Goal: Check status: Check status

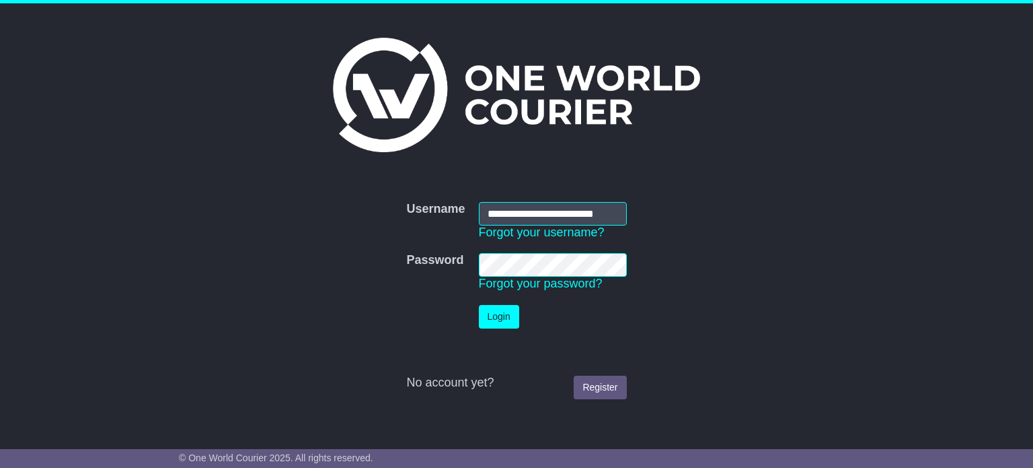
click at [505, 324] on button "Login" at bounding box center [499, 317] width 40 height 24
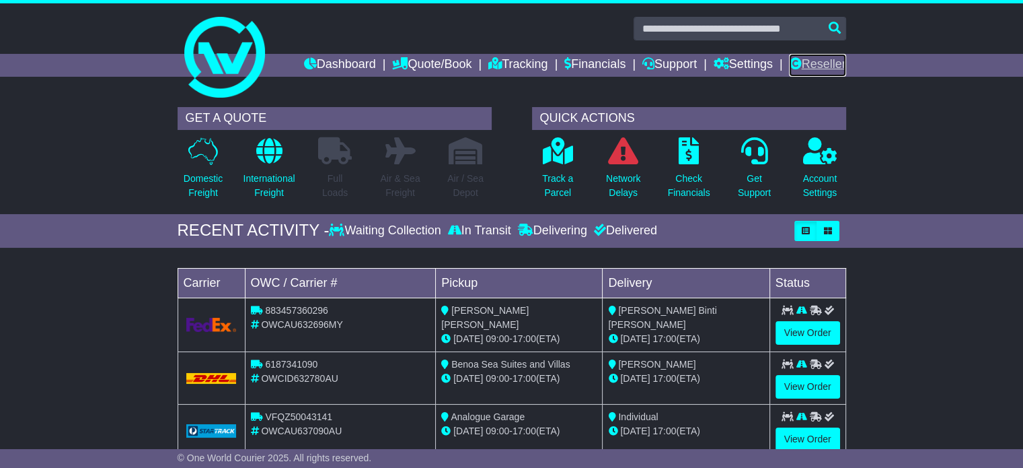
click at [827, 58] on link "Reseller" at bounding box center [817, 65] width 57 height 23
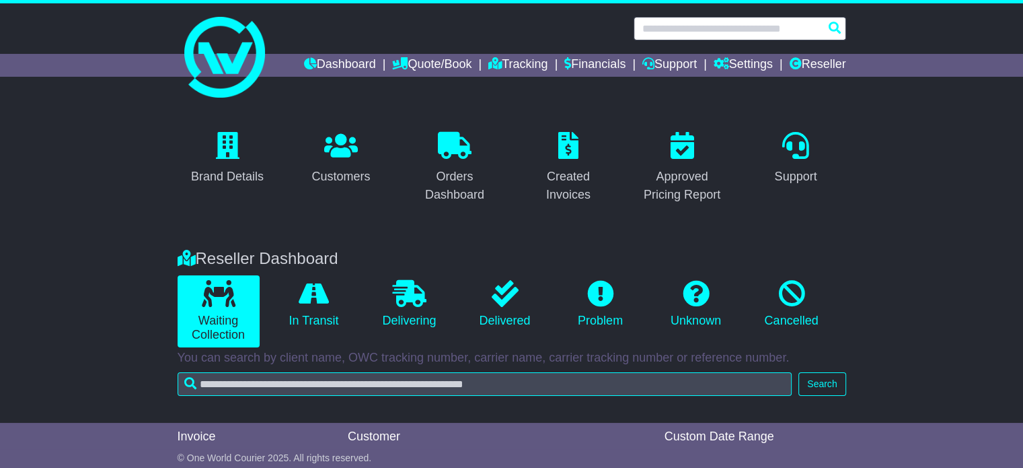
click at [780, 26] on input "text" at bounding box center [740, 29] width 213 height 24
paste input "**********"
type input "**********"
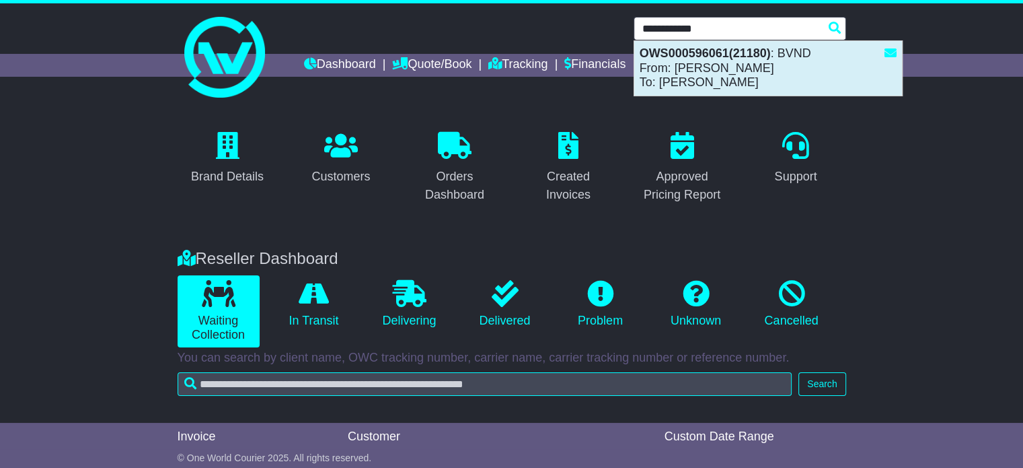
click at [712, 64] on div "OWS000596061(21180) : BVND From: Nathan Bey To: Michael McIlrick" at bounding box center [768, 68] width 268 height 54
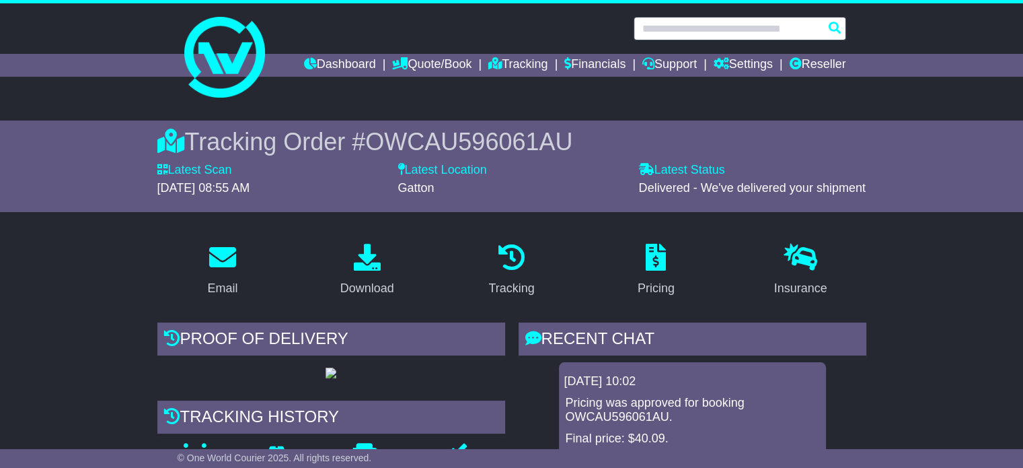
click at [793, 37] on input "text" at bounding box center [740, 29] width 213 height 24
paste input "**********"
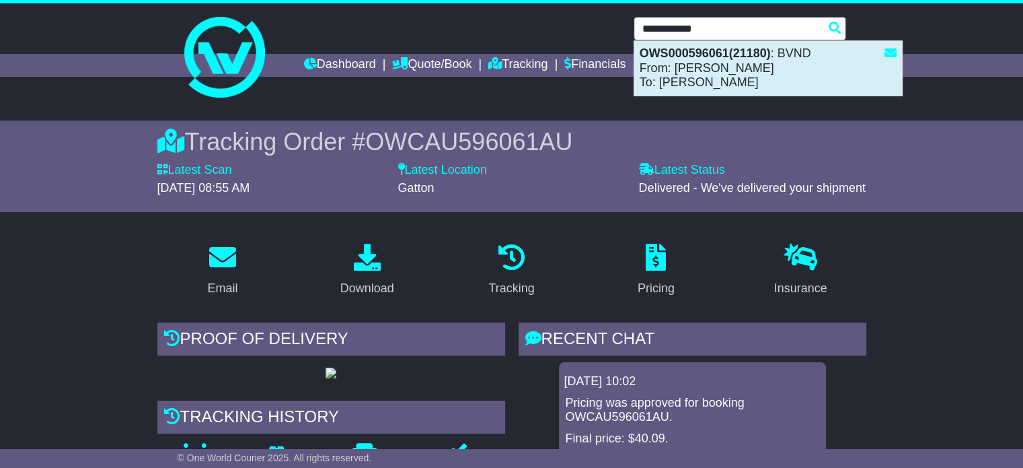
type input "**********"
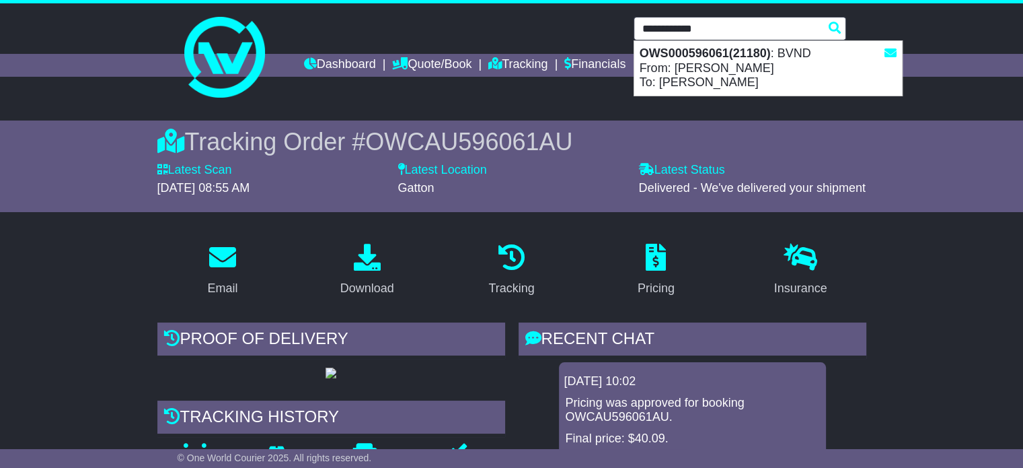
click at [743, 36] on input "**********" at bounding box center [740, 29] width 213 height 24
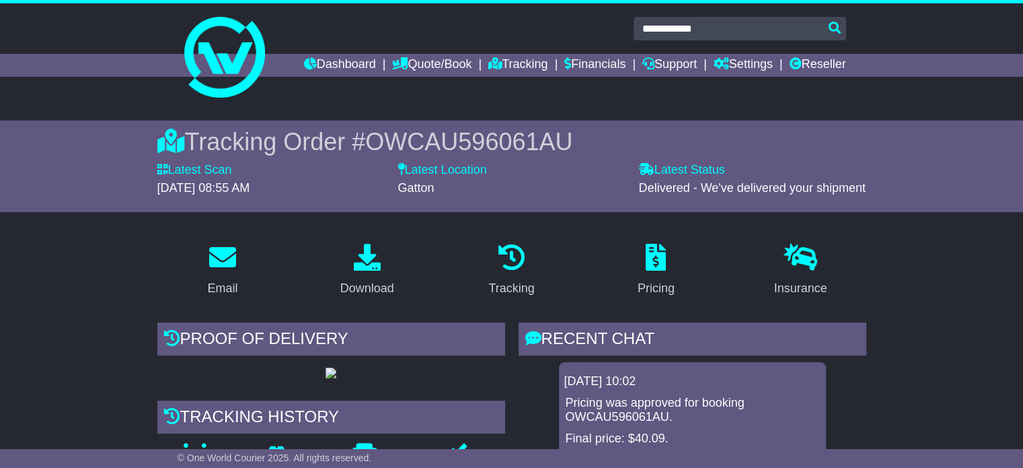
click at [978, 90] on div at bounding box center [511, 51] width 1023 height 97
click at [817, 59] on link "Reseller" at bounding box center [817, 65] width 57 height 23
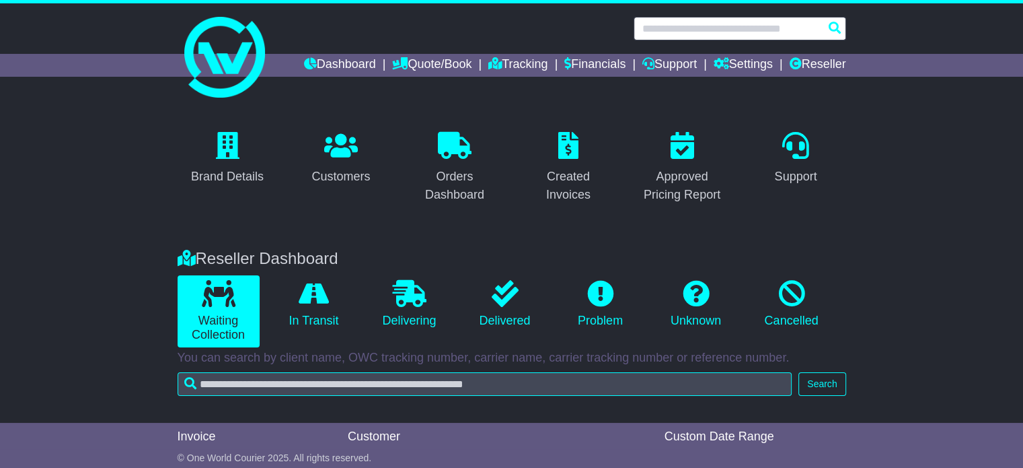
click at [720, 24] on input "text" at bounding box center [740, 29] width 213 height 24
paste input "**********"
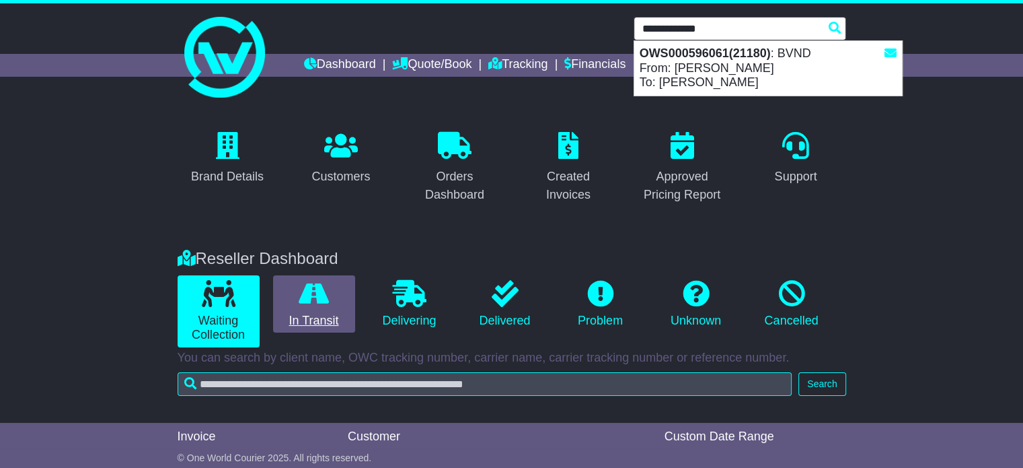
type input "**********"
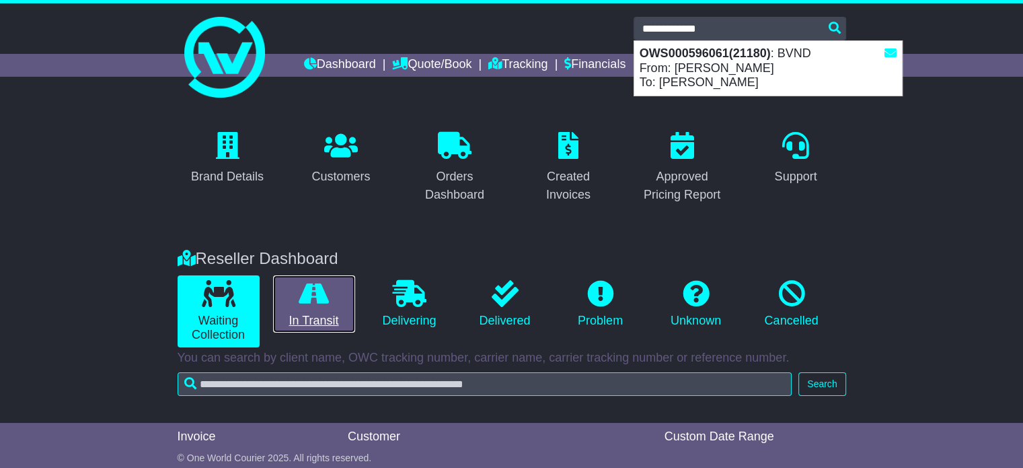
click at [313, 289] on icon at bounding box center [314, 293] width 30 height 27
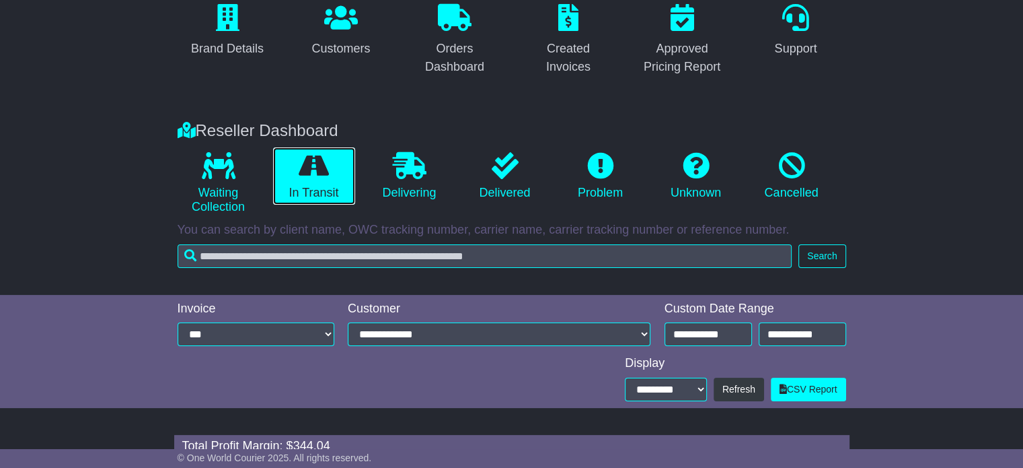
scroll to position [140, 0]
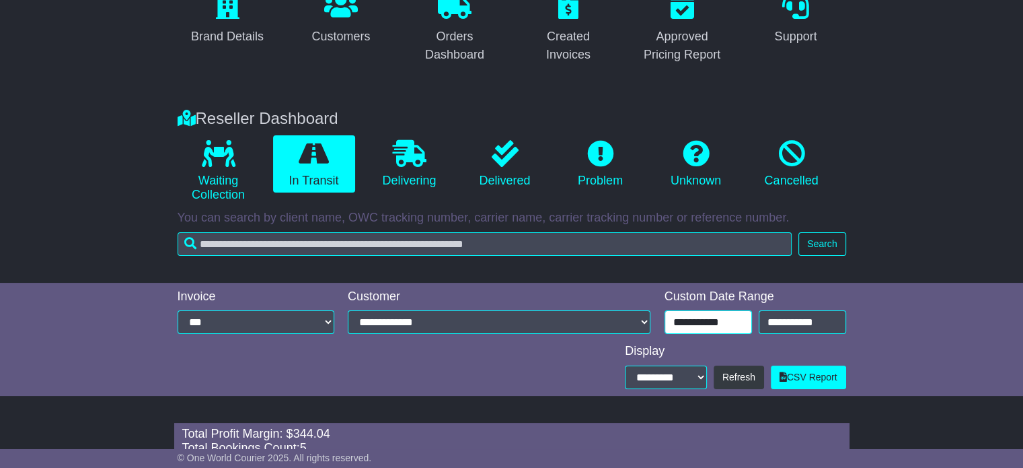
click at [724, 323] on input "**********" at bounding box center [708, 322] width 87 height 24
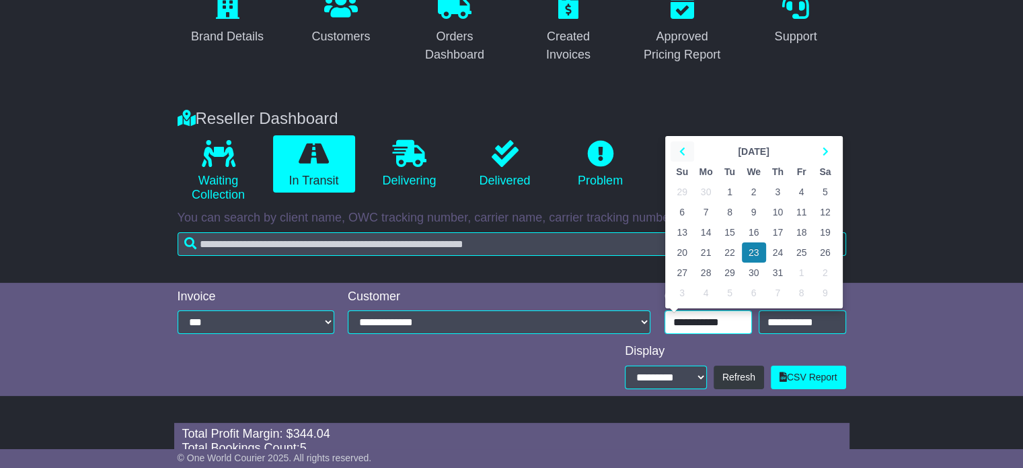
click at [677, 143] on th at bounding box center [683, 151] width 24 height 20
click at [831, 145] on th at bounding box center [825, 151] width 24 height 20
click at [829, 145] on th at bounding box center [825, 151] width 24 height 20
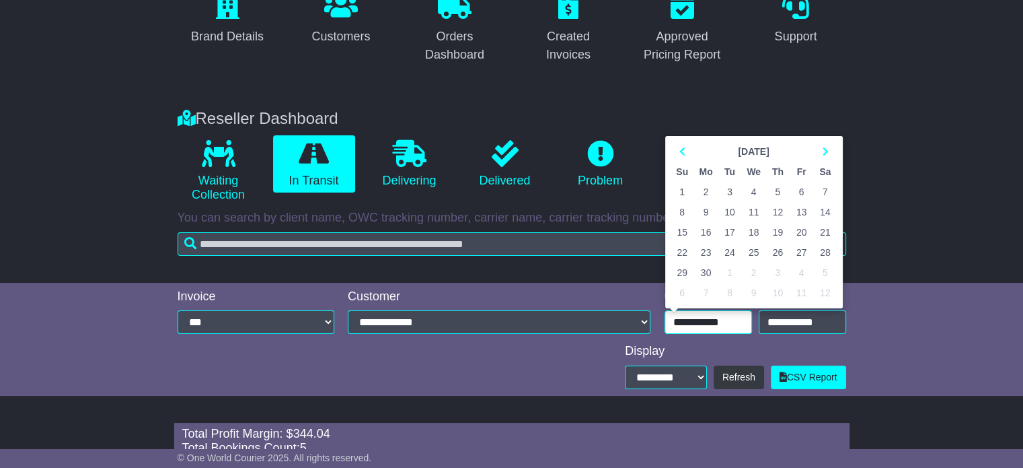
click at [678, 190] on td "1" at bounding box center [683, 192] width 24 height 20
type input "**********"
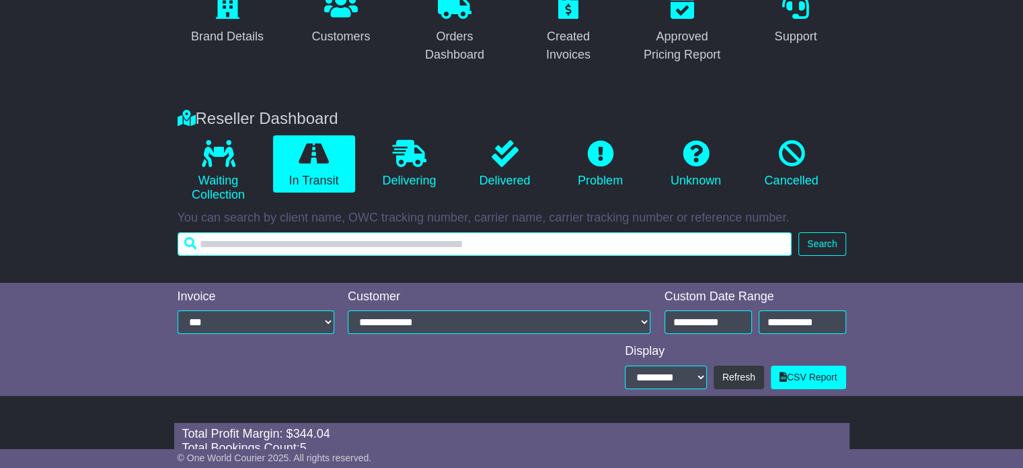
click at [543, 234] on input "text" at bounding box center [485, 244] width 615 height 24
paste input "**********"
type input "**********"
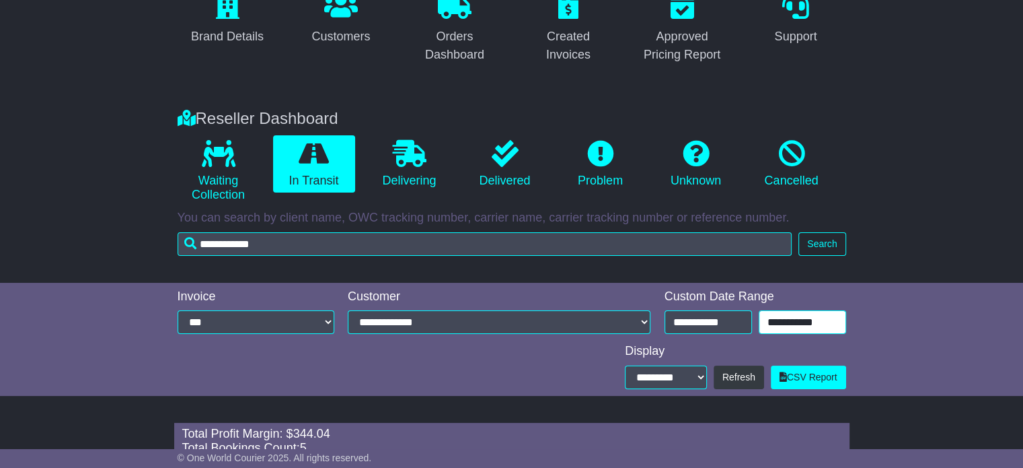
click at [788, 328] on input "**********" at bounding box center [802, 322] width 87 height 24
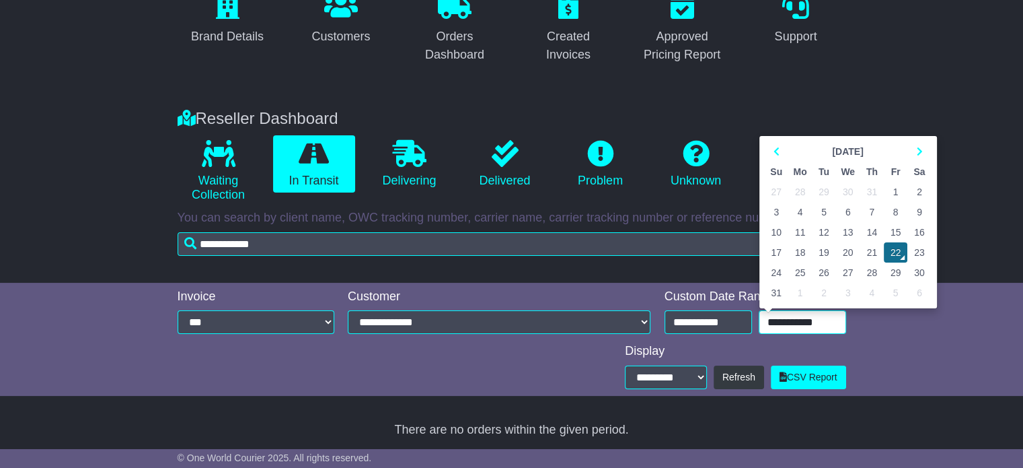
click at [885, 252] on td "22" at bounding box center [896, 252] width 24 height 20
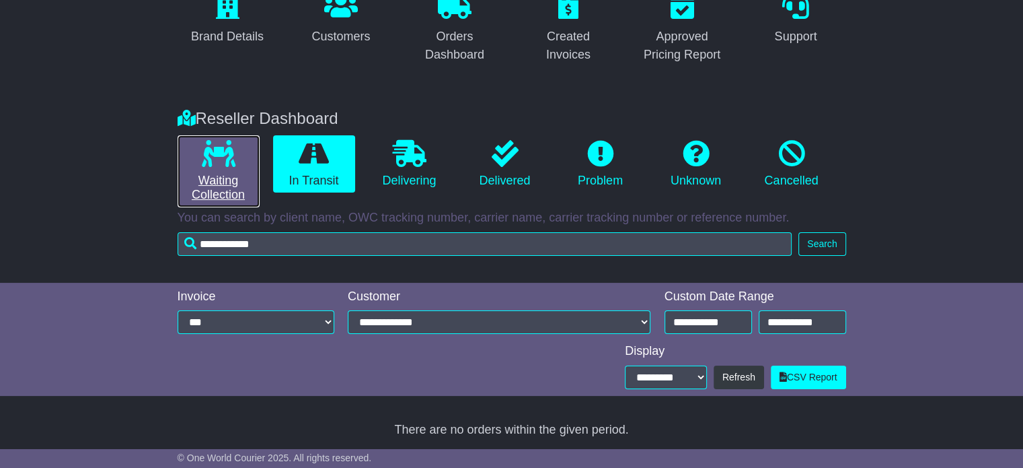
click at [242, 150] on link "Waiting Collection" at bounding box center [219, 171] width 82 height 72
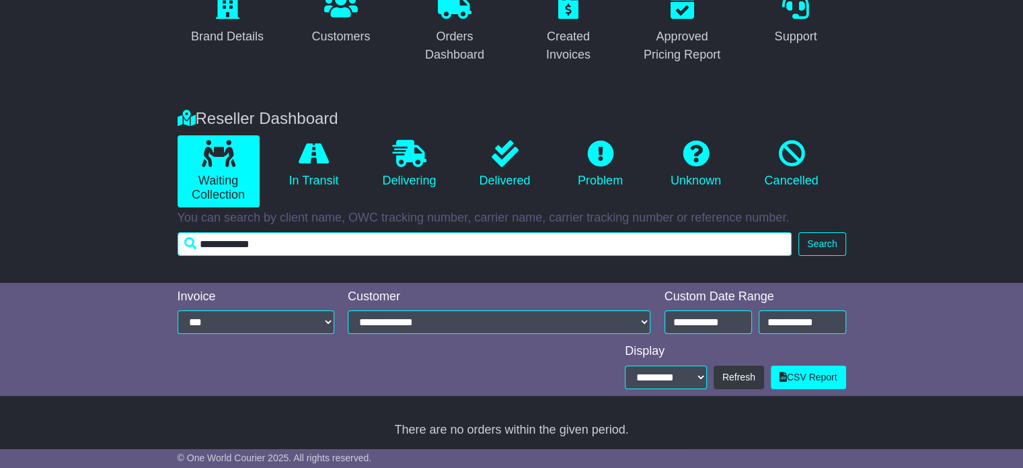
click at [323, 240] on input "**********" at bounding box center [485, 244] width 615 height 24
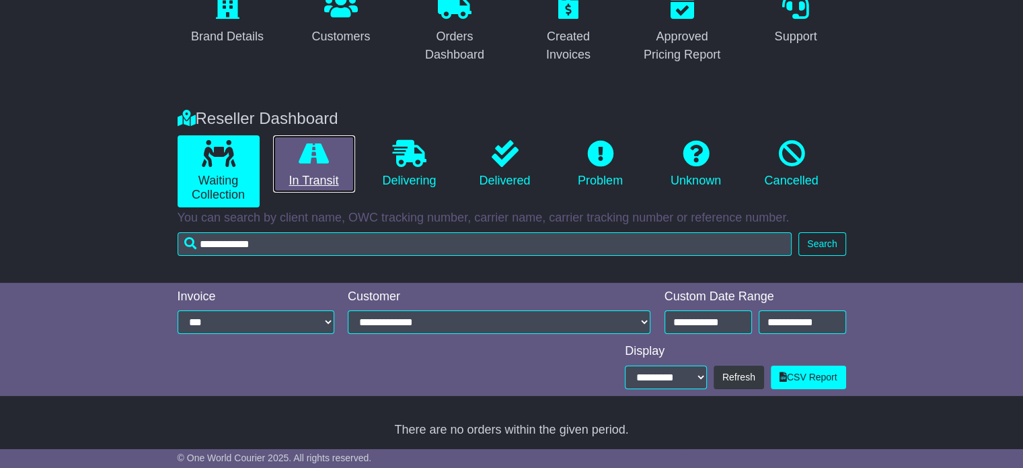
click at [323, 163] on icon at bounding box center [314, 153] width 30 height 27
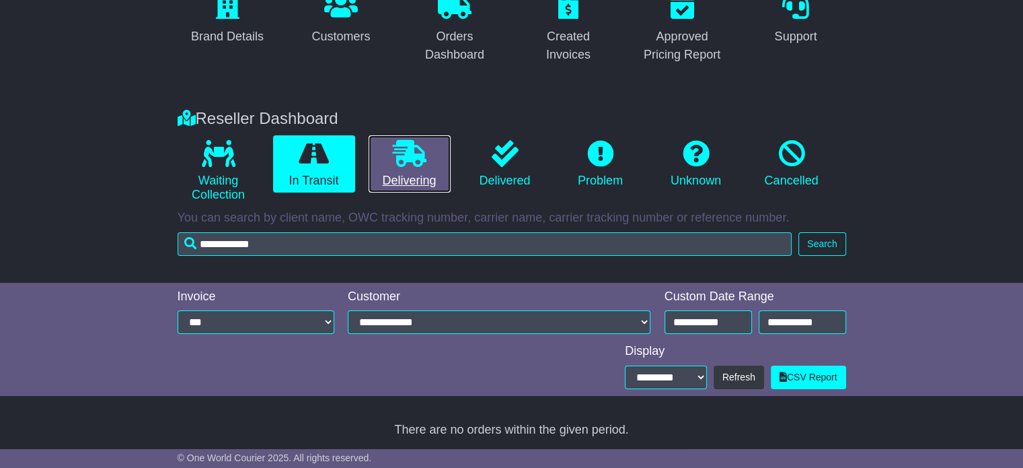
click at [406, 158] on icon at bounding box center [410, 153] width 34 height 27
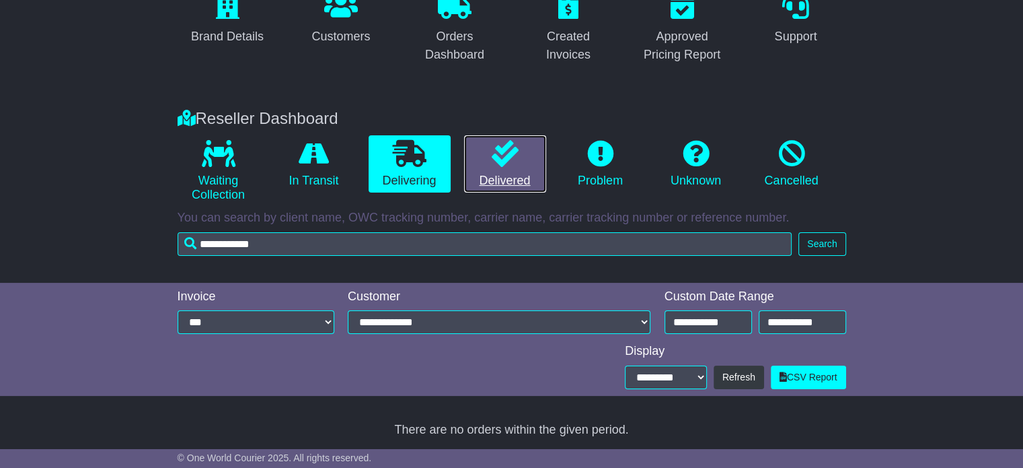
click at [497, 158] on icon at bounding box center [505, 153] width 27 height 27
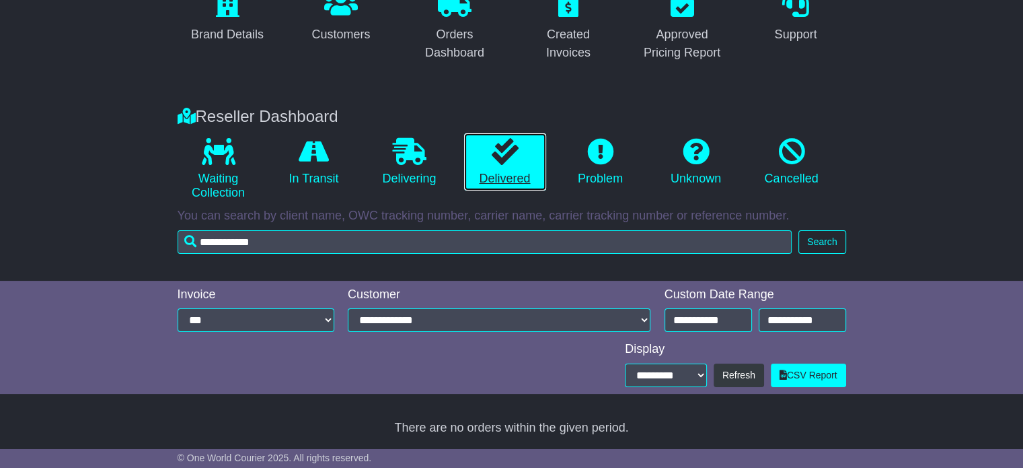
scroll to position [143, 0]
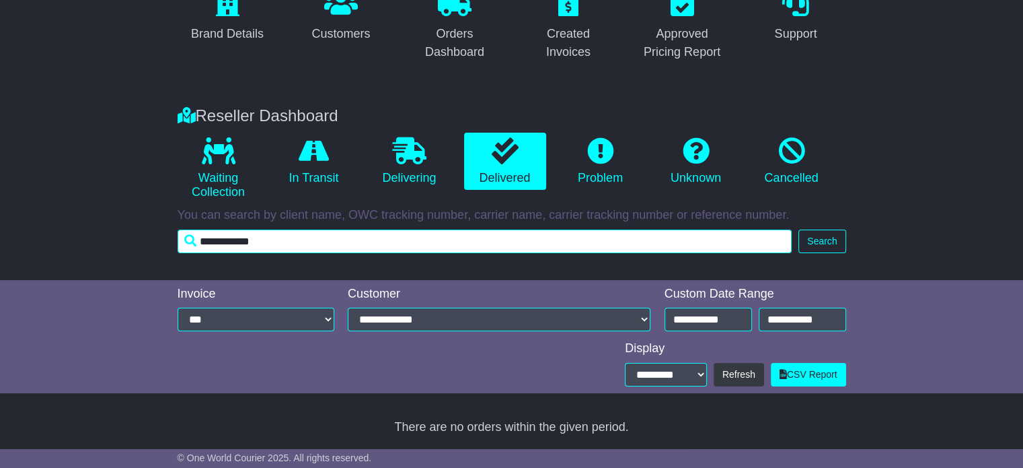
click at [328, 238] on input "**********" at bounding box center [485, 241] width 615 height 24
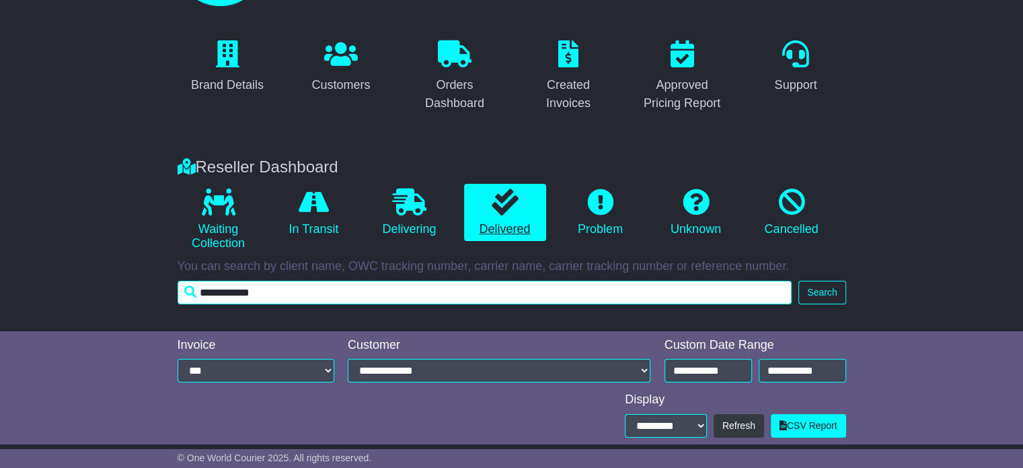
scroll to position [0, 0]
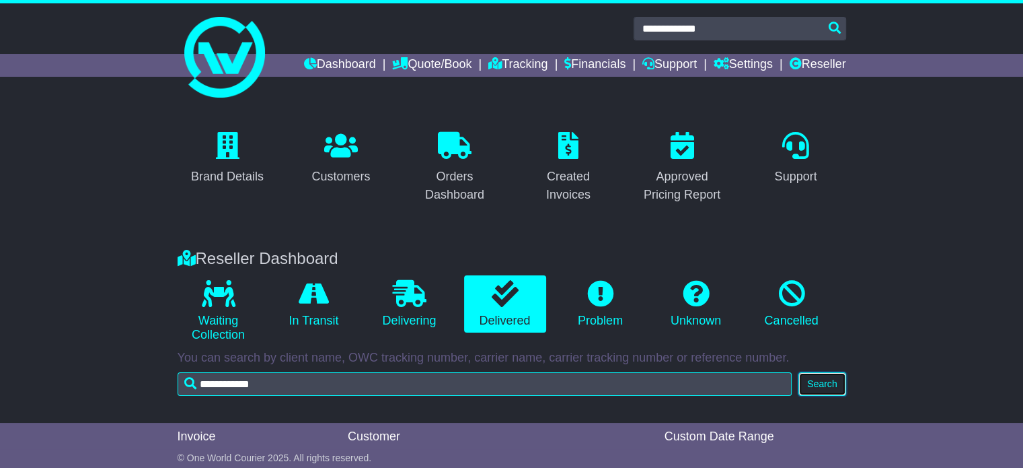
click at [840, 387] on button "Search" at bounding box center [822, 384] width 47 height 24
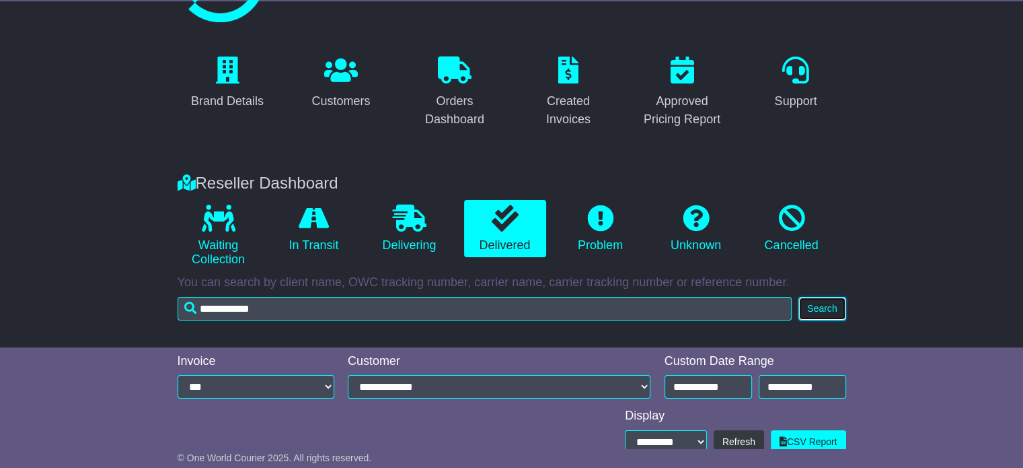
scroll to position [143, 0]
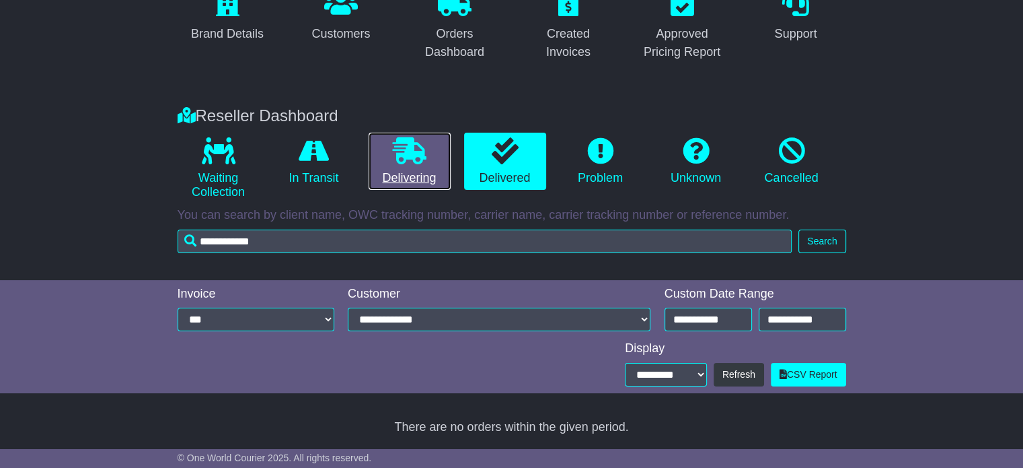
click at [413, 150] on icon at bounding box center [410, 150] width 34 height 27
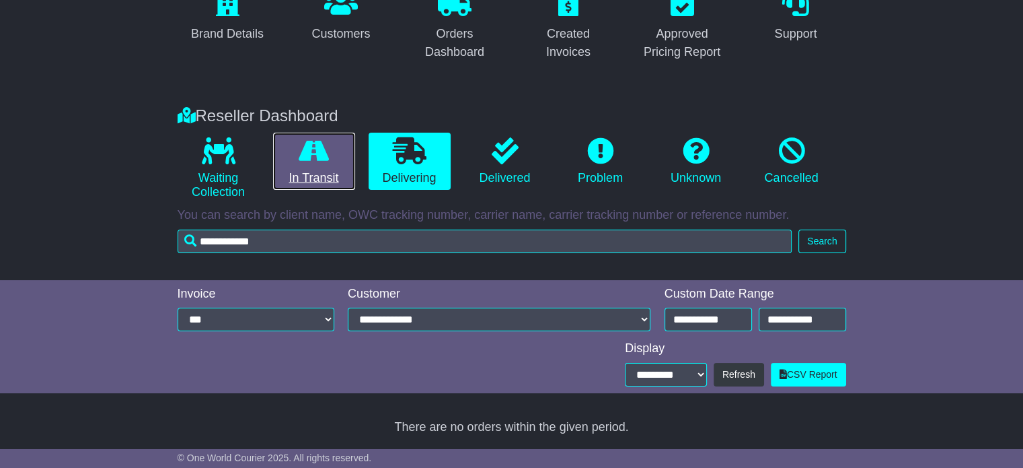
click at [333, 157] on link "In Transit" at bounding box center [314, 162] width 82 height 58
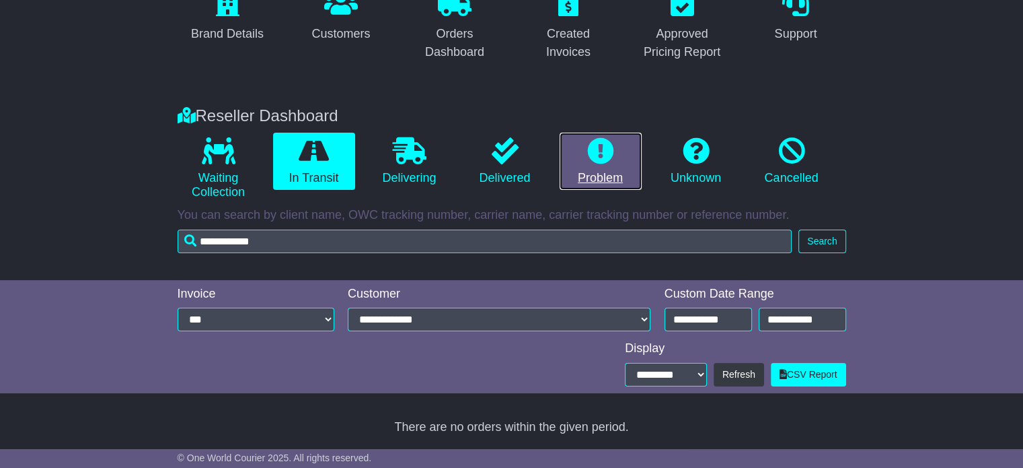
click at [581, 166] on link "Problem" at bounding box center [601, 162] width 82 height 58
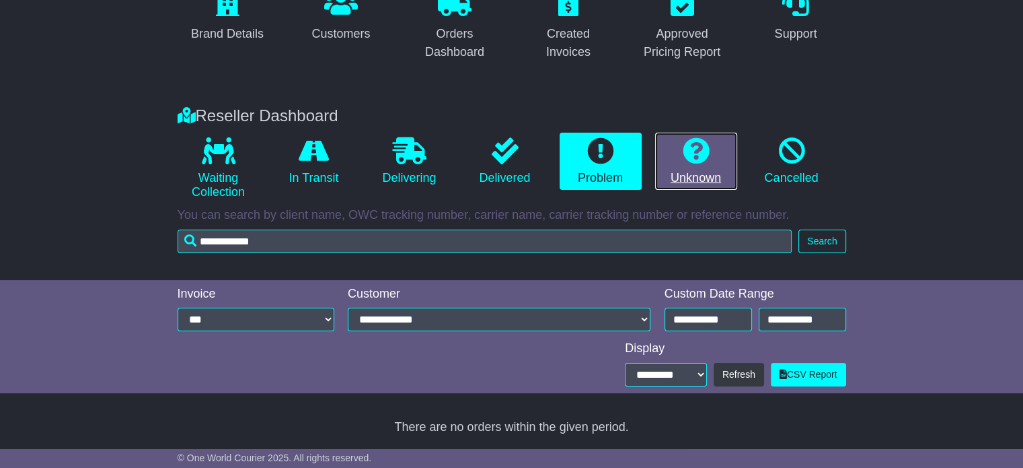
click at [713, 163] on link "Unknown" at bounding box center [696, 162] width 82 height 58
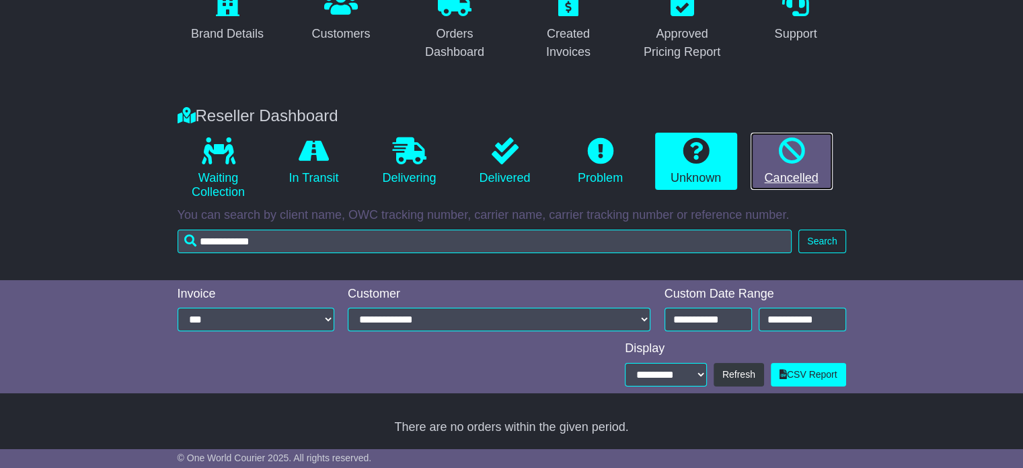
click at [805, 165] on link "Cancelled" at bounding box center [792, 162] width 82 height 58
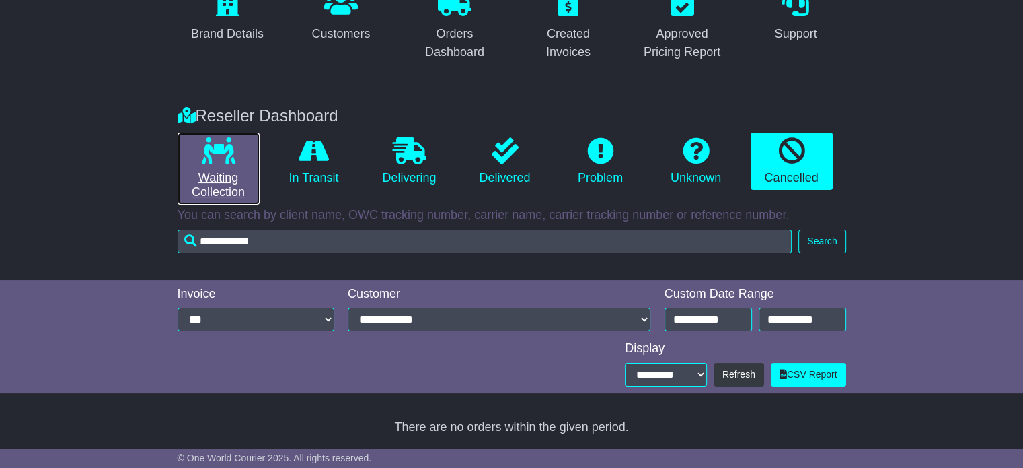
click at [235, 149] on link "Waiting Collection" at bounding box center [219, 169] width 82 height 72
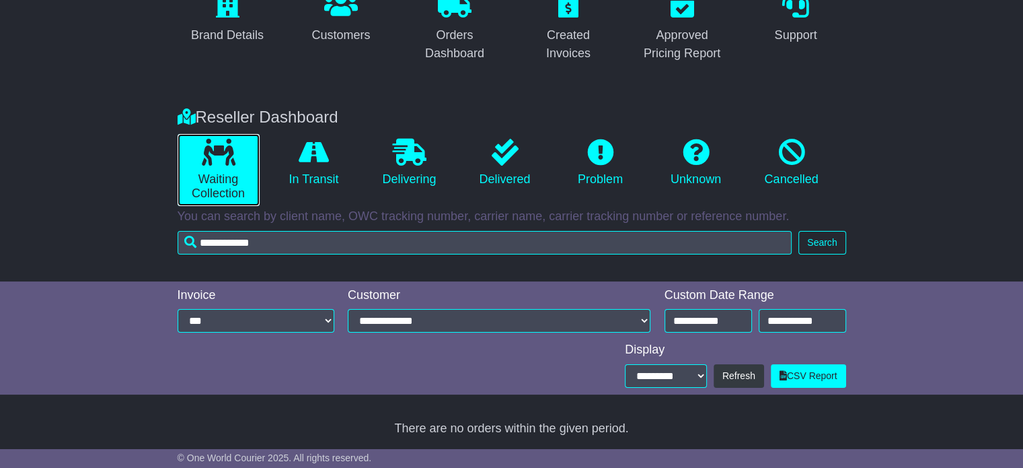
scroll to position [0, 0]
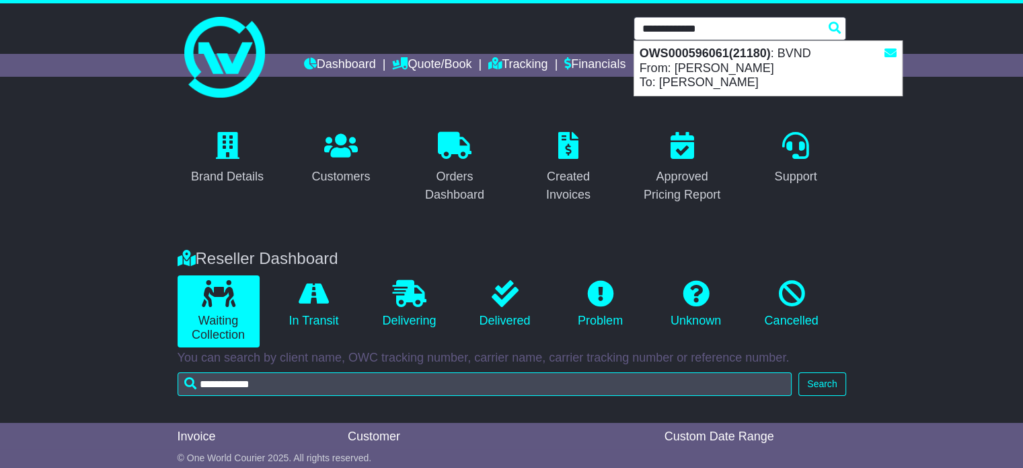
drag, startPoint x: 751, startPoint y: 23, endPoint x: 367, endPoint y: -25, distance: 387.1
click at [367, 0] on html "sales@dtdcaustralia.com.au Logout DTDC Australia sales@dtdcaustralia.com.au 130…" at bounding box center [511, 234] width 1023 height 468
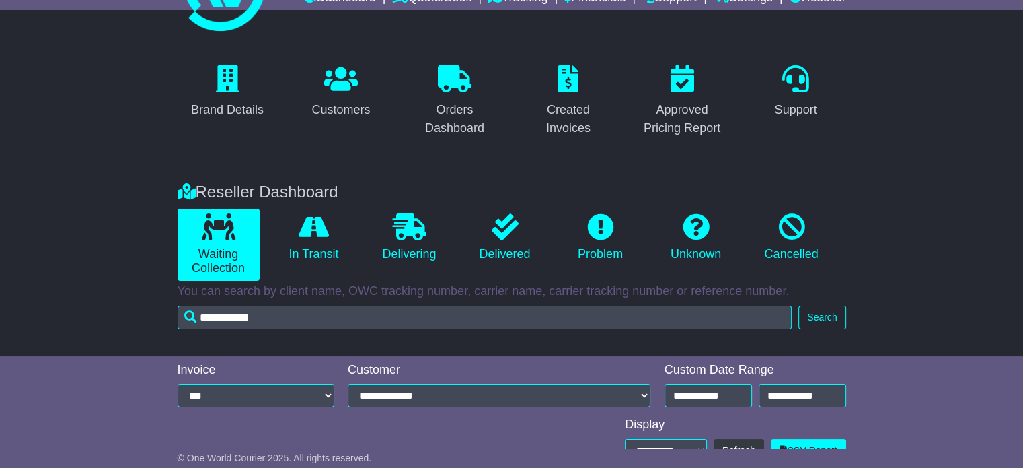
scroll to position [143, 0]
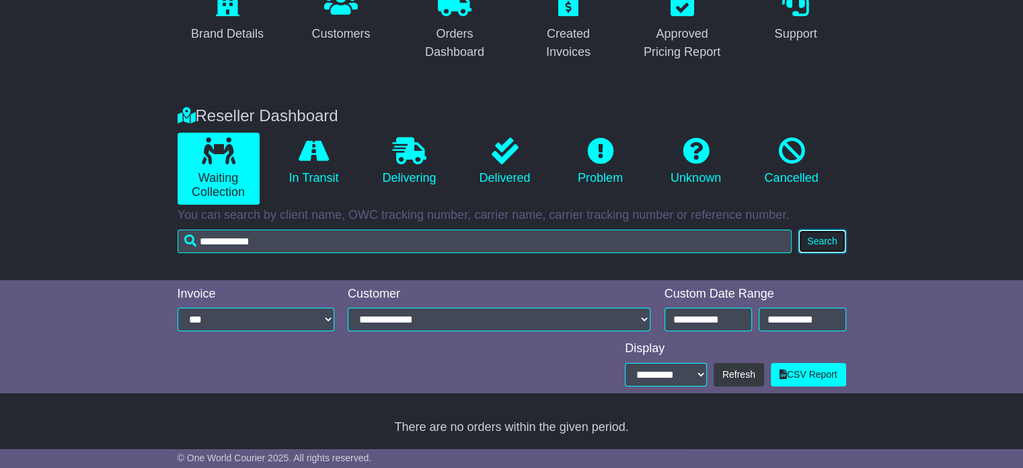
click at [830, 244] on button "Search" at bounding box center [822, 241] width 47 height 24
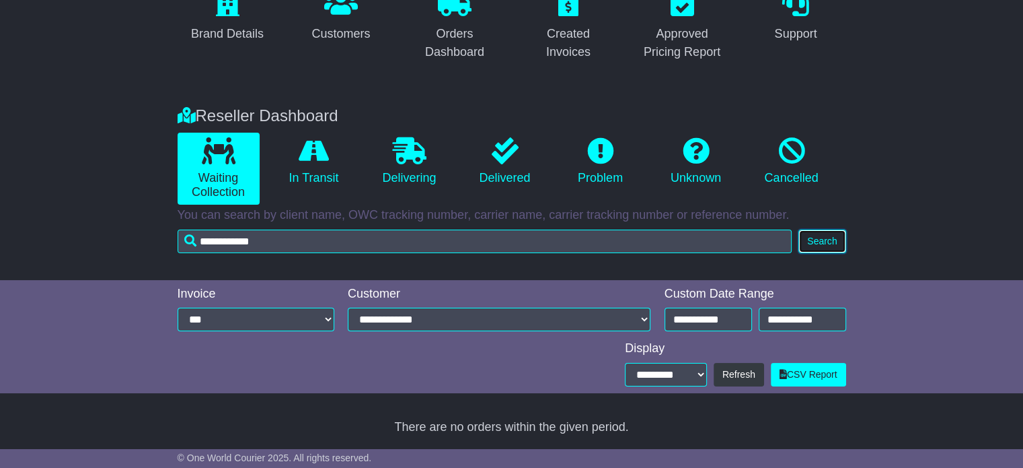
click at [829, 244] on button "Search" at bounding box center [822, 241] width 47 height 24
drag, startPoint x: 829, startPoint y: 244, endPoint x: 796, endPoint y: 258, distance: 36.5
click at [829, 244] on button "Search" at bounding box center [822, 241] width 47 height 24
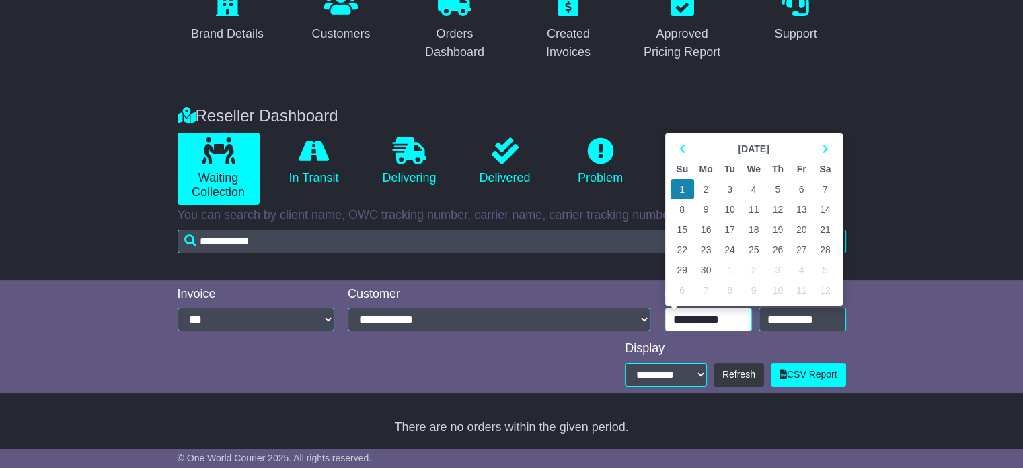
click at [693, 322] on input "**********" at bounding box center [708, 319] width 87 height 24
click at [686, 190] on td "1" at bounding box center [683, 189] width 24 height 20
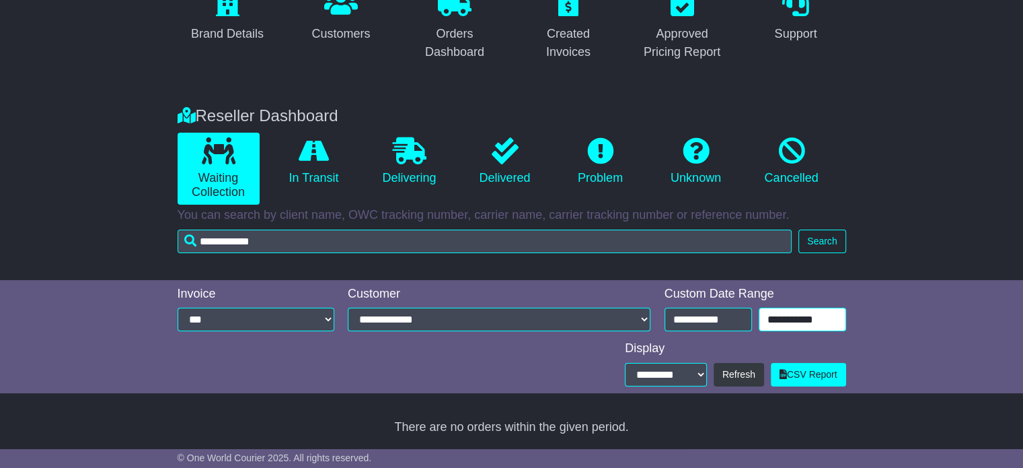
click at [768, 322] on input "**********" at bounding box center [802, 319] width 87 height 24
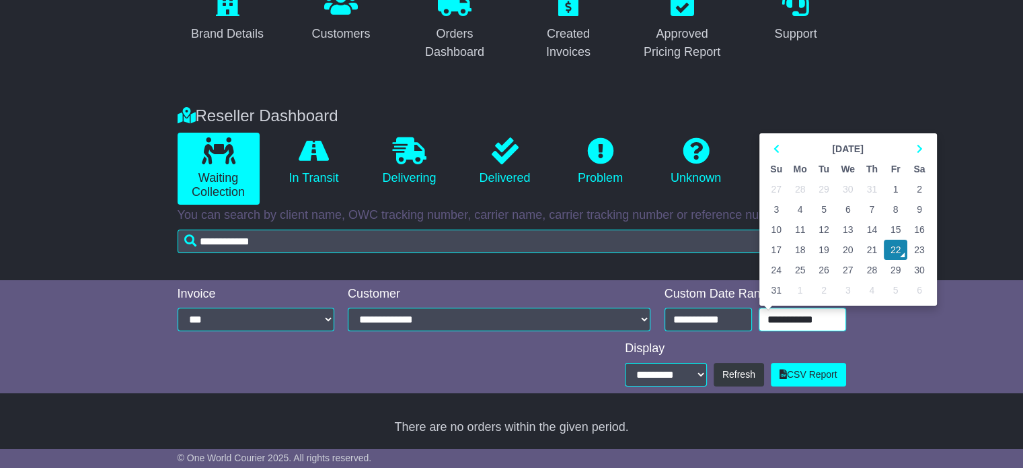
click at [887, 182] on td "1" at bounding box center [896, 189] width 24 height 20
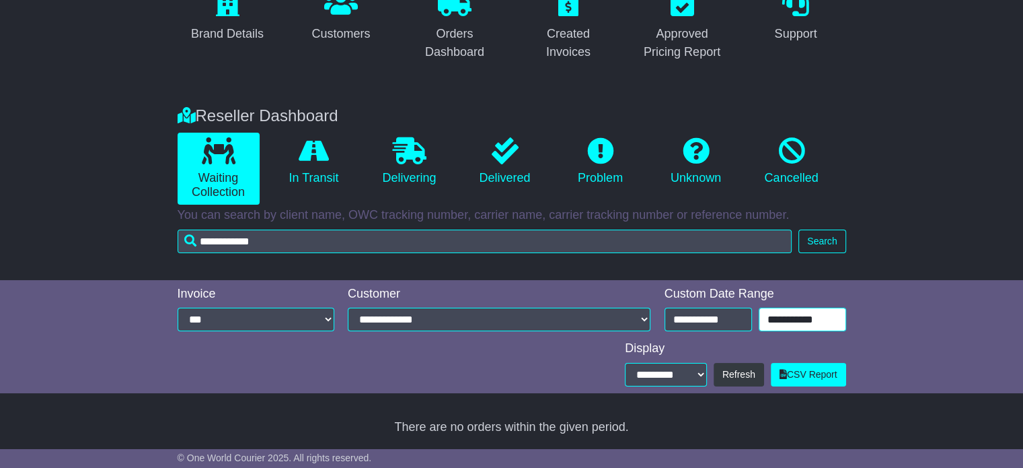
click at [785, 318] on input "**********" at bounding box center [802, 319] width 87 height 24
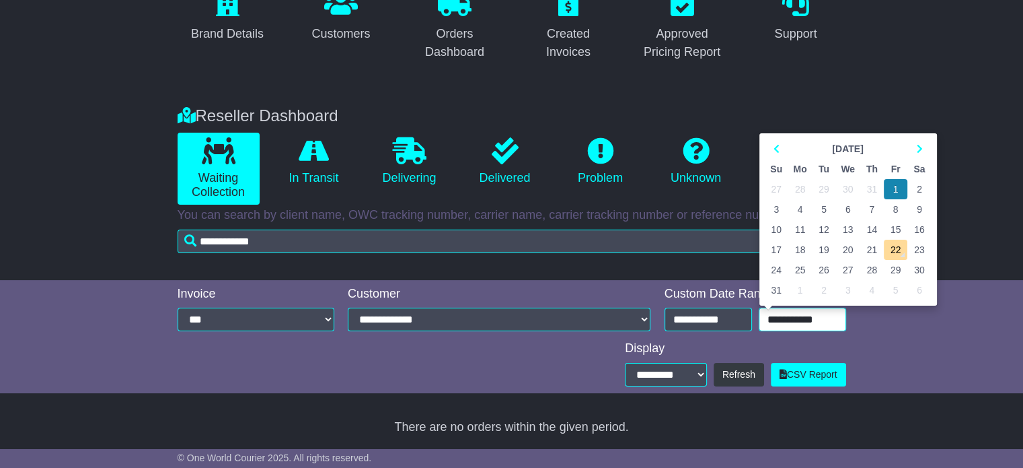
click at [875, 189] on td "31" at bounding box center [872, 189] width 24 height 20
type input "**********"
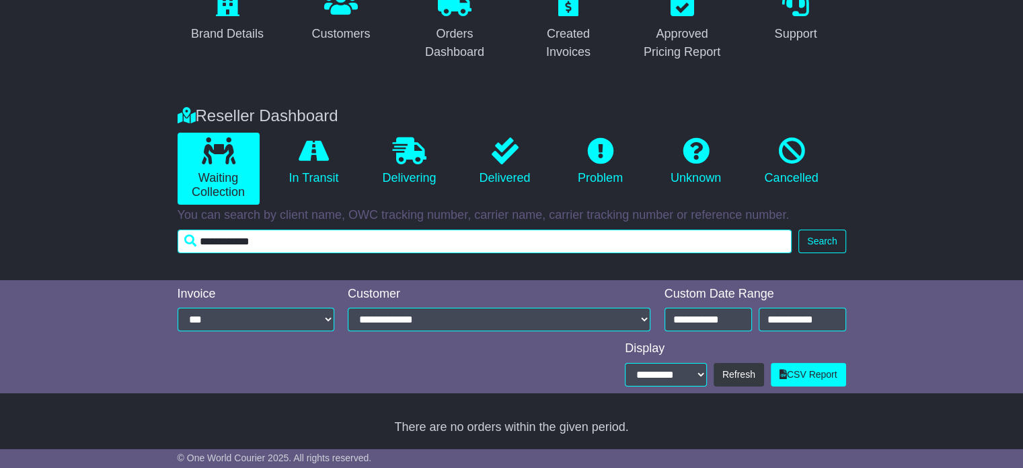
click at [307, 233] on input "**********" at bounding box center [485, 241] width 615 height 24
type input "**********"
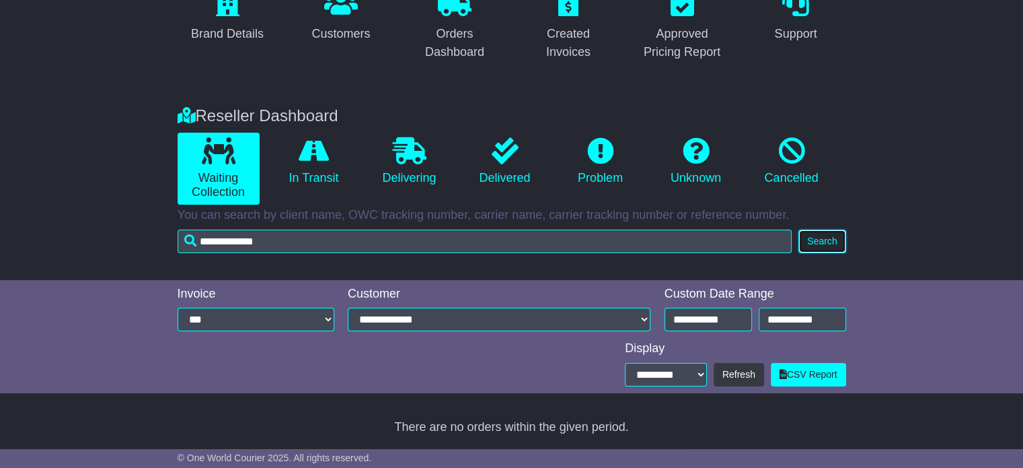
click at [836, 240] on button "Search" at bounding box center [822, 241] width 47 height 24
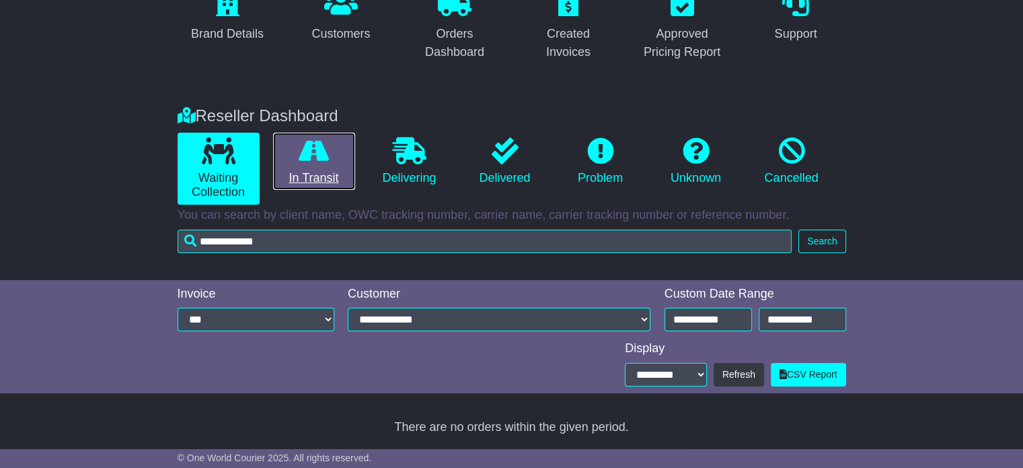
click at [320, 172] on link "In Transit" at bounding box center [314, 162] width 82 height 58
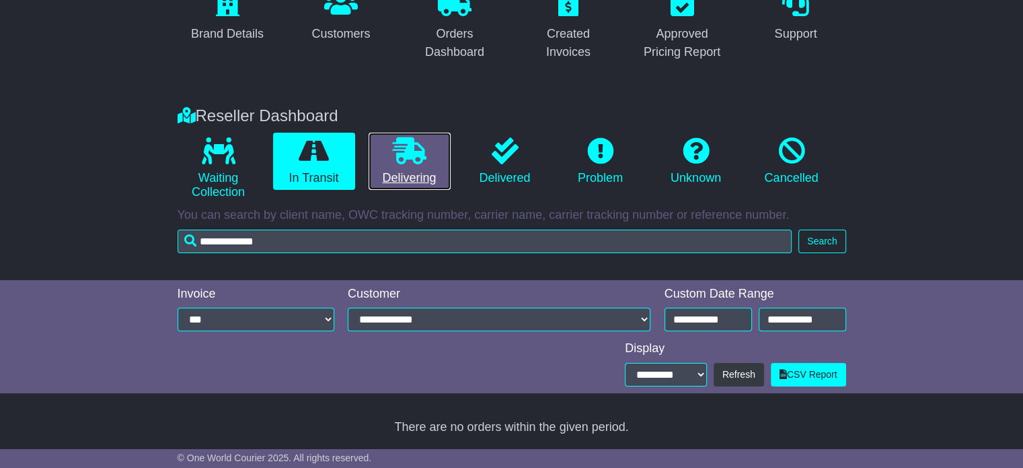
click at [385, 166] on link "Delivering" at bounding box center [410, 162] width 82 height 58
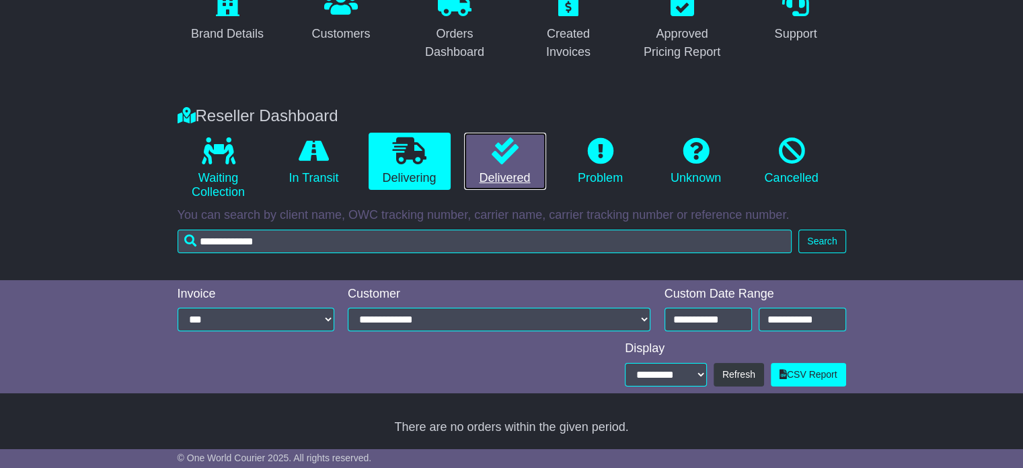
click at [494, 172] on link "Delivered" at bounding box center [505, 162] width 82 height 58
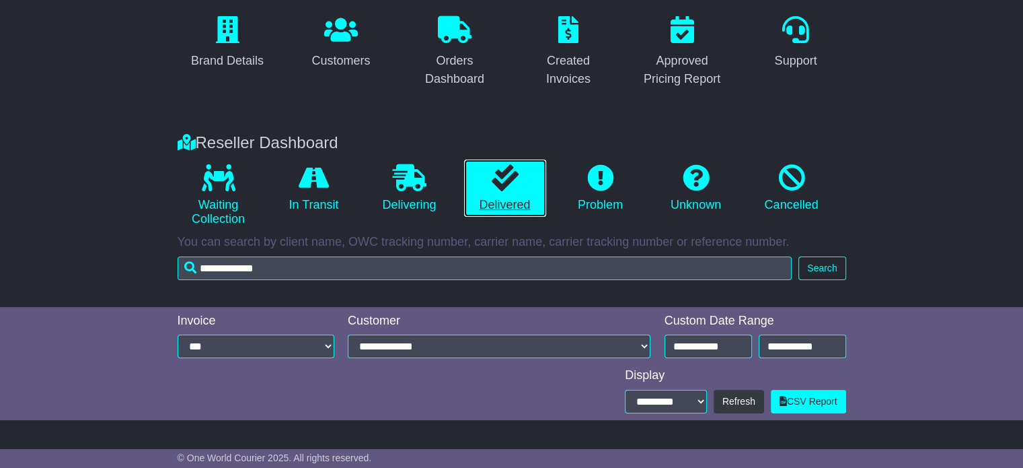
scroll to position [75, 0]
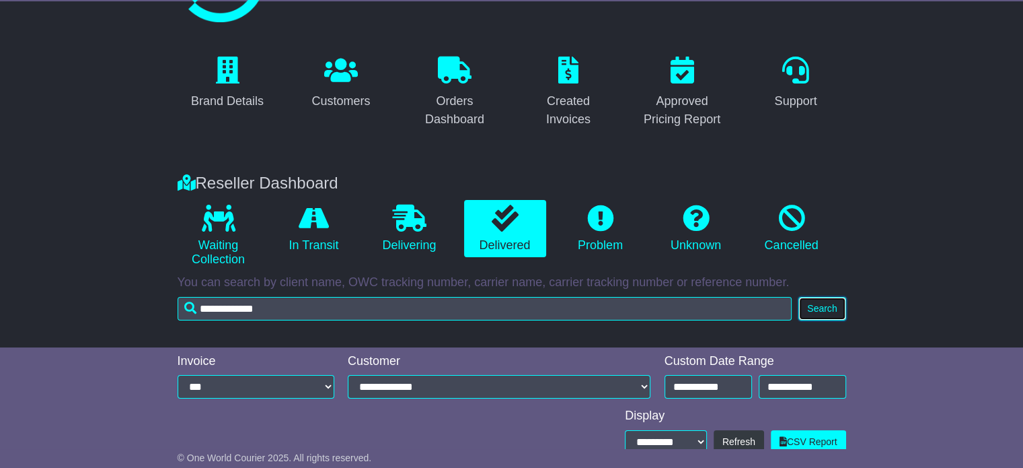
click at [826, 305] on button "Search" at bounding box center [822, 309] width 47 height 24
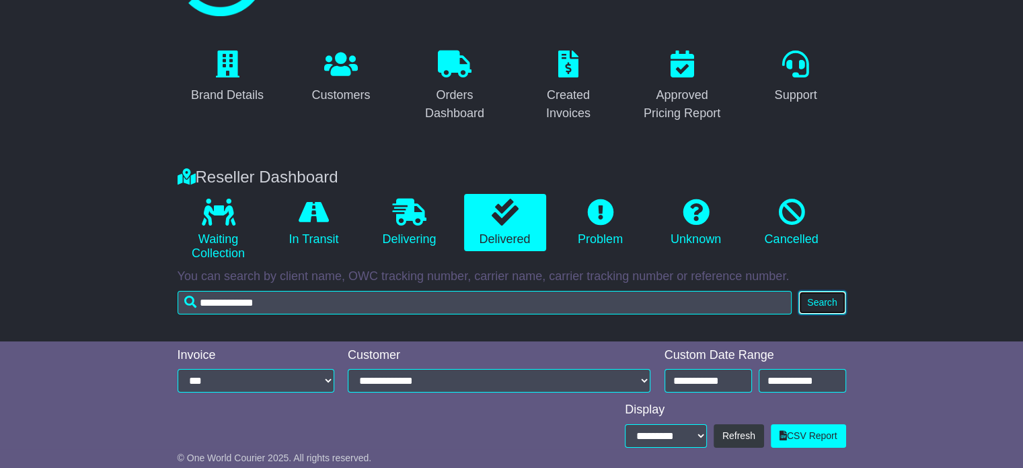
scroll to position [143, 0]
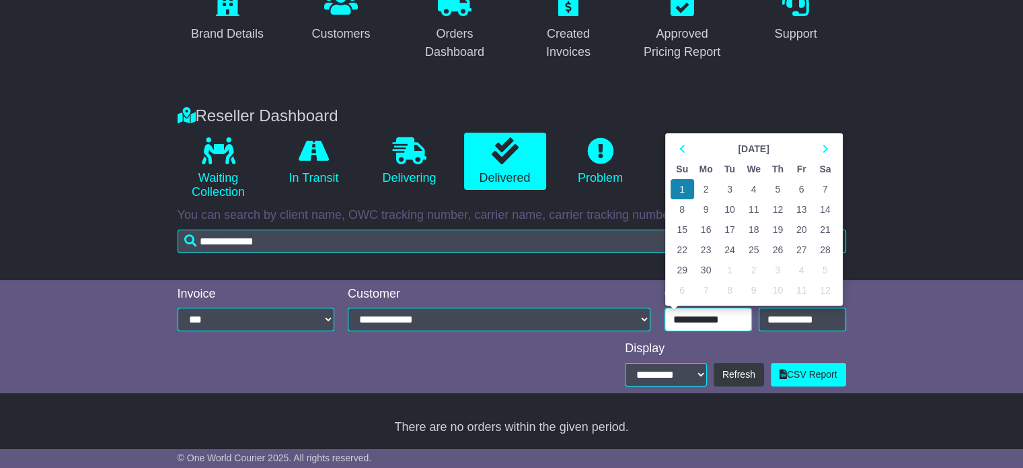
click at [685, 324] on input "**********" at bounding box center [708, 319] width 87 height 24
click at [681, 151] on icon at bounding box center [682, 148] width 6 height 9
click at [773, 190] on td "1" at bounding box center [778, 189] width 24 height 20
type input "**********"
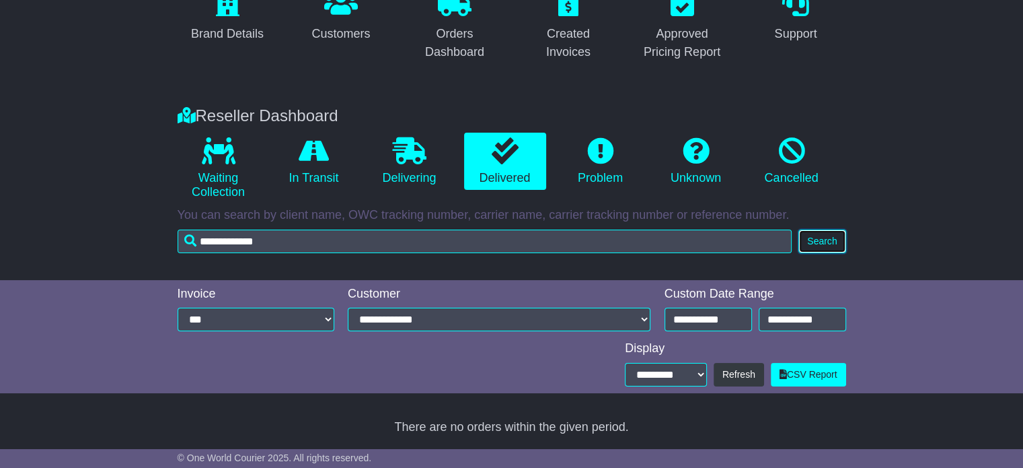
click at [829, 242] on button "Search" at bounding box center [822, 241] width 47 height 24
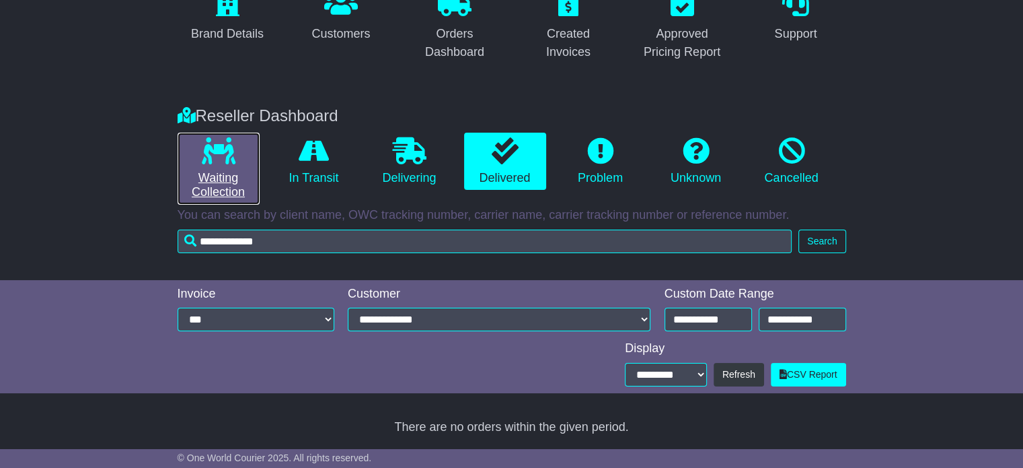
click at [217, 155] on icon at bounding box center [219, 150] width 34 height 27
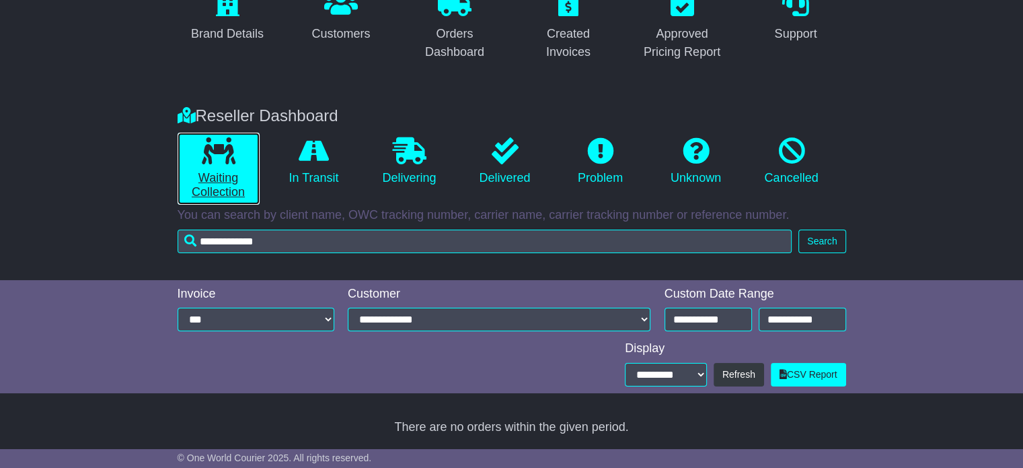
click at [217, 155] on icon at bounding box center [219, 150] width 34 height 27
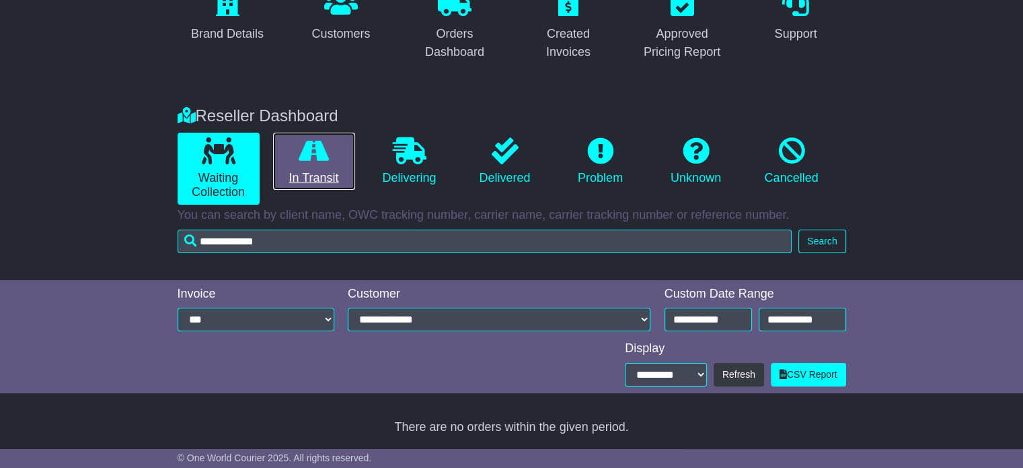
click at [290, 160] on link "In Transit" at bounding box center [314, 162] width 82 height 58
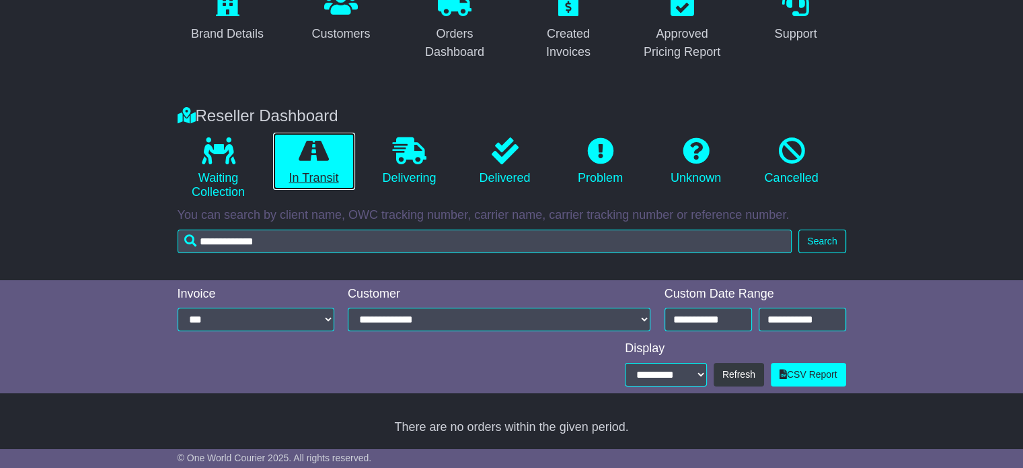
click at [290, 160] on link "In Transit" at bounding box center [314, 162] width 82 height 58
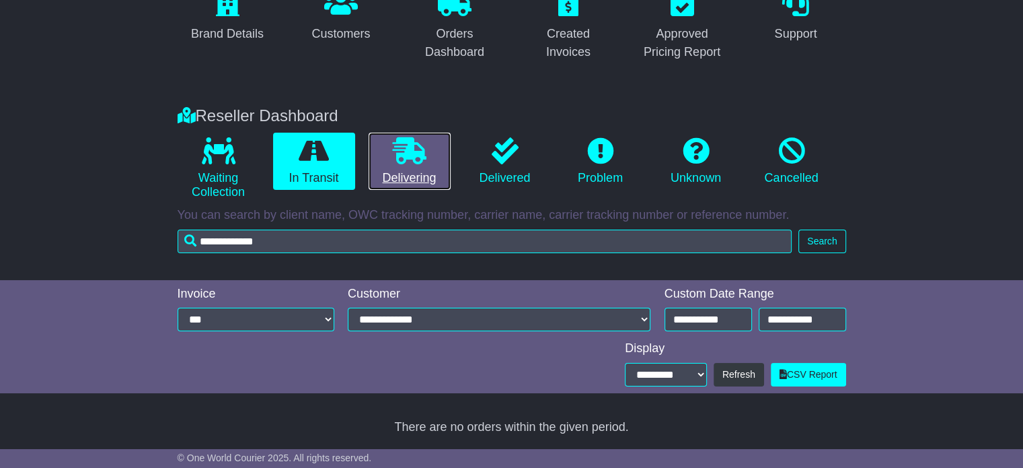
click at [396, 163] on icon at bounding box center [410, 150] width 34 height 27
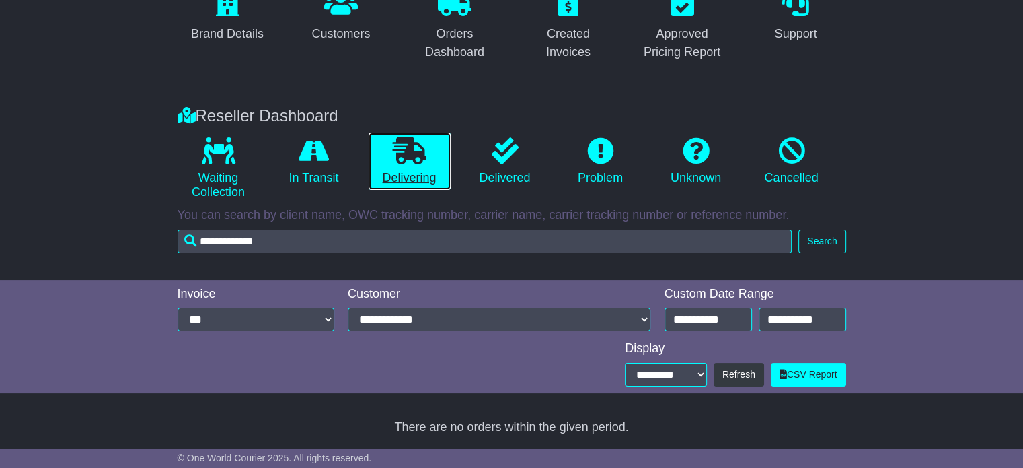
click at [396, 163] on icon at bounding box center [410, 150] width 34 height 27
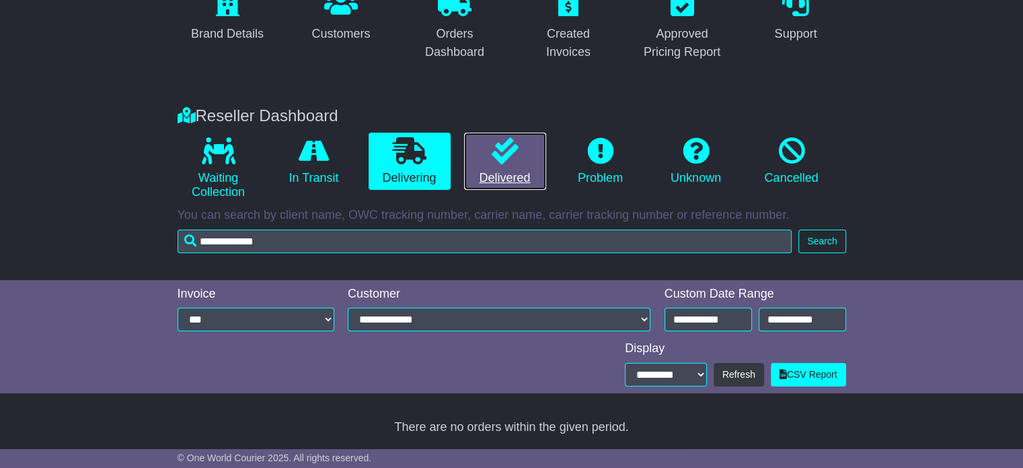
click at [509, 170] on link "Delivered" at bounding box center [505, 162] width 82 height 58
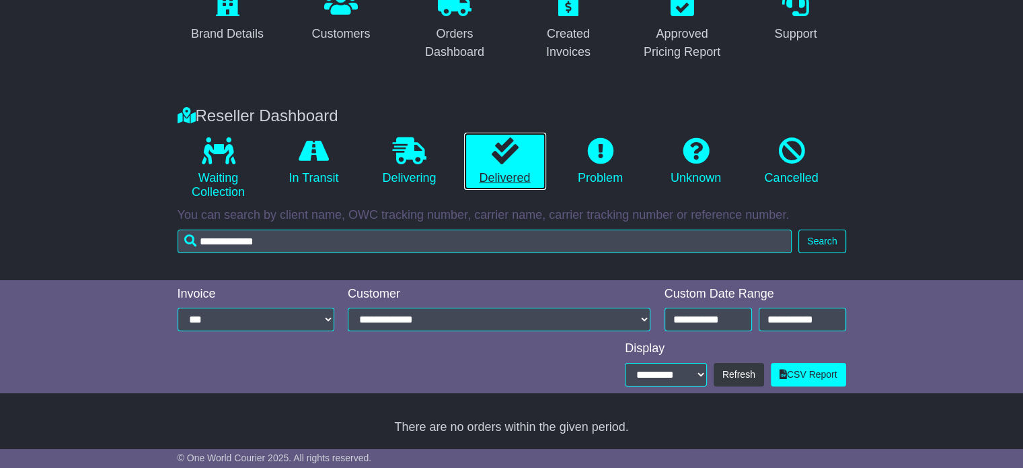
click at [509, 170] on link "Delivered" at bounding box center [505, 162] width 82 height 58
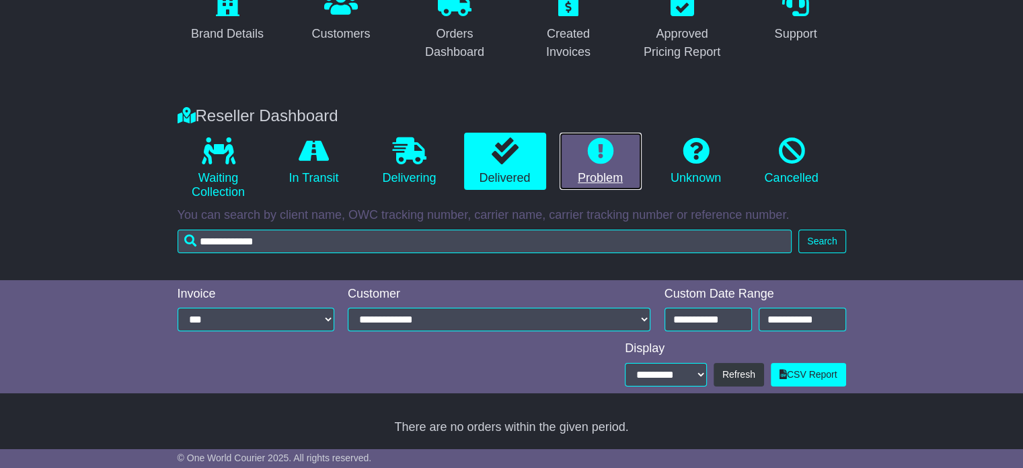
click at [585, 174] on link "Problem" at bounding box center [601, 162] width 82 height 58
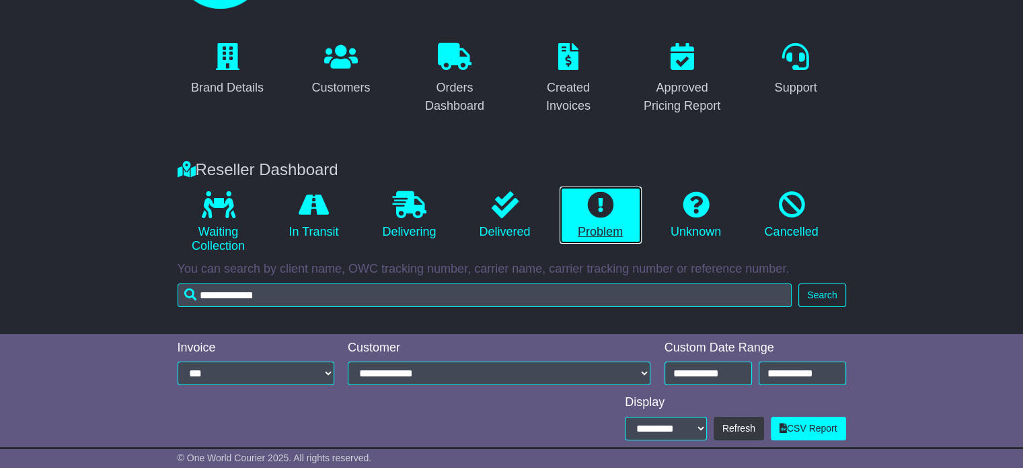
scroll to position [0, 0]
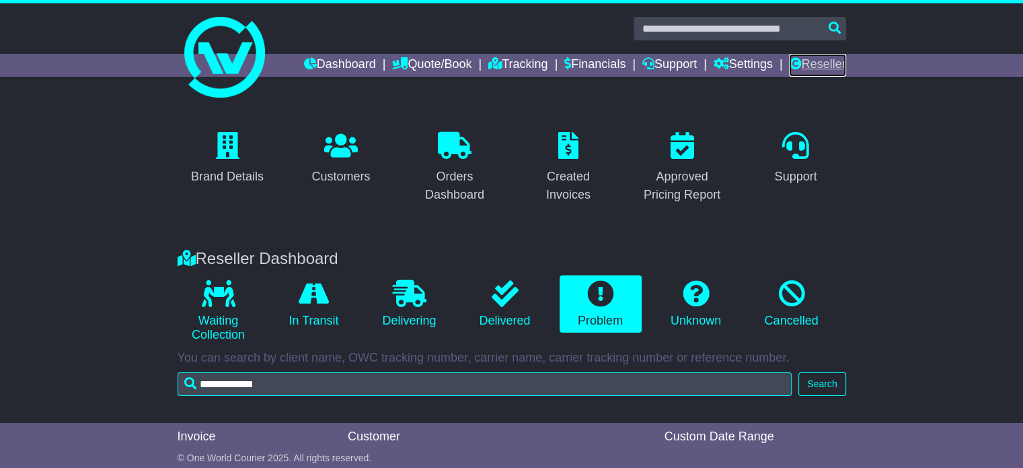
click at [804, 61] on link "Reseller" at bounding box center [817, 65] width 57 height 23
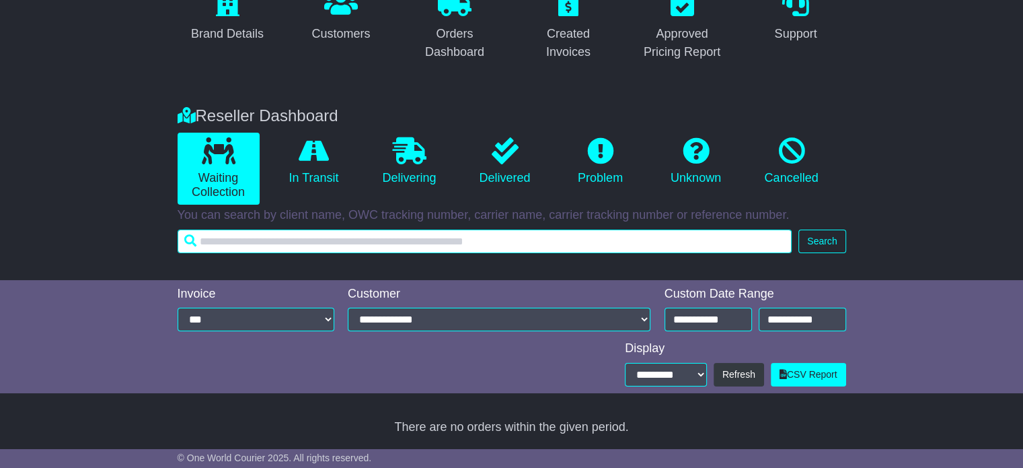
click at [383, 238] on input "text" at bounding box center [485, 241] width 615 height 24
paste input "**********"
type input "**********"
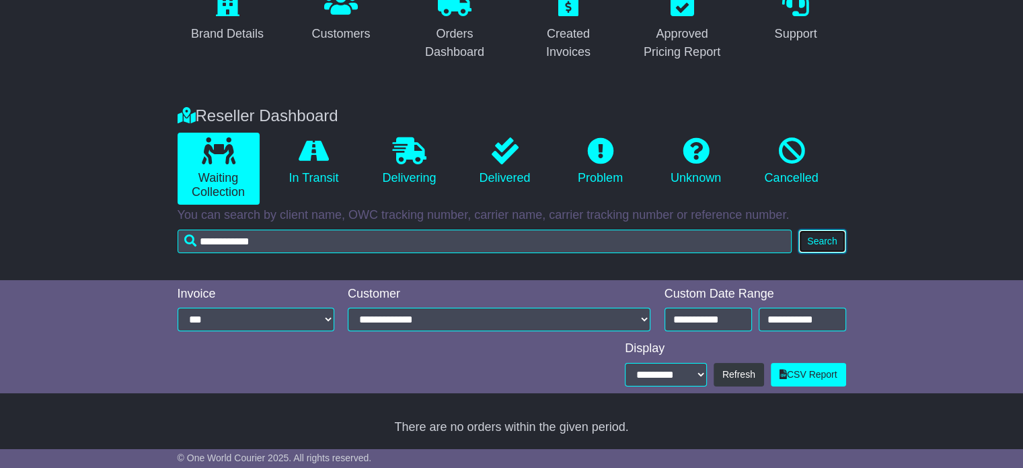
click at [828, 240] on button "Search" at bounding box center [822, 241] width 47 height 24
click at [311, 129] on div "Reseller Dashboard Waiting Collection In Transit Delivering Delivered Problem U…" at bounding box center [512, 152] width 682 height 105
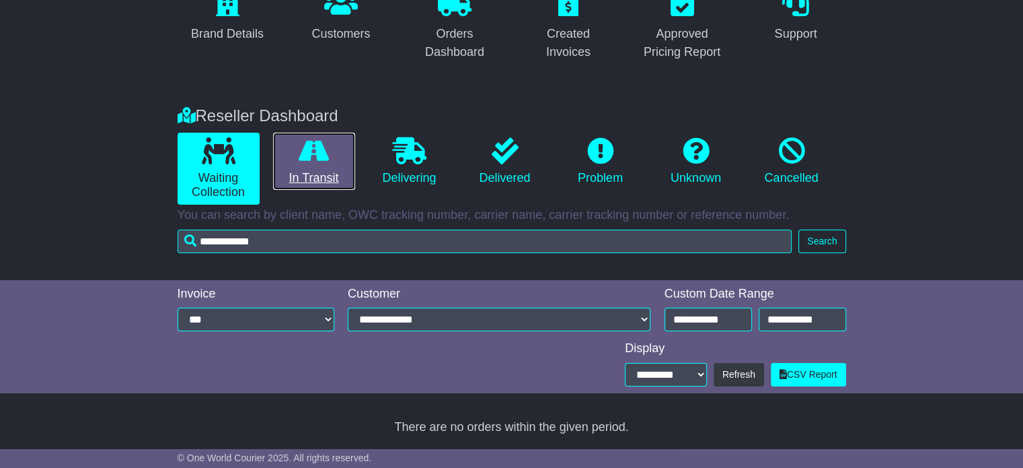
click at [332, 168] on link "In Transit" at bounding box center [314, 162] width 82 height 58
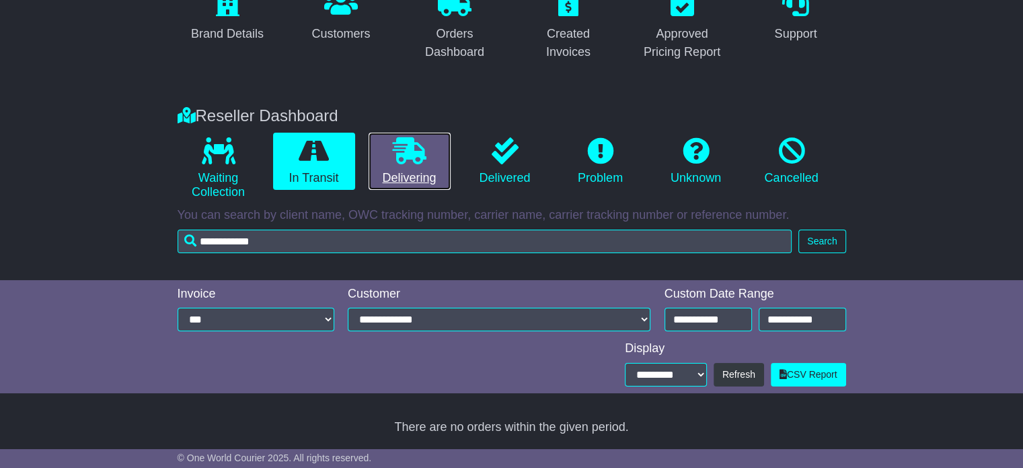
click at [398, 158] on icon at bounding box center [410, 150] width 34 height 27
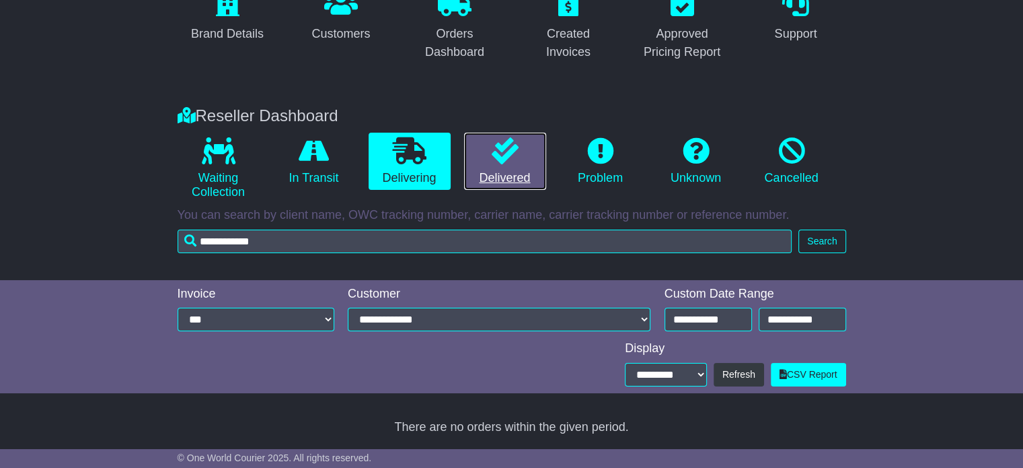
click at [486, 154] on link "Delivered" at bounding box center [505, 162] width 82 height 58
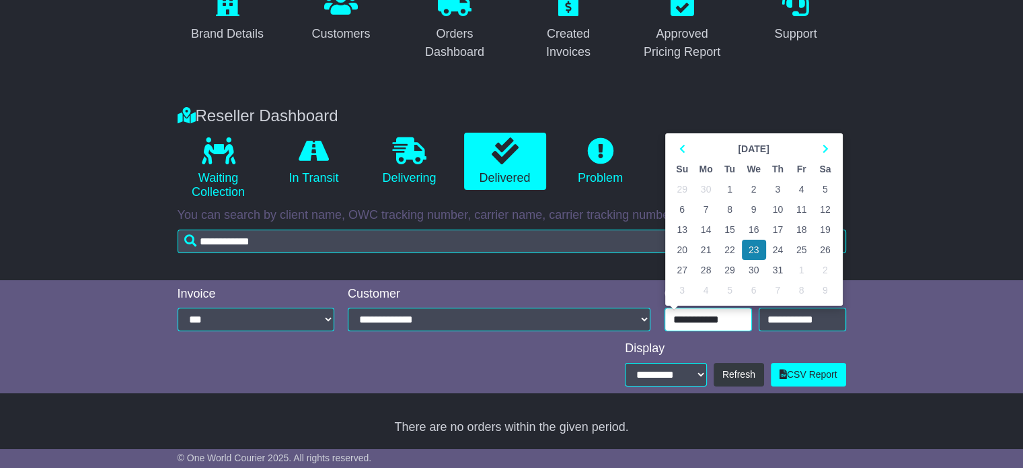
click at [735, 327] on input "**********" at bounding box center [708, 319] width 87 height 24
click at [683, 149] on icon at bounding box center [682, 148] width 6 height 9
click at [683, 146] on icon at bounding box center [682, 148] width 6 height 9
click at [777, 188] on td "1" at bounding box center [778, 189] width 24 height 20
type input "**********"
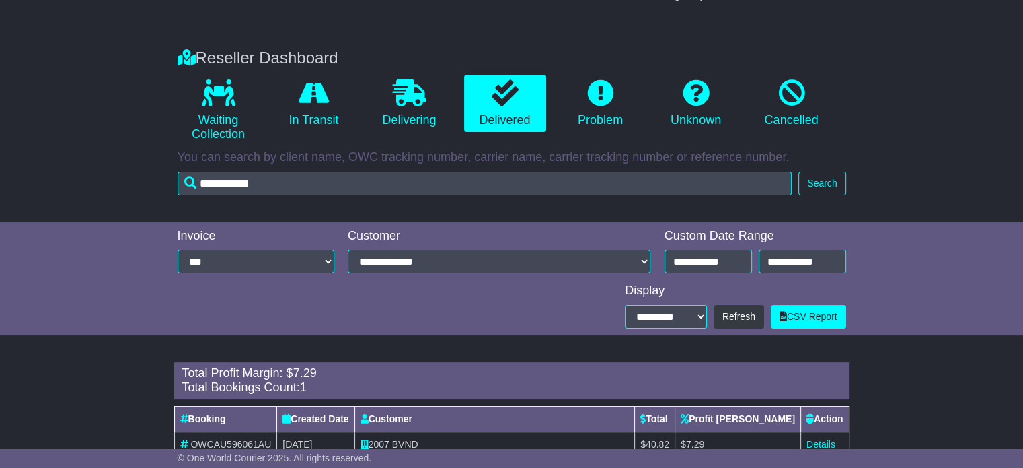
scroll to position [251, 0]
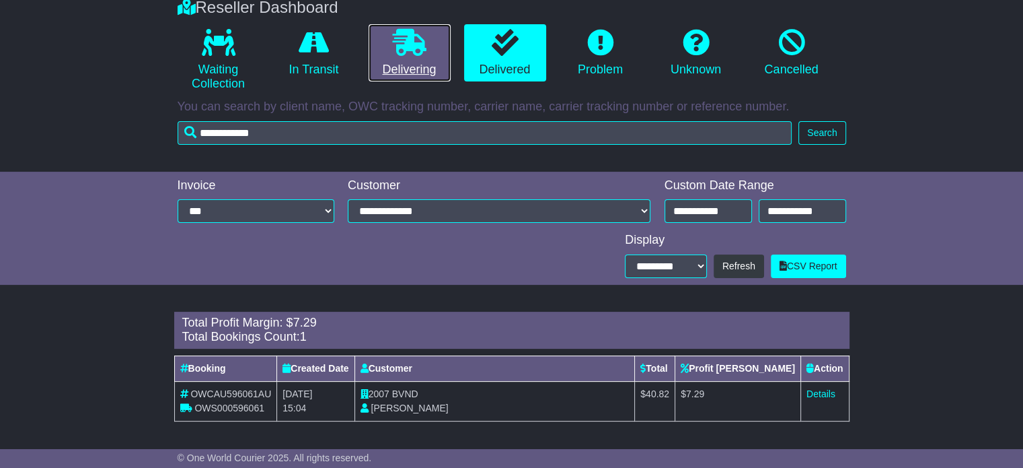
click at [433, 68] on link "Delivering" at bounding box center [410, 53] width 82 height 58
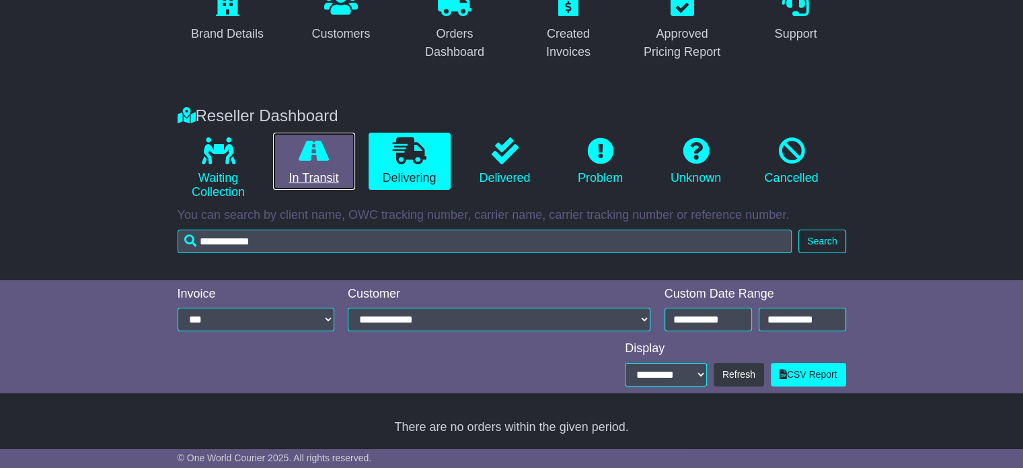
click at [312, 176] on link "In Transit" at bounding box center [314, 162] width 82 height 58
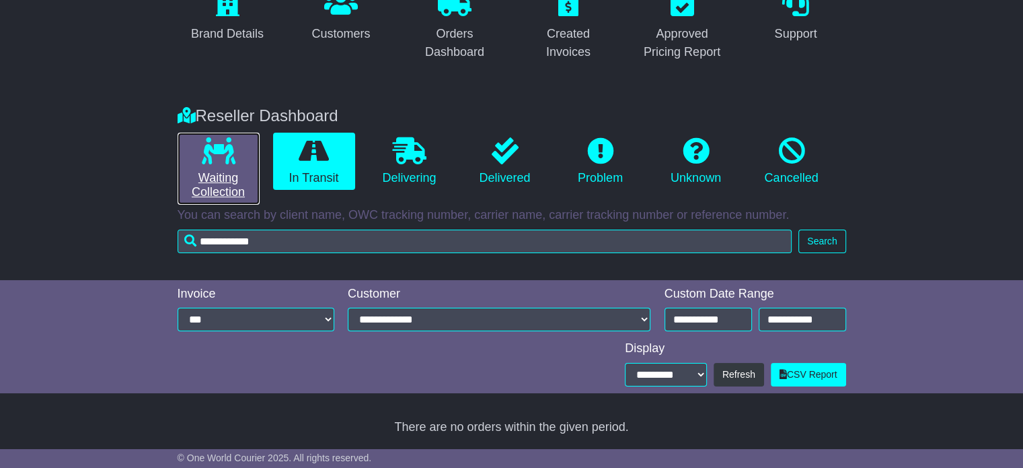
click at [217, 162] on icon at bounding box center [219, 150] width 34 height 27
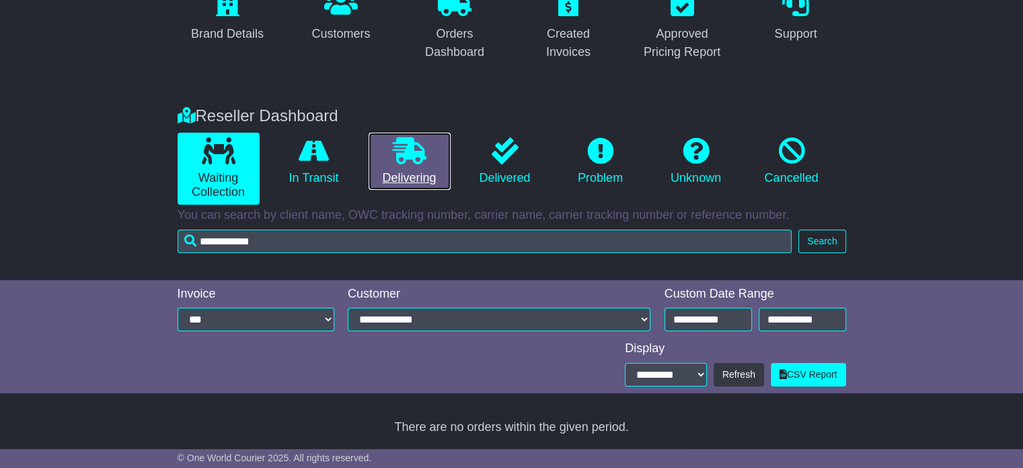
click at [398, 168] on link "Delivering" at bounding box center [410, 162] width 82 height 58
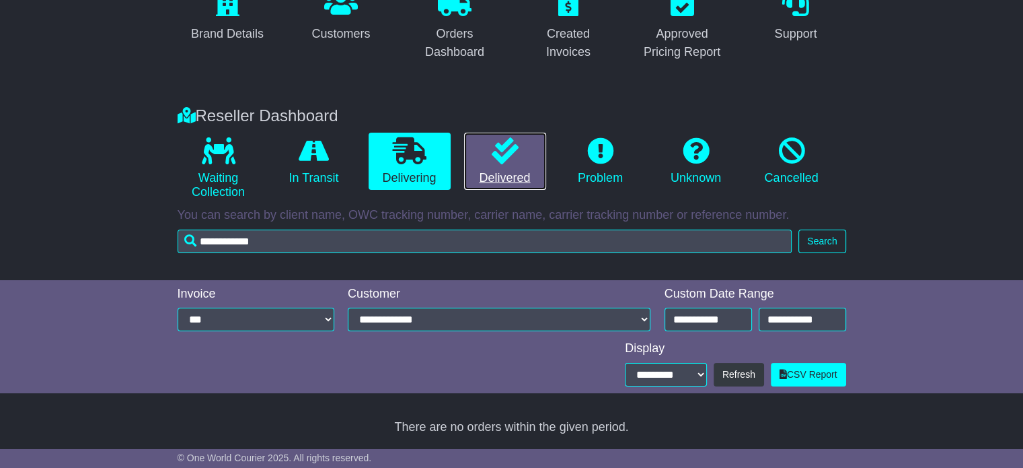
click at [495, 164] on link "Delivered" at bounding box center [505, 162] width 82 height 58
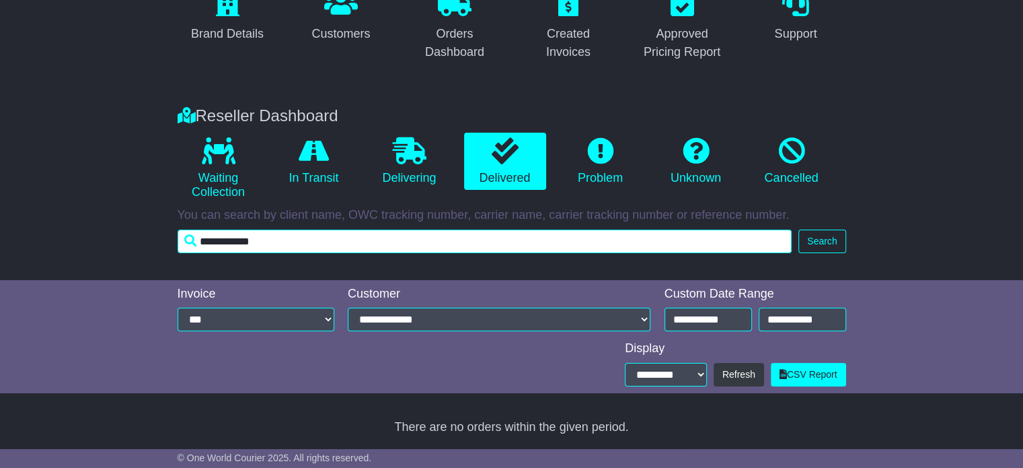
click at [355, 234] on input "**********" at bounding box center [485, 241] width 615 height 24
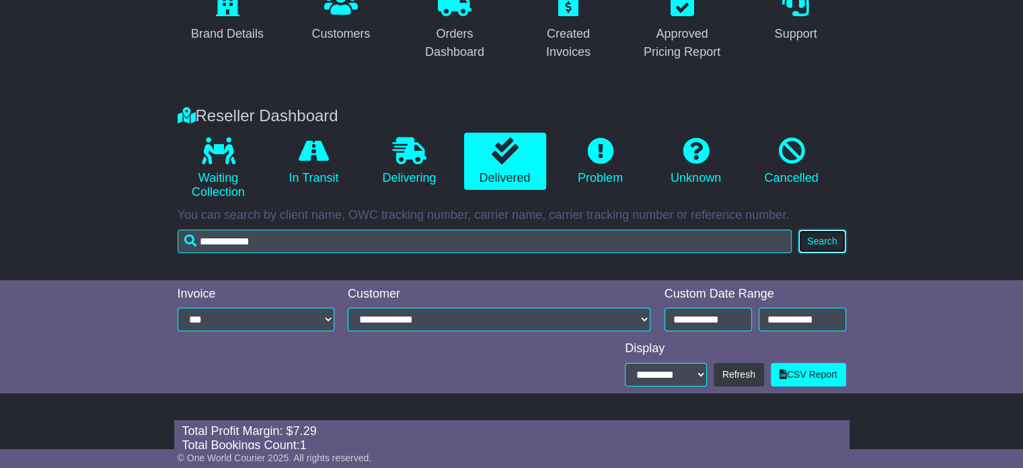
click at [817, 248] on button "Search" at bounding box center [822, 241] width 47 height 24
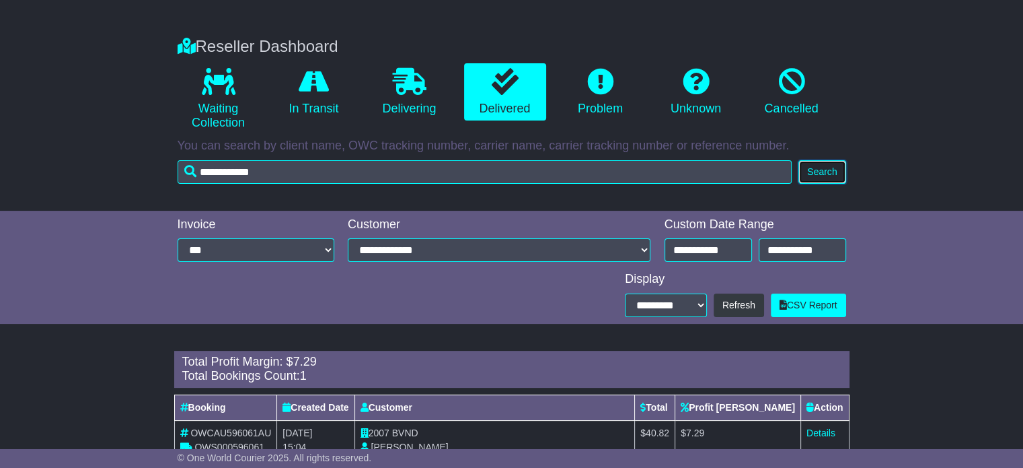
scroll to position [251, 0]
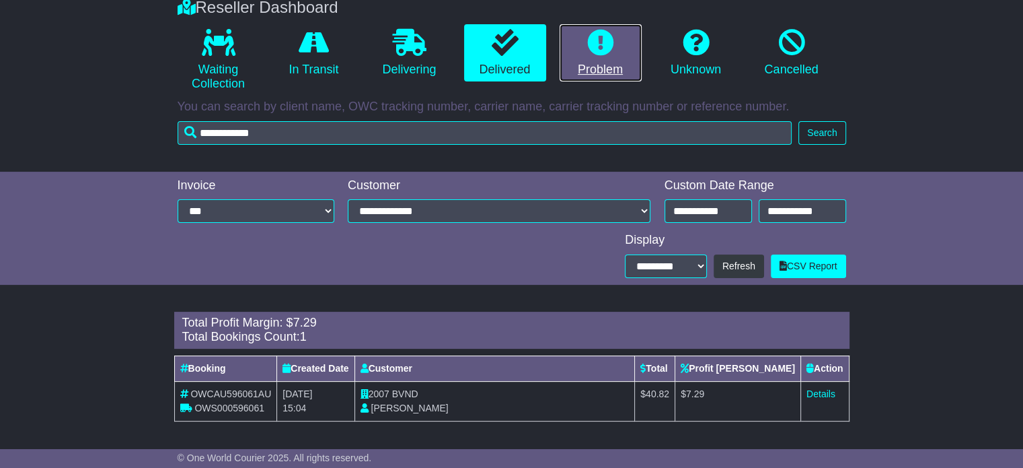
click at [606, 64] on link "Problem" at bounding box center [601, 53] width 82 height 58
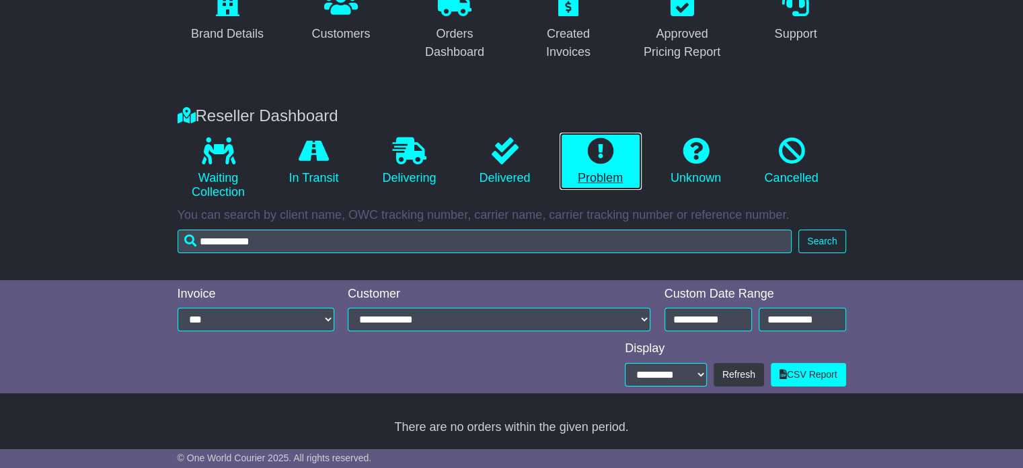
scroll to position [143, 0]
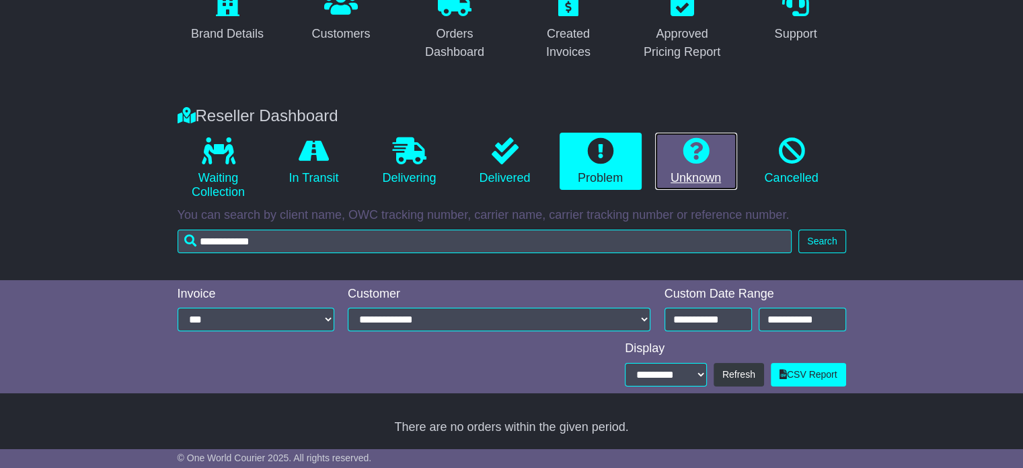
click at [712, 171] on link "Unknown" at bounding box center [696, 162] width 82 height 58
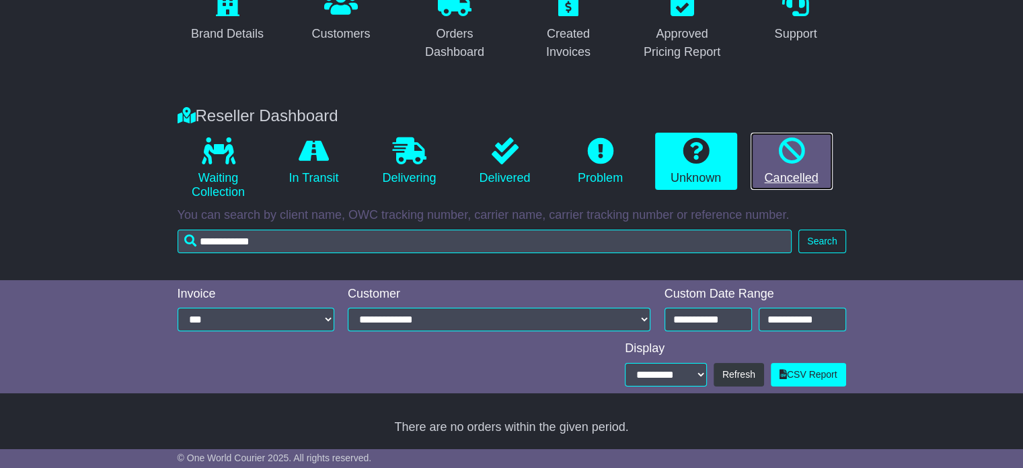
click at [811, 183] on link "Cancelled" at bounding box center [792, 162] width 82 height 58
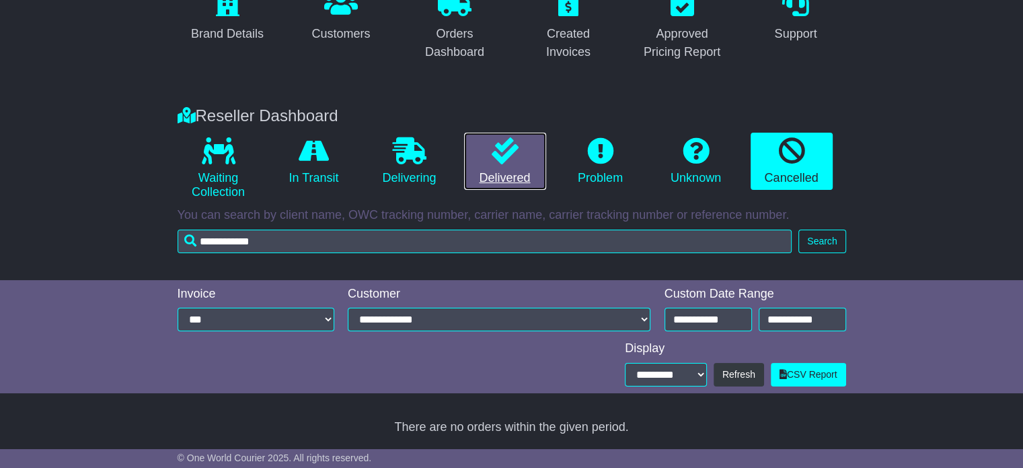
click at [519, 153] on link "Delivered" at bounding box center [505, 162] width 82 height 58
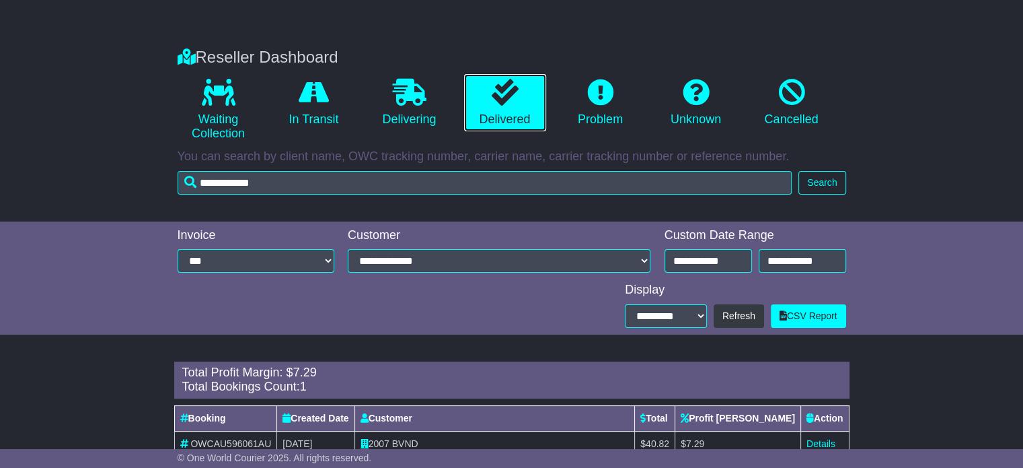
scroll to position [251, 0]
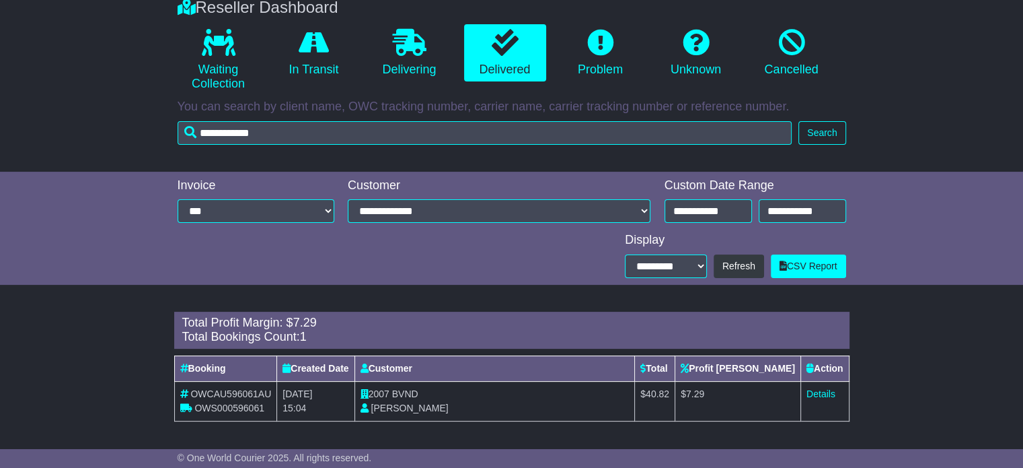
click at [726, 196] on div "**********" at bounding box center [755, 202] width 195 height 48
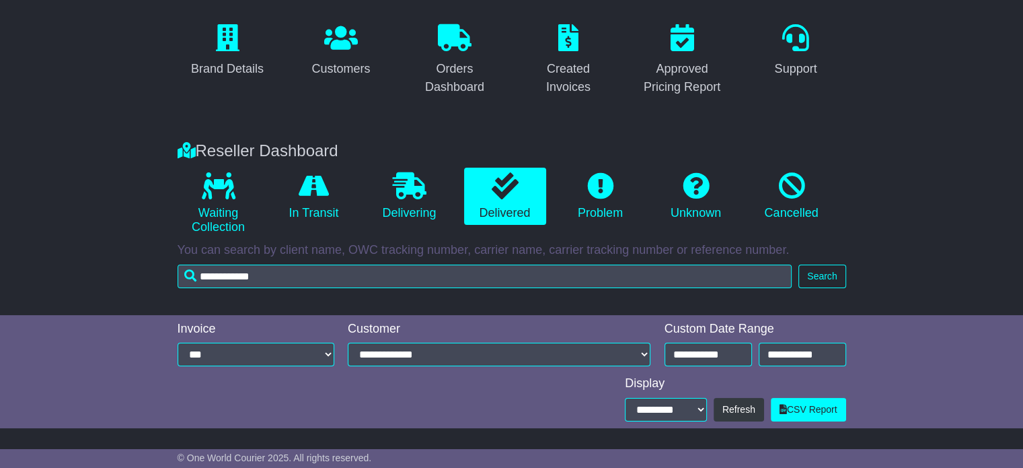
scroll to position [0, 0]
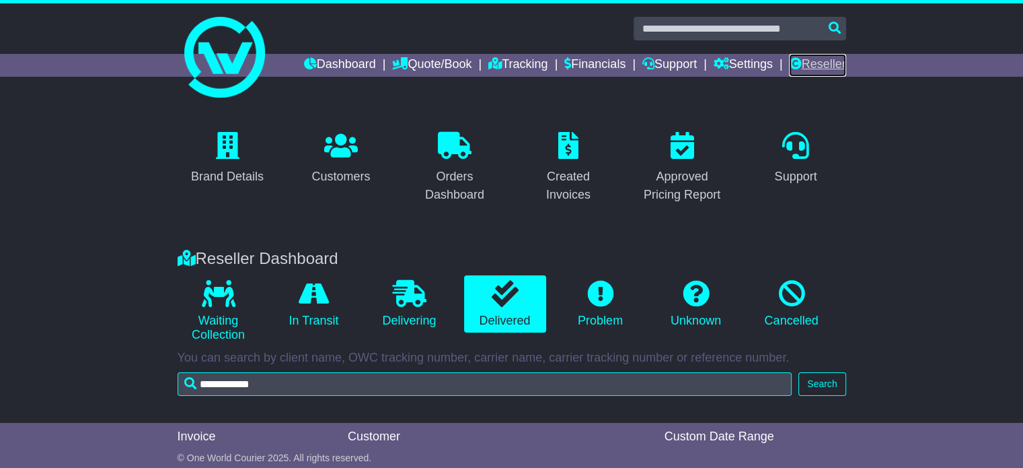
click at [801, 63] on link "Reseller" at bounding box center [817, 65] width 57 height 23
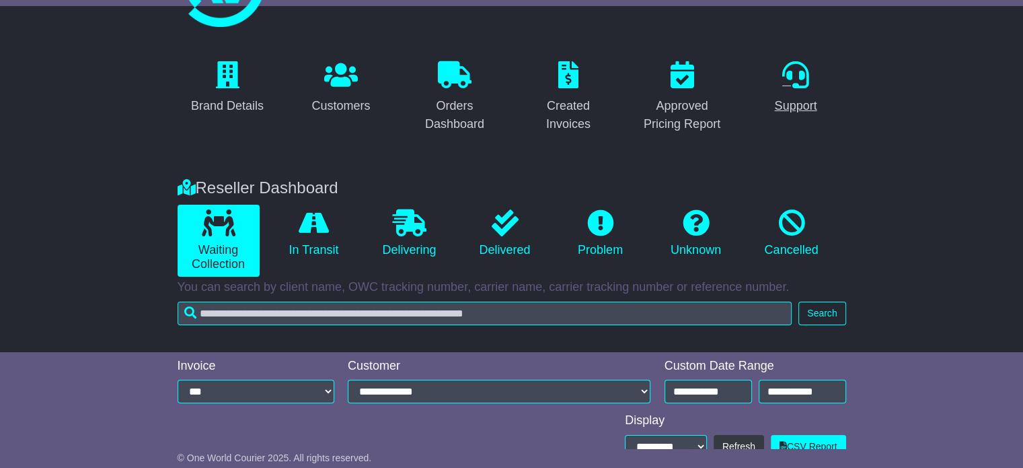
scroll to position [143, 0]
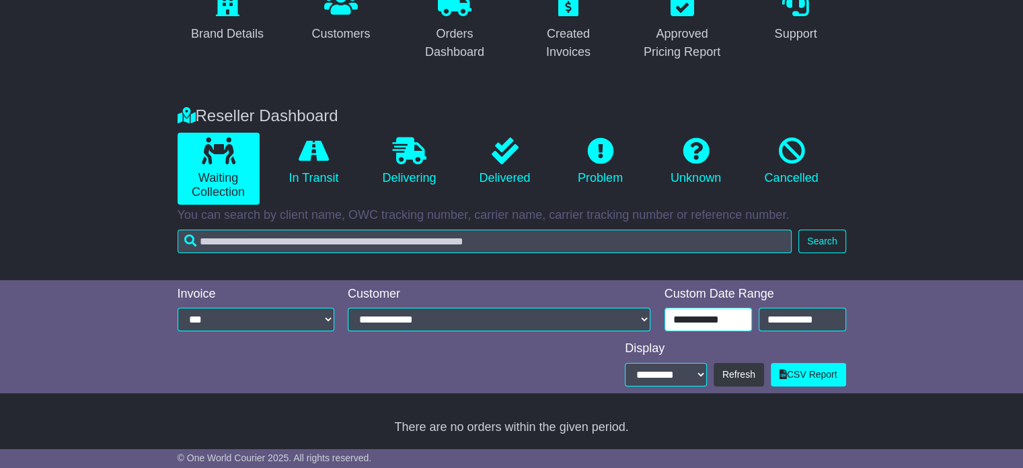
click at [720, 327] on input "**********" at bounding box center [708, 319] width 87 height 24
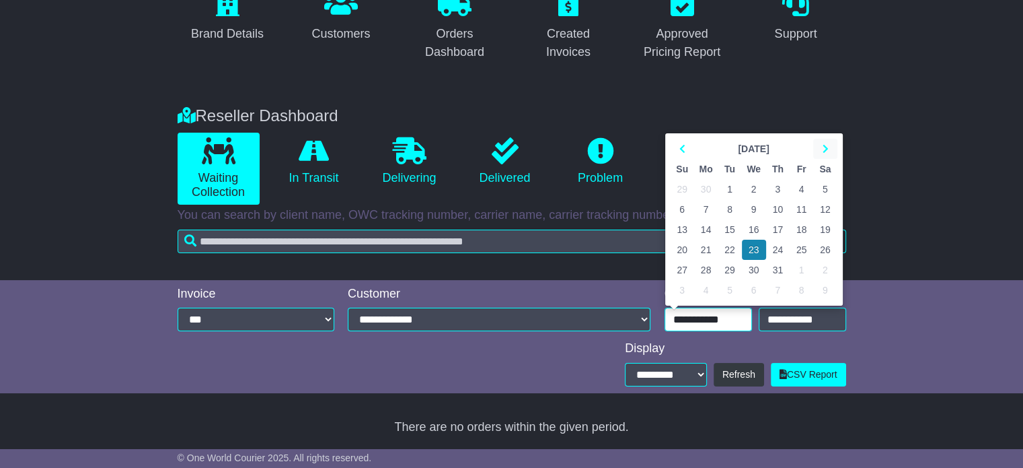
click at [829, 145] on th at bounding box center [825, 149] width 24 height 20
click at [775, 246] on td "21" at bounding box center [778, 249] width 24 height 20
type input "**********"
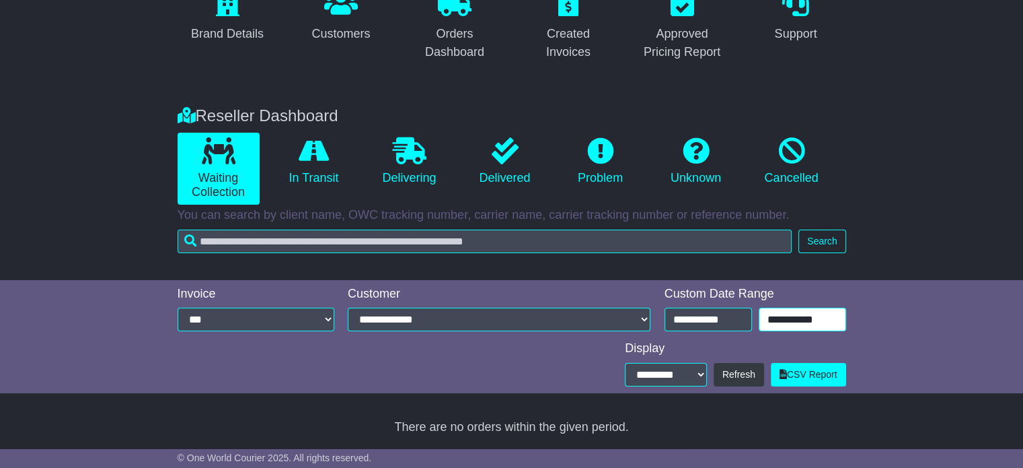
click at [794, 320] on input "**********" at bounding box center [802, 319] width 87 height 24
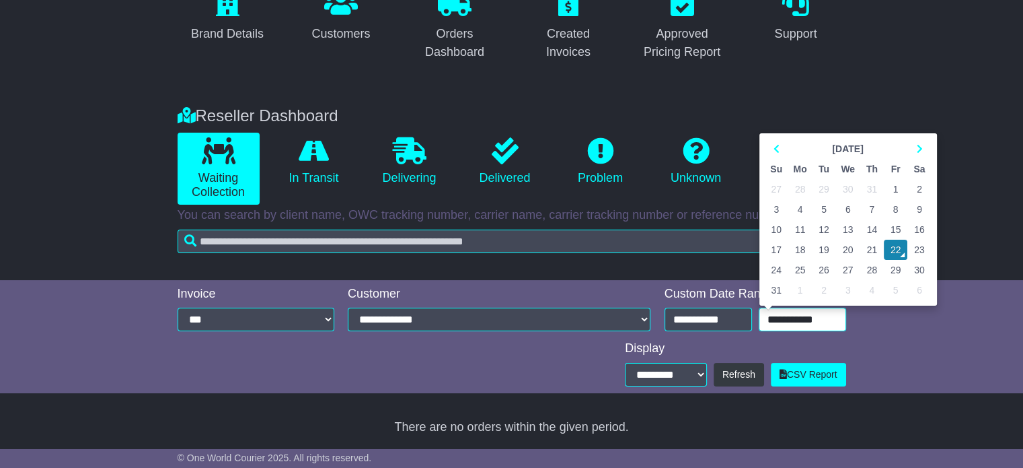
click at [872, 248] on td "21" at bounding box center [872, 249] width 24 height 20
type input "**********"
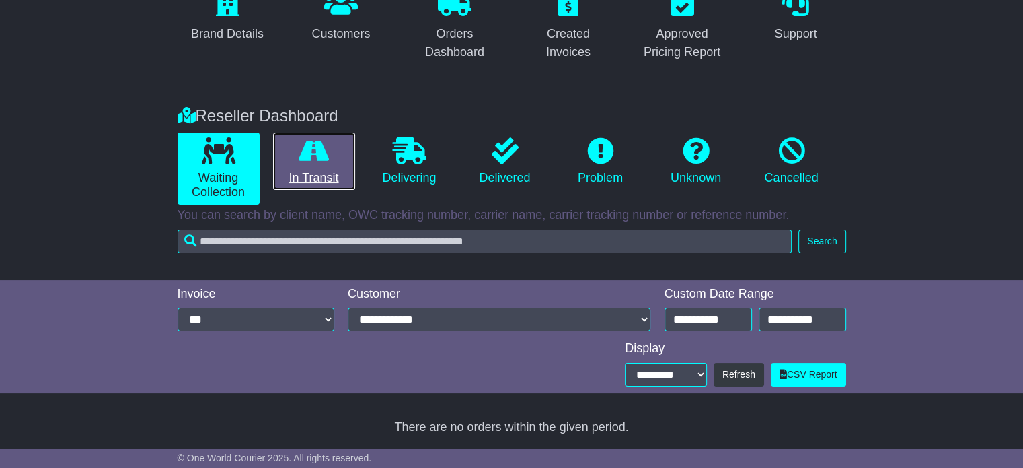
click at [318, 155] on icon at bounding box center [314, 150] width 30 height 27
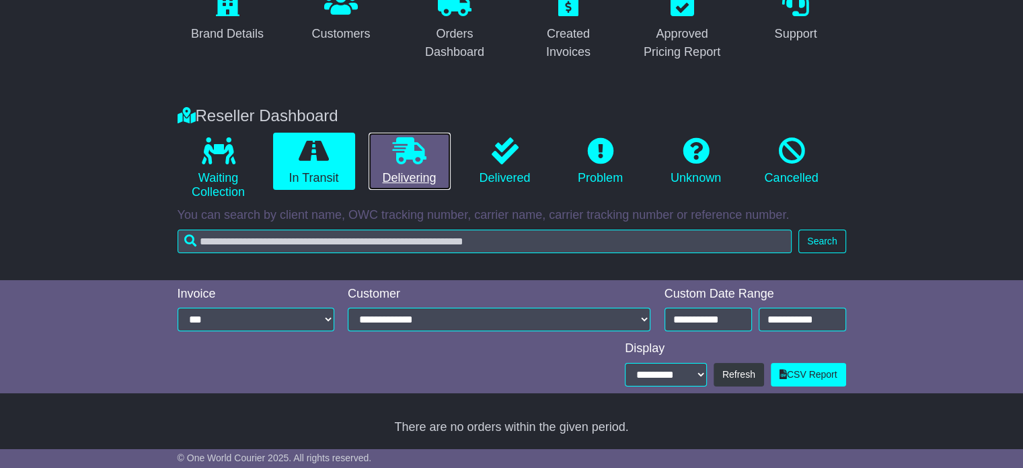
click at [417, 139] on icon at bounding box center [410, 150] width 34 height 27
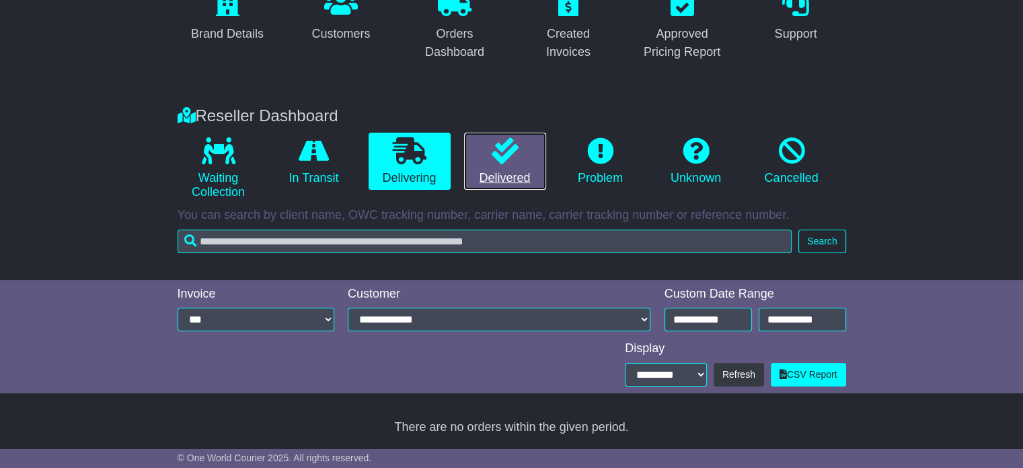
click at [519, 167] on link "Delivered" at bounding box center [505, 162] width 82 height 58
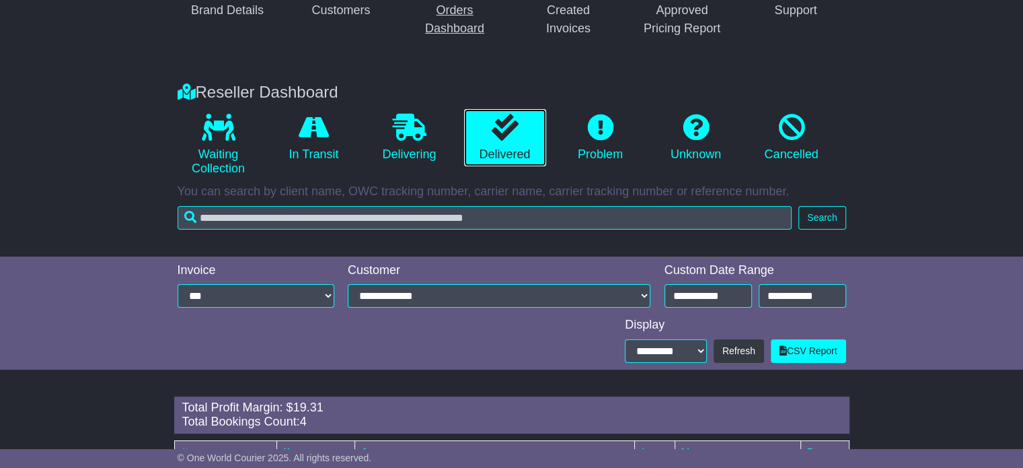
scroll to position [34, 0]
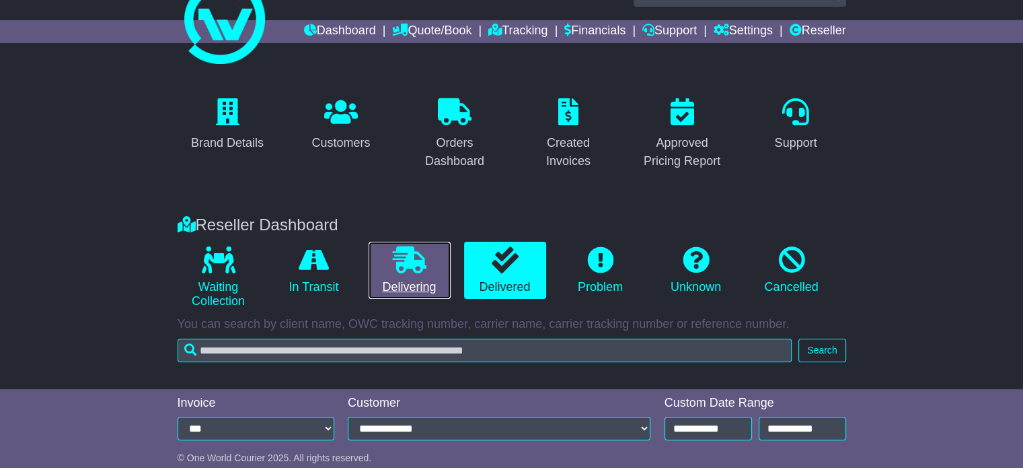
click at [396, 264] on icon at bounding box center [410, 259] width 34 height 27
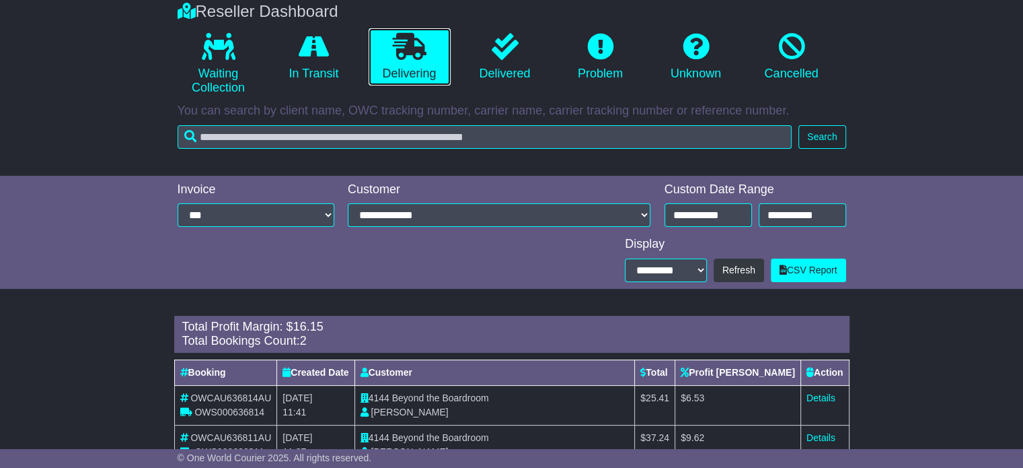
scroll to position [223, 0]
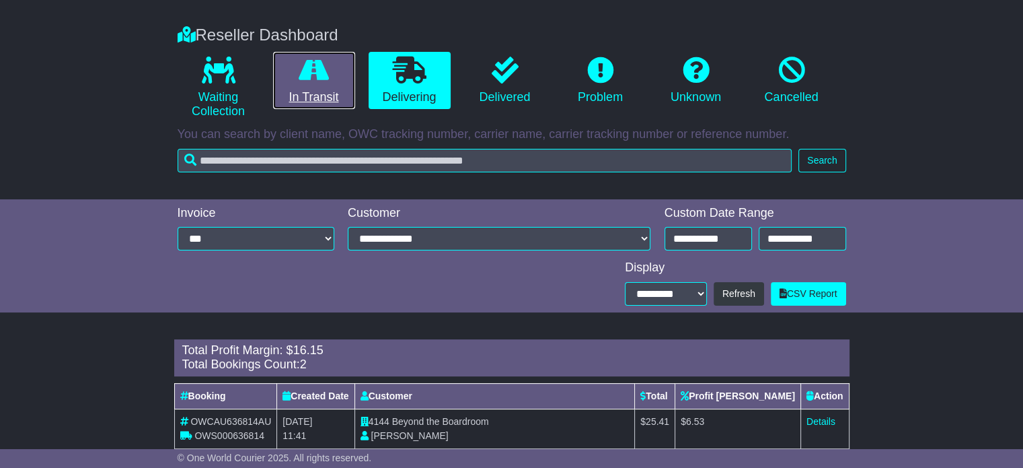
click at [320, 85] on link "In Transit" at bounding box center [314, 81] width 82 height 58
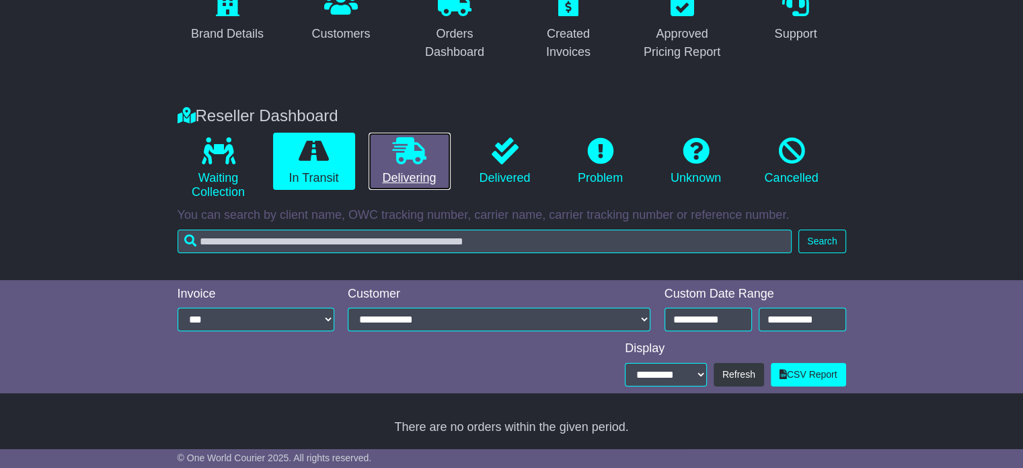
click at [377, 150] on link "Delivering" at bounding box center [410, 162] width 82 height 58
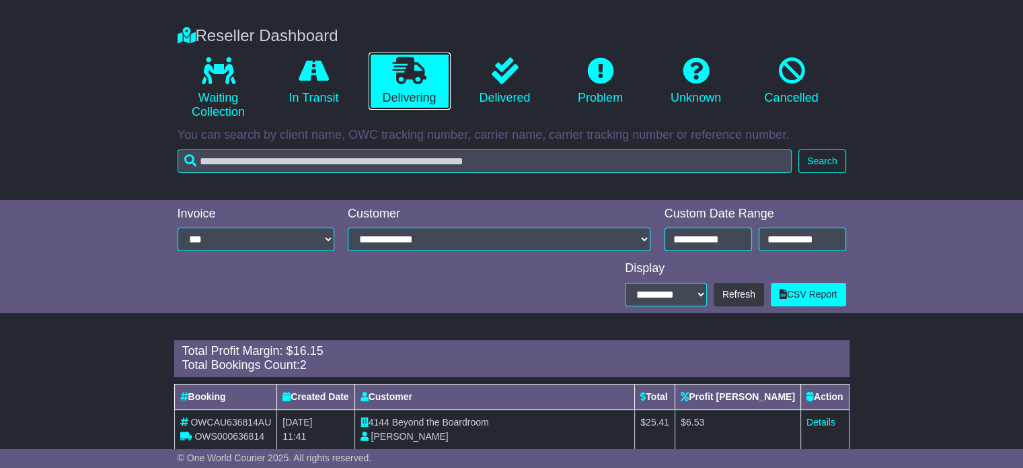
scroll to position [291, 0]
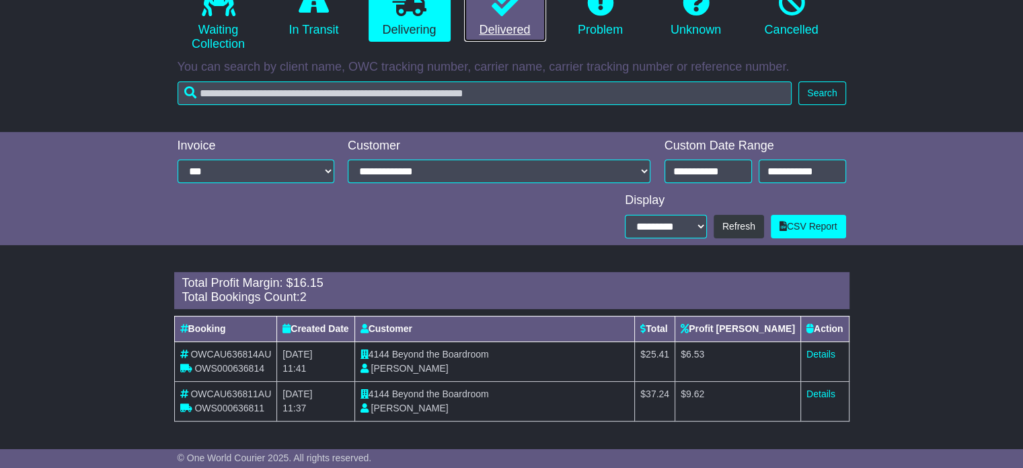
click at [506, 29] on link "Delivered" at bounding box center [505, 14] width 82 height 58
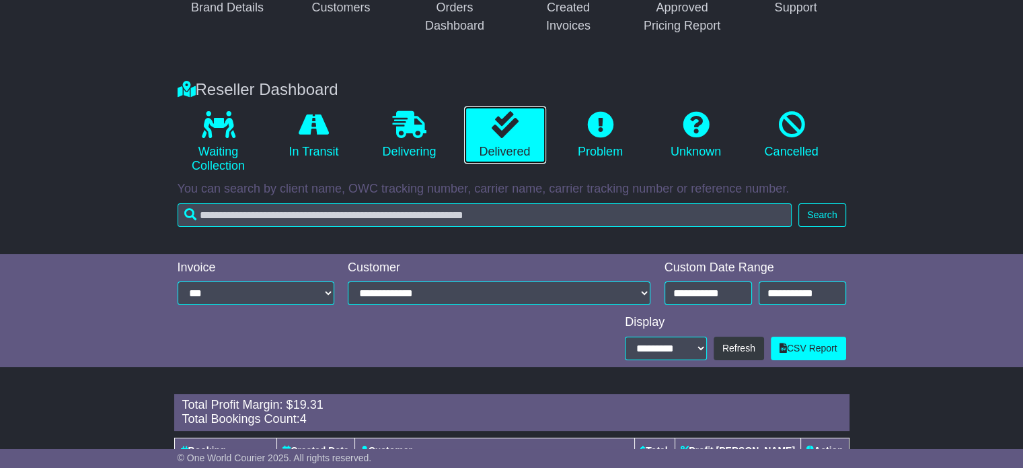
scroll to position [168, 0]
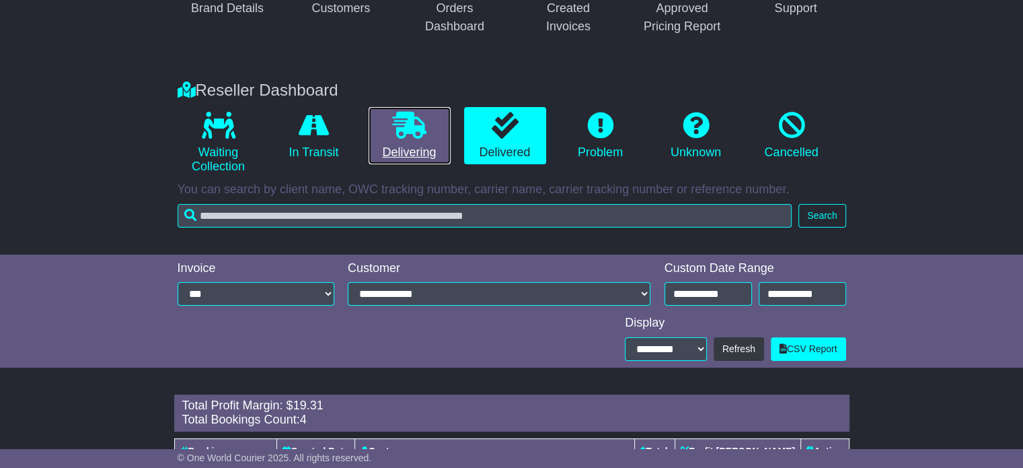
click at [412, 128] on icon at bounding box center [410, 125] width 34 height 27
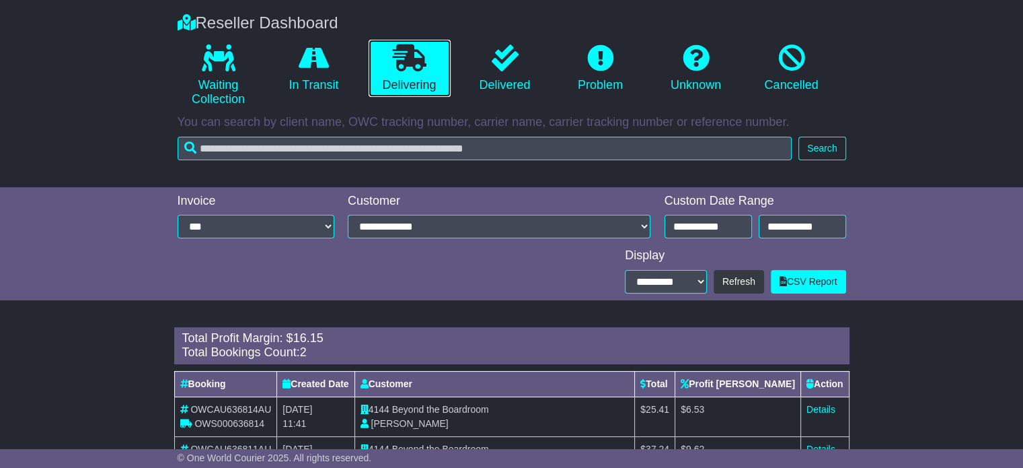
scroll to position [291, 0]
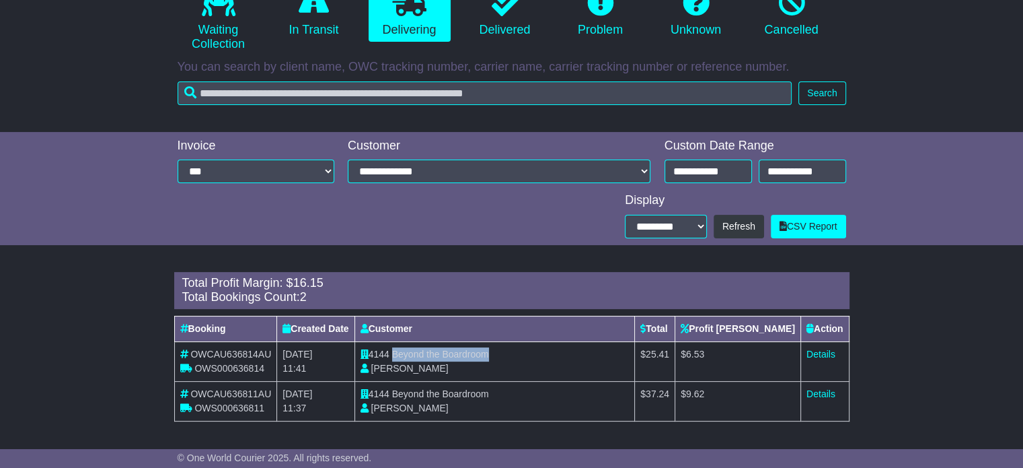
drag, startPoint x: 399, startPoint y: 352, endPoint x: 502, endPoint y: 357, distance: 103.1
click at [502, 357] on td "4144 Beyond the Boardroom Sophie Dean" at bounding box center [495, 361] width 281 height 40
copy span "Beyond the Boardroom"
click at [822, 354] on link "Details" at bounding box center [821, 353] width 29 height 11
drag, startPoint x: 392, startPoint y: 392, endPoint x: 496, endPoint y: 394, distance: 104.3
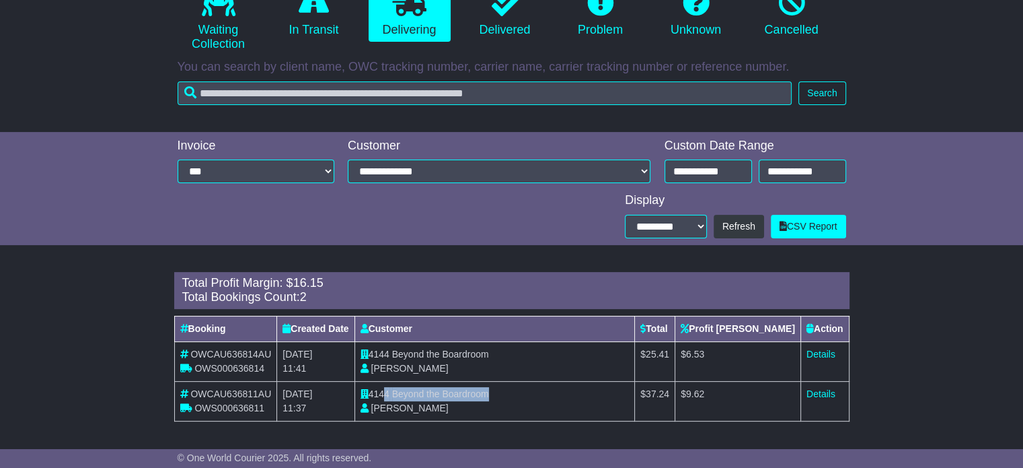
click at [496, 394] on td "4144 Beyond the Boardroom Sophie Dean" at bounding box center [495, 401] width 281 height 40
drag, startPoint x: 498, startPoint y: 390, endPoint x: 400, endPoint y: 392, distance: 98.9
click at [400, 392] on td "4144 Beyond the Boardroom Sophie Dean" at bounding box center [495, 401] width 281 height 40
copy span "Beyond the Boardroom"
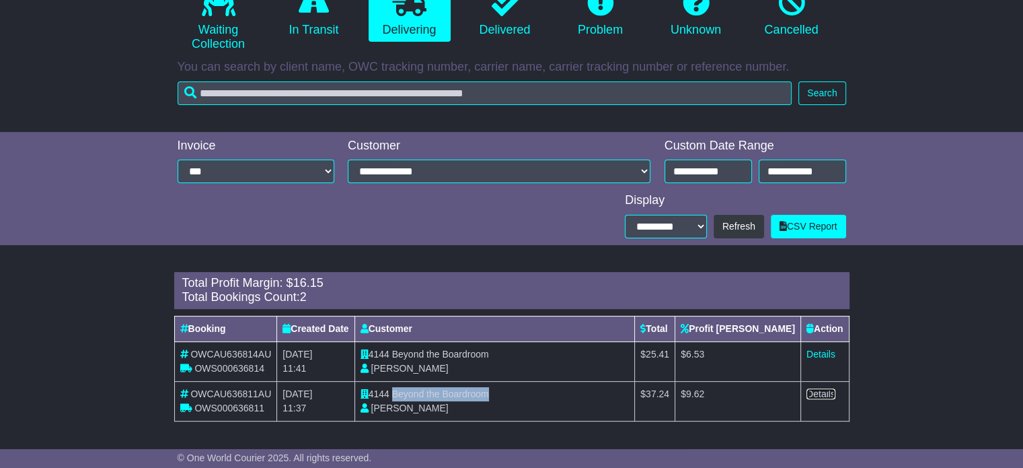
click at [823, 391] on link "Details" at bounding box center [821, 393] width 29 height 11
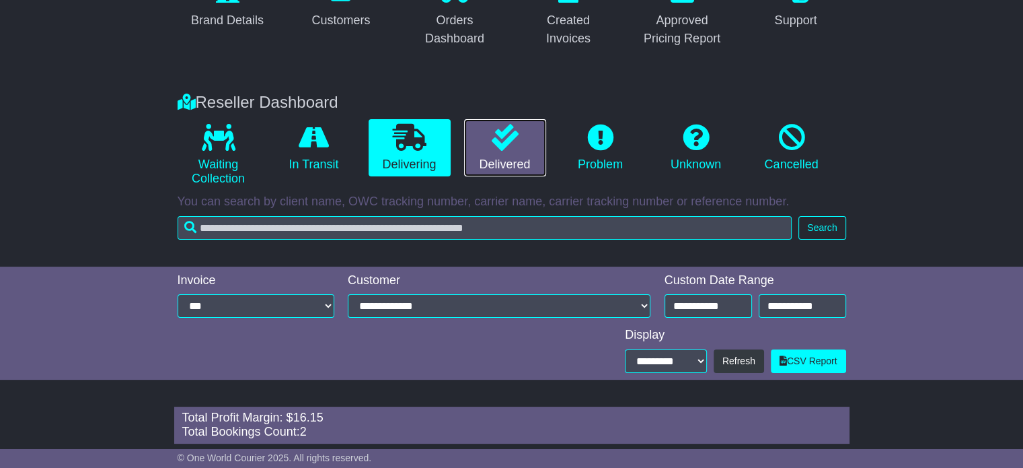
click at [490, 124] on link "Delivered" at bounding box center [505, 148] width 82 height 58
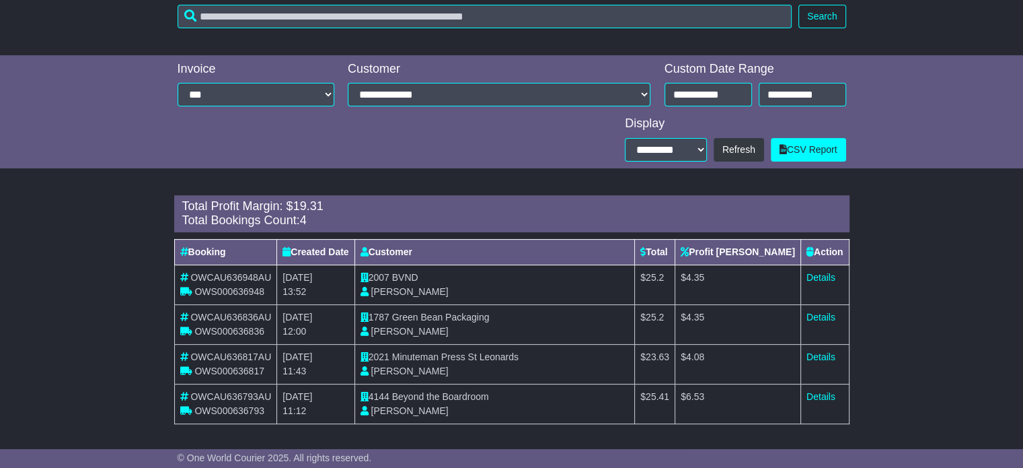
scroll to position [370, 0]
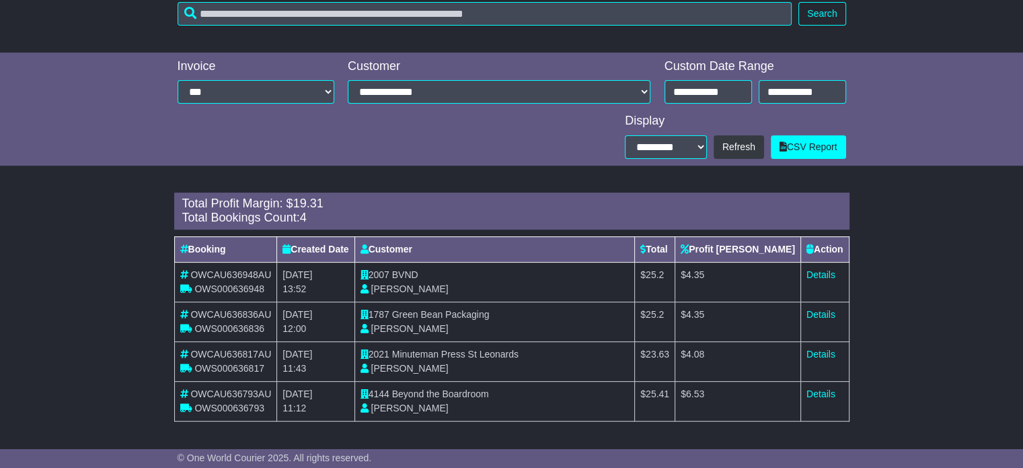
click at [414, 269] on span "BVND" at bounding box center [405, 274] width 26 height 11
copy span "BVND"
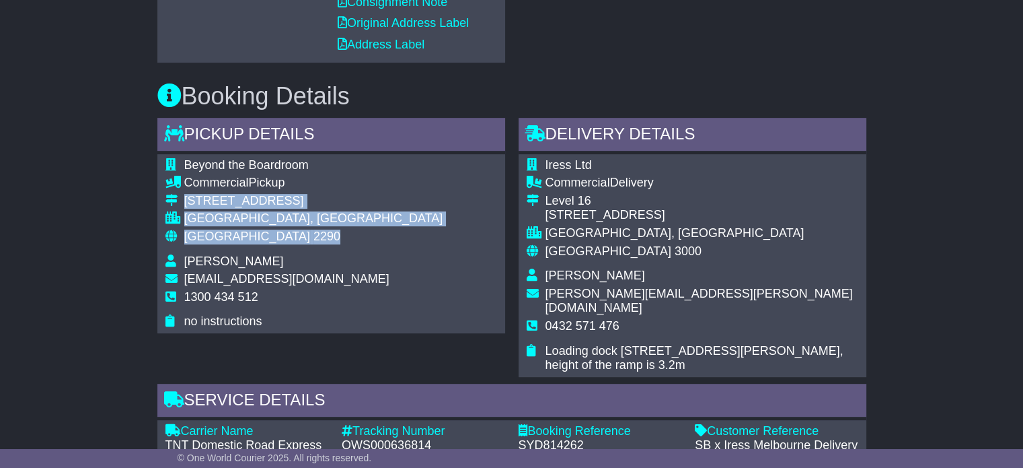
drag, startPoint x: 223, startPoint y: 230, endPoint x: 183, endPoint y: 193, distance: 54.8
click at [183, 193] on tbody "Beyond the Boardroom Commercial Pickup [STREET_ADDRESS] [GEOGRAPHIC_DATA], [GEO…" at bounding box center [304, 243] width 278 height 171
copy tbody "[STREET_ADDRESS]"
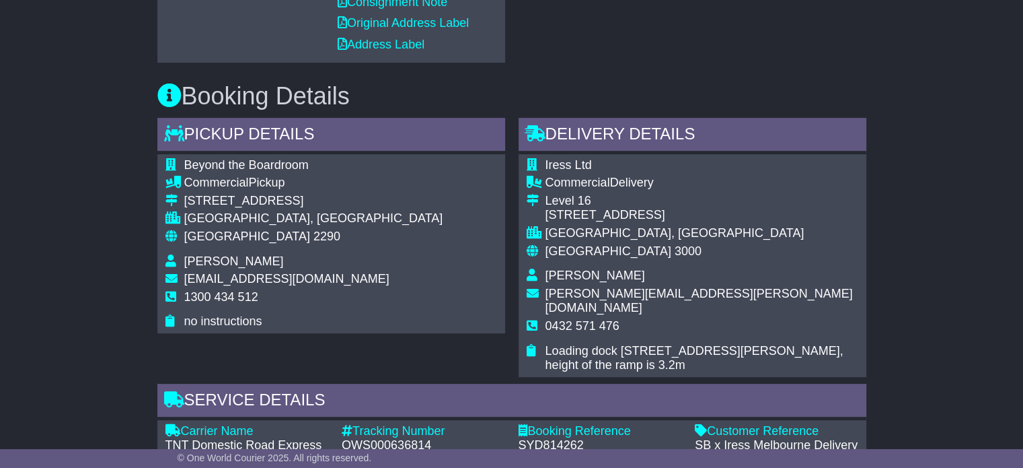
click at [230, 298] on span "1300 434 512" at bounding box center [221, 296] width 74 height 13
copy tbody "1300 434 512"
click at [350, 438] on div "OWS000636814" at bounding box center [423, 445] width 163 height 15
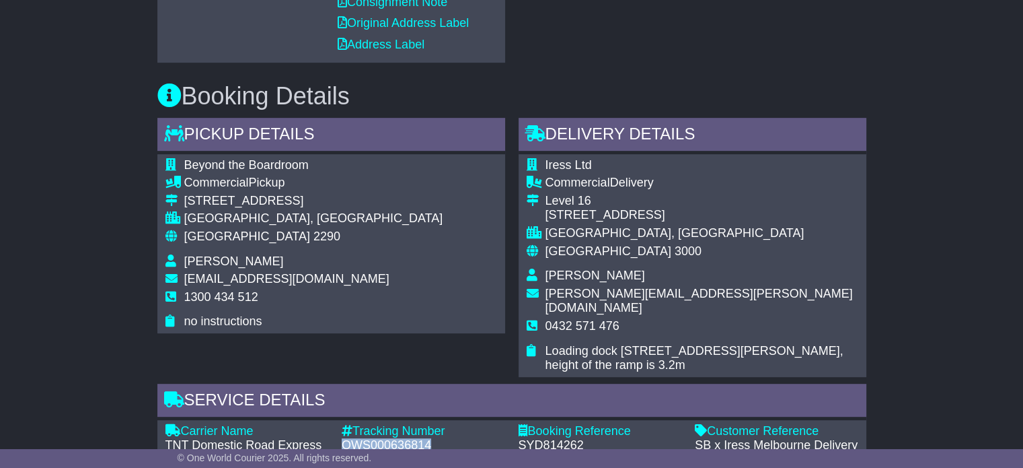
click at [350, 438] on div "OWS000636814" at bounding box center [423, 445] width 163 height 15
copy div "OWS000636814"
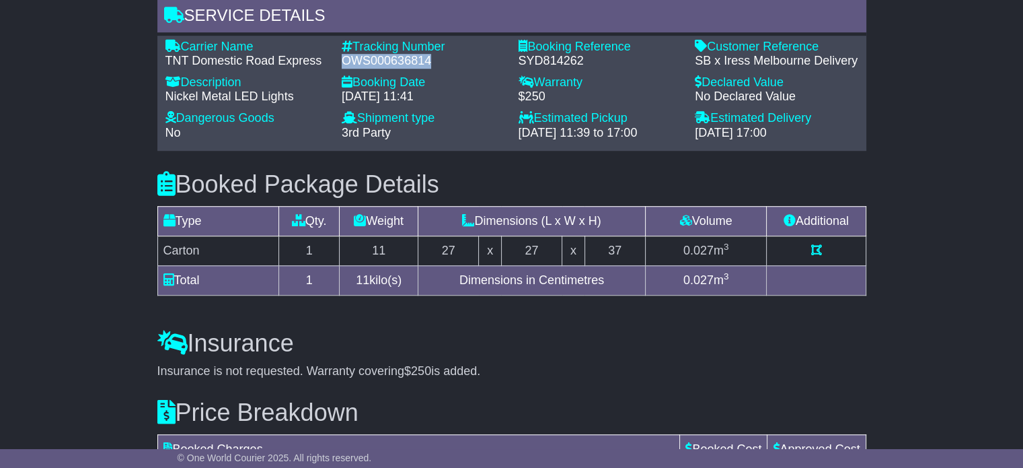
scroll to position [875, 0]
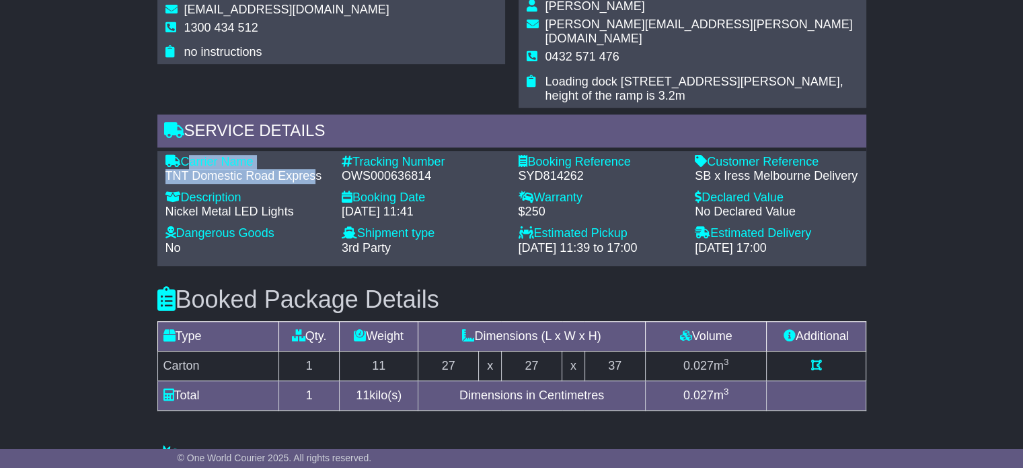
drag, startPoint x: 318, startPoint y: 161, endPoint x: 187, endPoint y: 137, distance: 133.4
click at [187, 151] on div "Carrier Name - TNT Domestic Road Express Description - Nickel Metal LED Lights …" at bounding box center [511, 209] width 709 height 116
drag, startPoint x: 322, startPoint y: 159, endPoint x: 184, endPoint y: 137, distance: 139.8
click at [184, 151] on div "Carrier Name - TNT Domestic Road Express Description - Nickel Metal LED Lights …" at bounding box center [511, 209] width 709 height 116
copy div "Carrier Name - TNT Domestic Road Express"
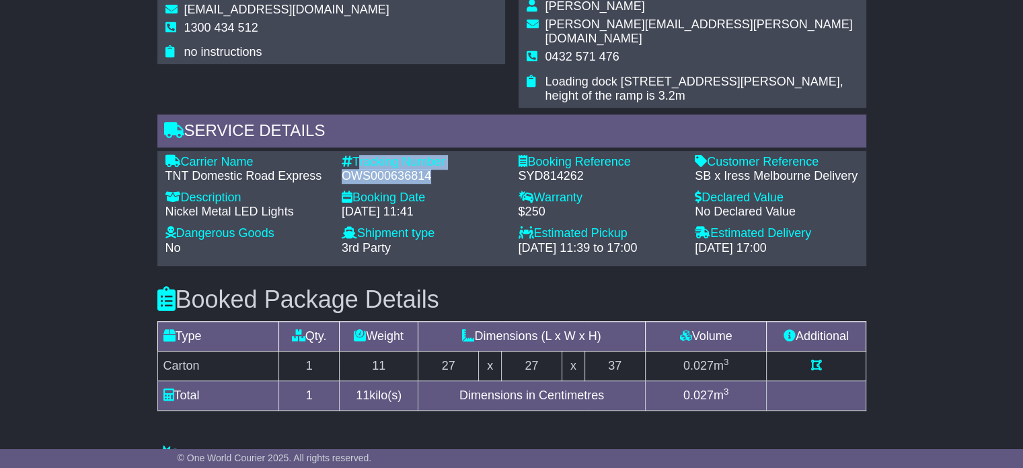
drag, startPoint x: 433, startPoint y: 159, endPoint x: 355, endPoint y: 147, distance: 78.9
click at [355, 155] on div "Tracking Number - OWS000636814" at bounding box center [423, 169] width 177 height 29
copy div "Tracking Number - OWS000636814"
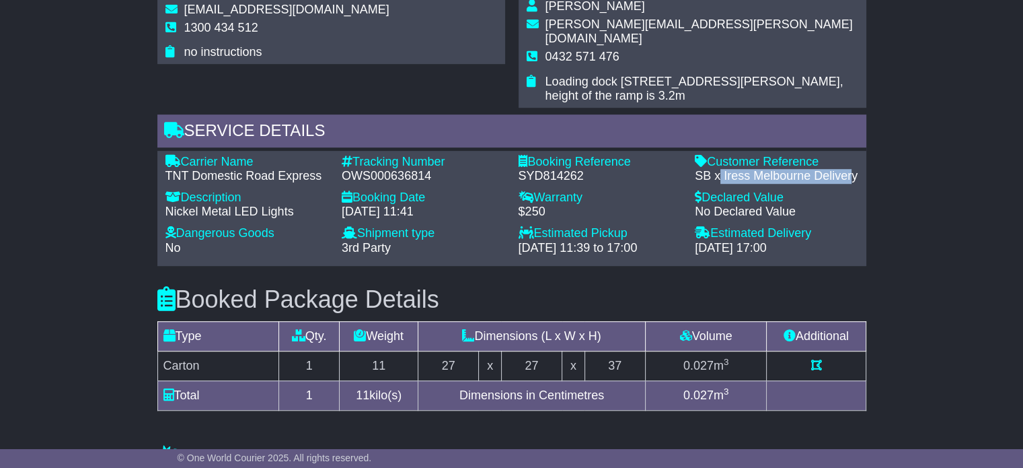
drag, startPoint x: 822, startPoint y: 163, endPoint x: 720, endPoint y: 154, distance: 102.0
click at [720, 169] on div "SB x Iress Melbourne Delivery" at bounding box center [776, 176] width 163 height 15
drag, startPoint x: 856, startPoint y: 156, endPoint x: 713, endPoint y: 139, distance: 143.6
click at [713, 155] on div "Customer Reference - SB x Iress Melbourne Delivery" at bounding box center [776, 169] width 177 height 29
copy div "Customer Reference - SB x Iress Melbourne Delivery"
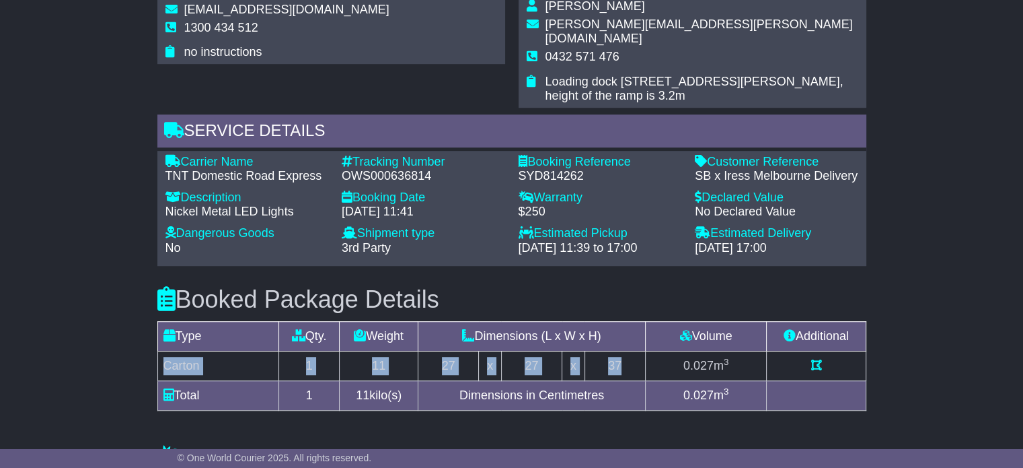
drag, startPoint x: 616, startPoint y: 348, endPoint x: 159, endPoint y: 352, distance: 456.1
click at [159, 352] on tr "Carton 1 11 27 x 27 x 37 0.027 m 3" at bounding box center [511, 365] width 708 height 30
copy tr "Carton 1 11 27 x 27 x 37"
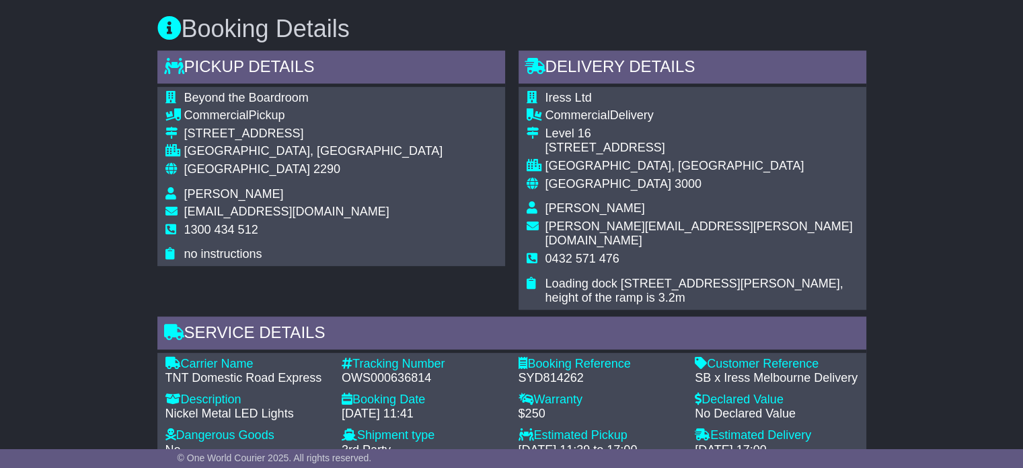
click at [576, 209] on span "Emma Bardak" at bounding box center [596, 207] width 100 height 13
copy tbody "Emma Bardak"
click at [576, 233] on td "[PERSON_NAME][EMAIL_ADDRESS][PERSON_NAME][DOMAIN_NAME]" at bounding box center [702, 235] width 313 height 32
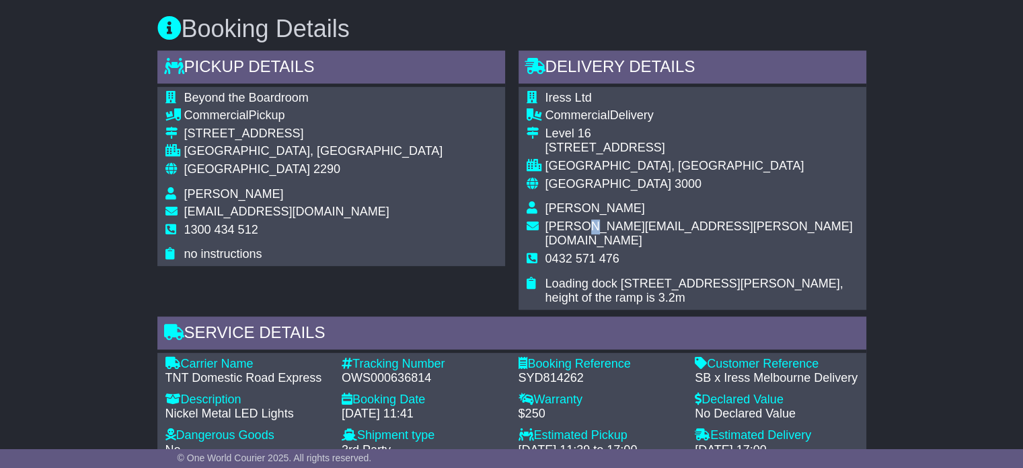
click at [576, 233] on td "[PERSON_NAME][EMAIL_ADDRESS][PERSON_NAME][DOMAIN_NAME]" at bounding box center [702, 235] width 313 height 32
click at [575, 252] on span "0432 571 476" at bounding box center [583, 258] width 74 height 13
copy tbody "0432 571 476"
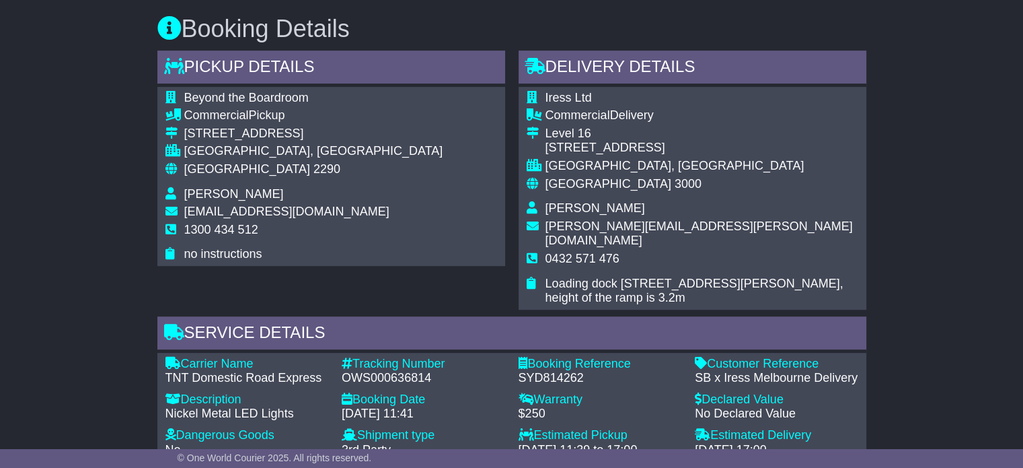
click at [225, 160] on td "[GEOGRAPHIC_DATA], [GEOGRAPHIC_DATA]" at bounding box center [313, 153] width 259 height 18
click at [223, 162] on div "Australia 2290" at bounding box center [313, 169] width 259 height 15
click at [223, 162] on span "[GEOGRAPHIC_DATA]" at bounding box center [247, 168] width 126 height 13
click at [221, 172] on span "[GEOGRAPHIC_DATA]" at bounding box center [247, 168] width 126 height 13
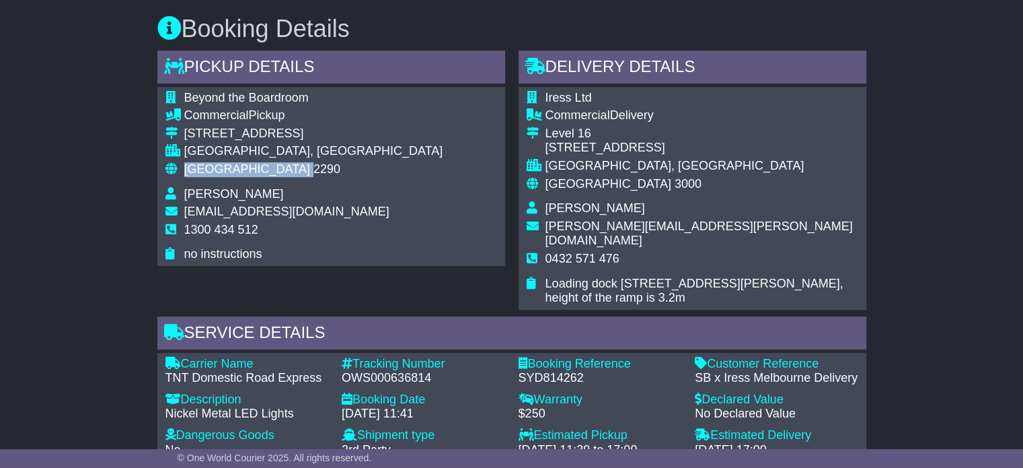
click at [221, 172] on span "[GEOGRAPHIC_DATA]" at bounding box center [247, 168] width 126 height 13
click at [584, 177] on span "[GEOGRAPHIC_DATA]" at bounding box center [609, 183] width 126 height 13
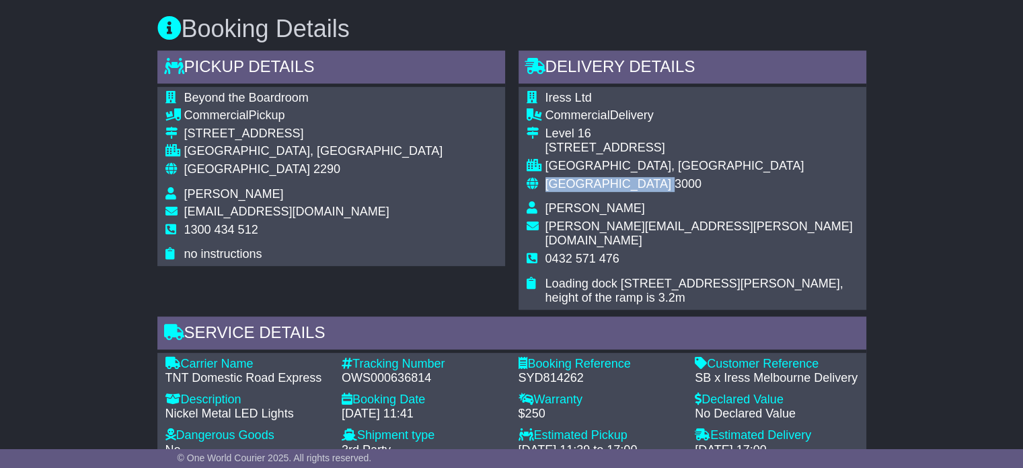
click at [584, 177] on span "[GEOGRAPHIC_DATA]" at bounding box center [609, 183] width 126 height 13
copy tbody "Australia 3000"
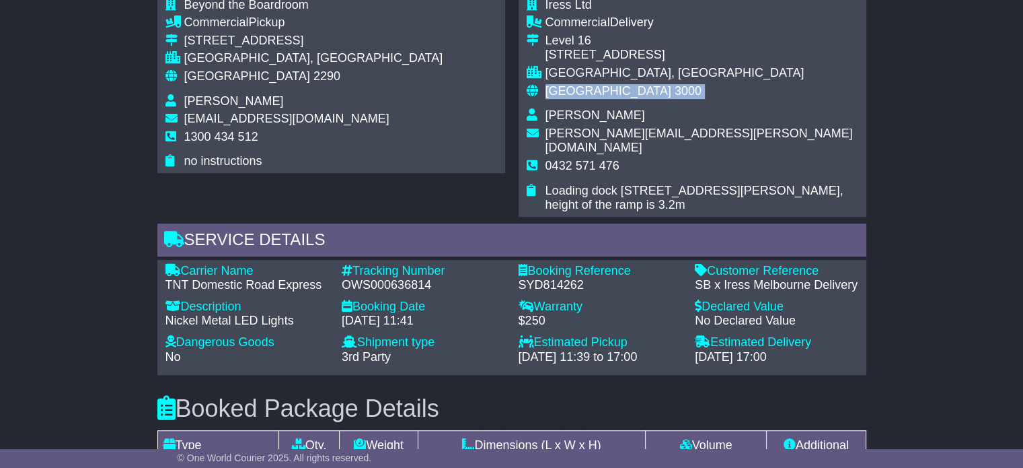
scroll to position [626, 0]
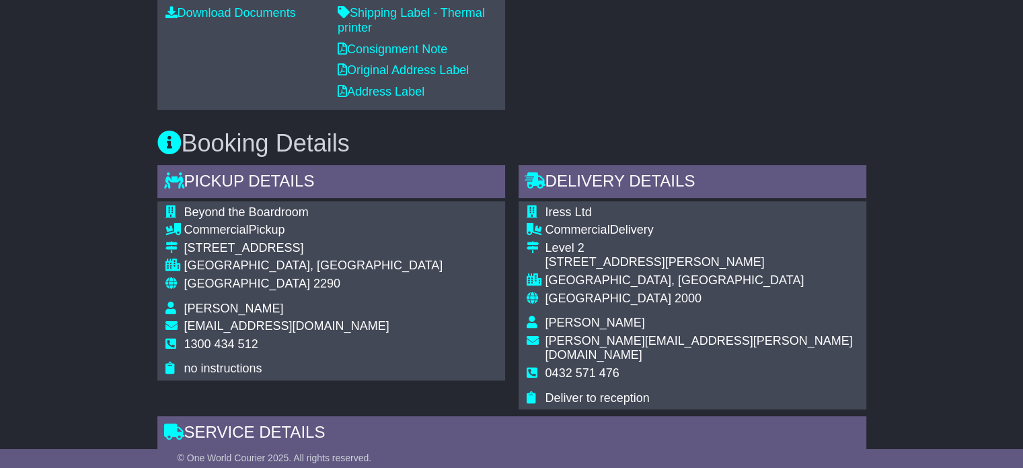
scroll to position [605, 0]
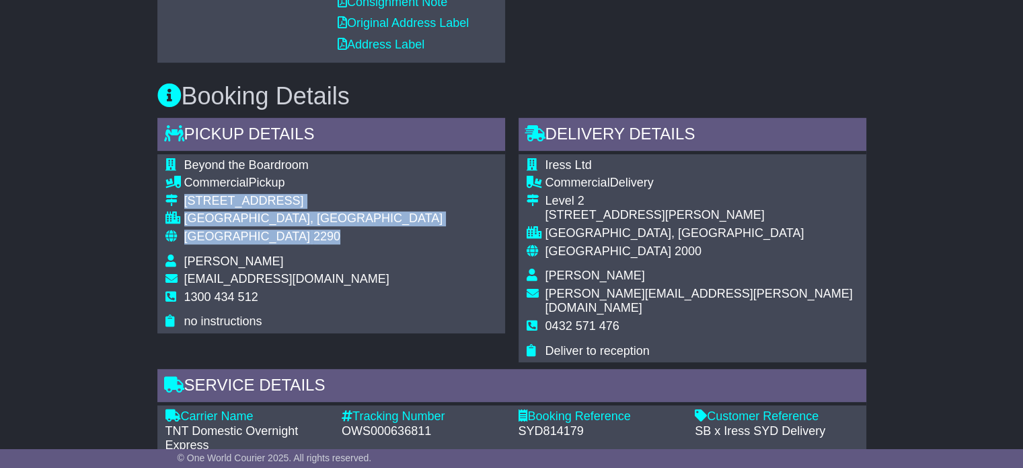
drag, startPoint x: 264, startPoint y: 238, endPoint x: 176, endPoint y: 189, distance: 100.9
click at [172, 193] on tbody "Beyond the Boardroom Commercial Pickup [STREET_ADDRESS] [GEOGRAPHIC_DATA], [GEO…" at bounding box center [304, 243] width 278 height 171
copy tbody "[STREET_ADDRESS]"
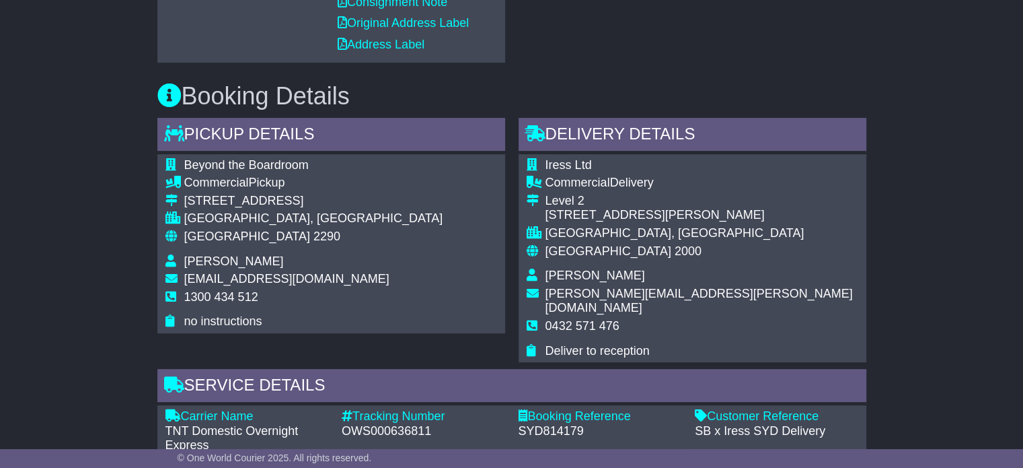
click at [239, 290] on span "1300 434 512" at bounding box center [221, 296] width 74 height 13
click at [238, 290] on span "1300 434 512" at bounding box center [221, 296] width 74 height 13
copy tbody "1300 434 512"
click at [377, 422] on div "Tracking Number - OWS000636811" at bounding box center [423, 431] width 177 height 44
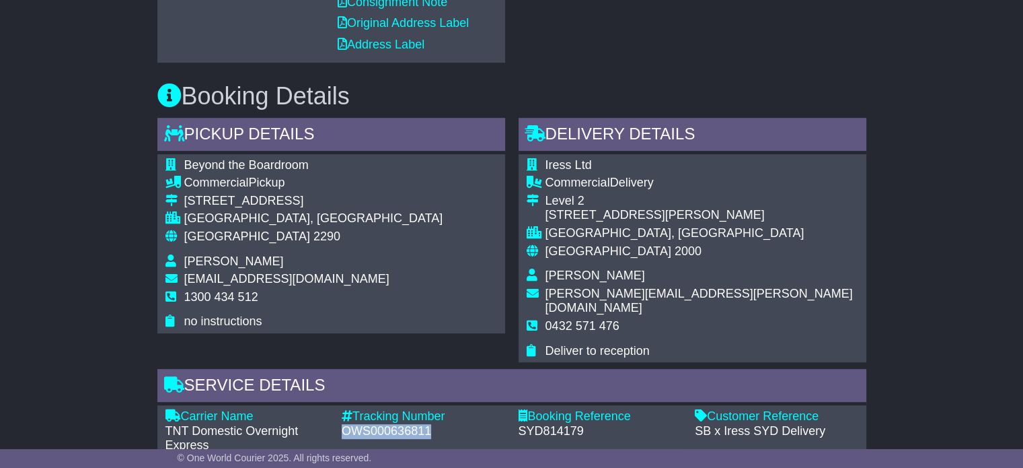
click at [377, 422] on div "Tracking Number - OWS000636811" at bounding box center [423, 431] width 177 height 44
click at [377, 424] on div "OWS000636811" at bounding box center [423, 431] width 163 height 15
copy div "OWS000636811"
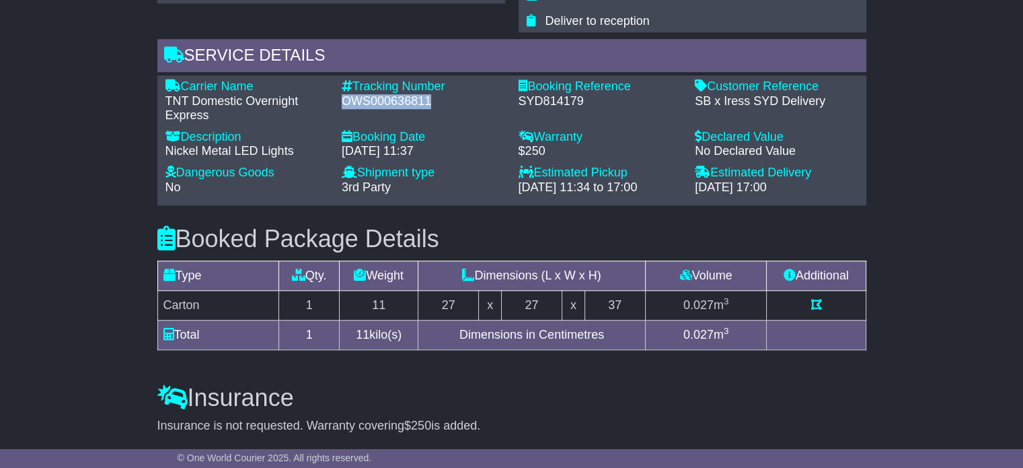
scroll to position [875, 0]
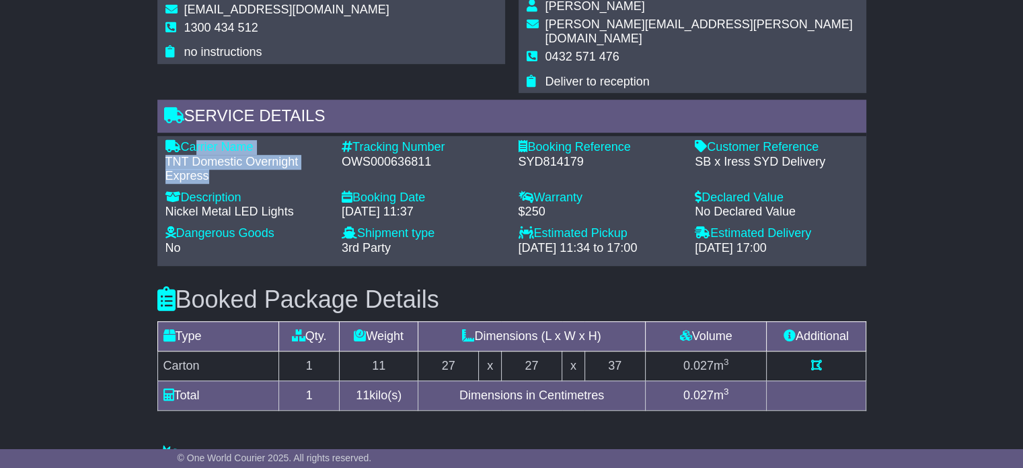
drag, startPoint x: 209, startPoint y: 155, endPoint x: 190, endPoint y: 120, distance: 40.0
click at [190, 136] on div "Carrier Name - TNT Domestic Overnight Express Description - Nickel Metal LED Li…" at bounding box center [511, 201] width 709 height 130
click at [188, 136] on div "Carrier Name - TNT Domestic Overnight Express Description - Nickel Metal LED Li…" at bounding box center [511, 201] width 709 height 130
drag, startPoint x: 186, startPoint y: 127, endPoint x: 206, endPoint y: 156, distance: 35.3
click at [206, 156] on div "Carrier Name - TNT Domestic Overnight Express" at bounding box center [247, 162] width 177 height 44
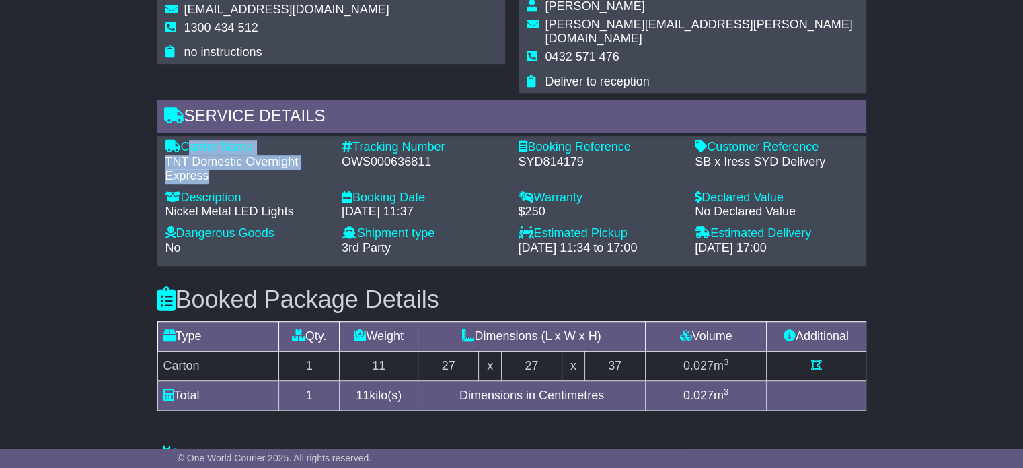
copy div "Carrier Name - TNT Domestic Overnight Express"
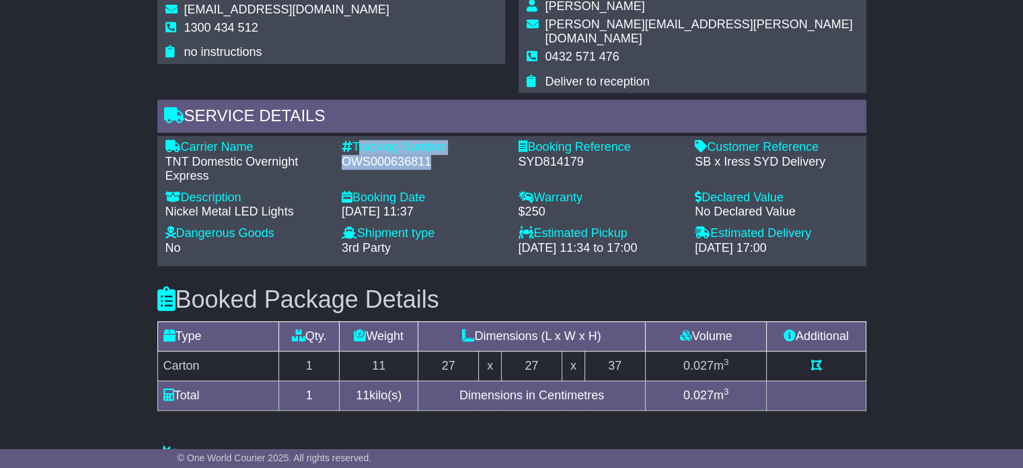
drag, startPoint x: 431, startPoint y: 145, endPoint x: 358, endPoint y: 127, distance: 74.7
click at [358, 140] on div "Tracking Number - OWS000636811" at bounding box center [423, 162] width 177 height 44
copy div "Tracking Number - OWS000636811"
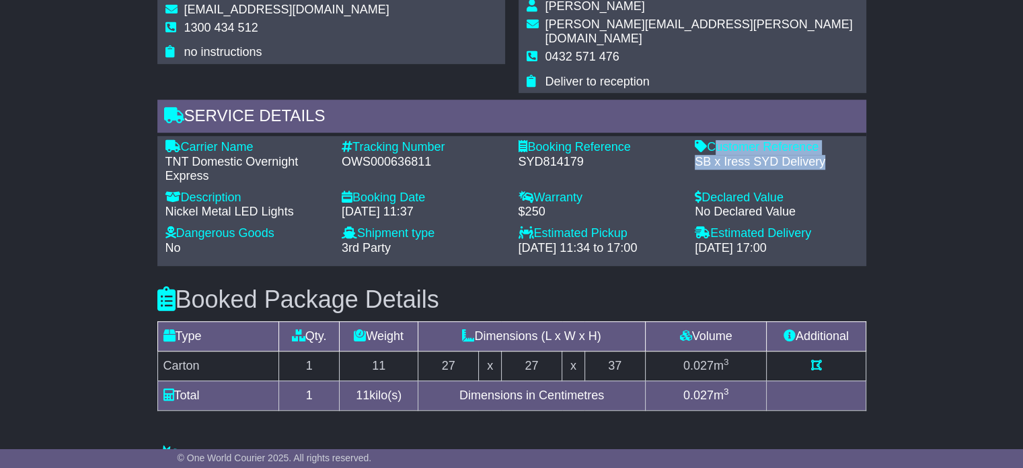
drag, startPoint x: 824, startPoint y: 142, endPoint x: 710, endPoint y: 135, distance: 113.9
click at [710, 140] on div "Customer Reference - SB x Iress SYD Delivery" at bounding box center [776, 162] width 177 height 44
copy div "Customer Reference - SB x Iress SYD Delivery"
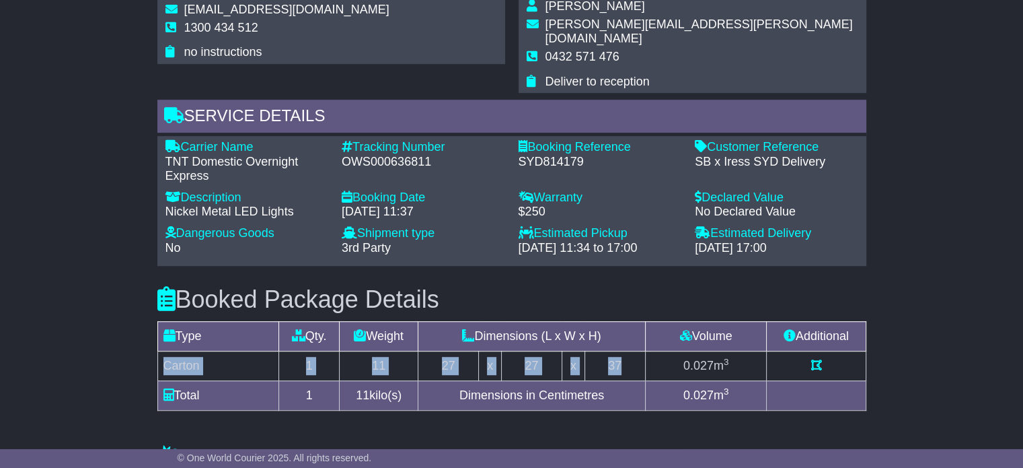
drag, startPoint x: 624, startPoint y: 346, endPoint x: 161, endPoint y: 349, distance: 462.8
click at [161, 350] on tr "Carton 1 11 27 x 27 x 37 0.027 m 3" at bounding box center [511, 365] width 708 height 30
copy tr "Carton 1 11 27 x 27 x 37"
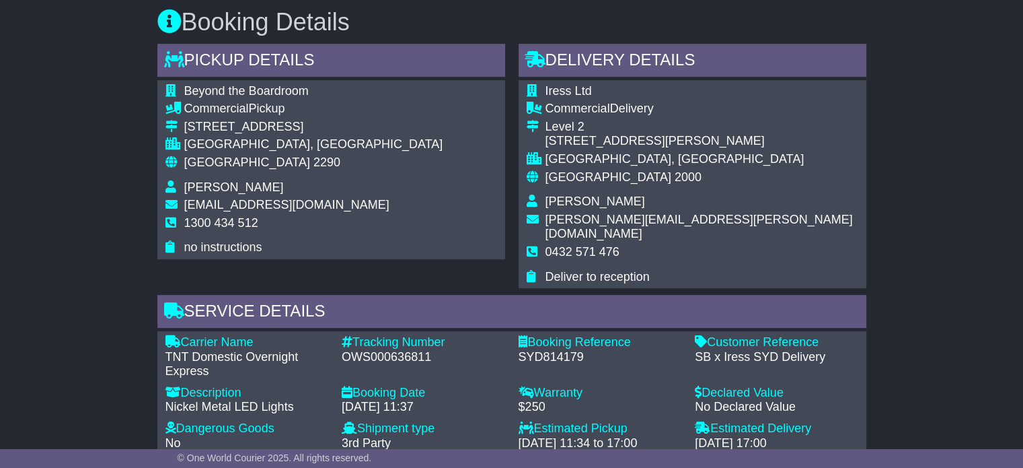
scroll to position [673, 0]
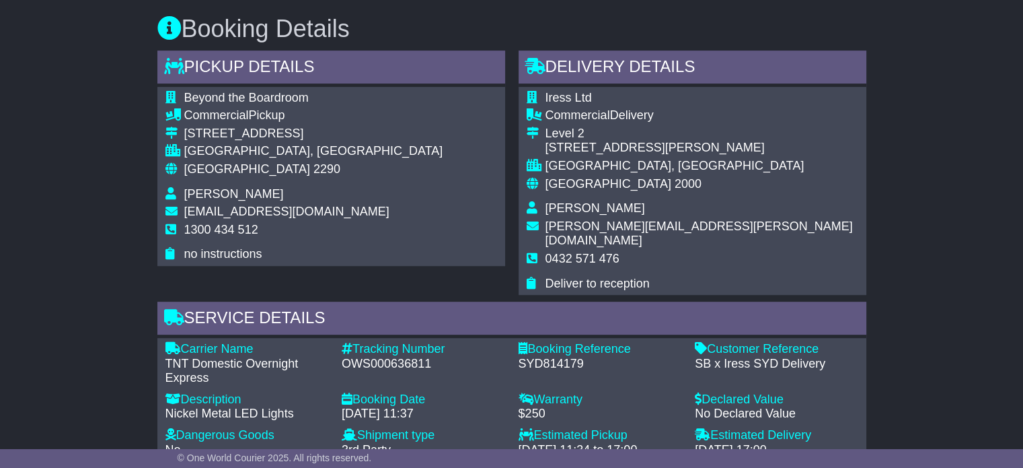
click at [229, 174] on span "[GEOGRAPHIC_DATA]" at bounding box center [247, 168] width 126 height 13
click at [552, 212] on span "[PERSON_NAME]" at bounding box center [596, 207] width 100 height 13
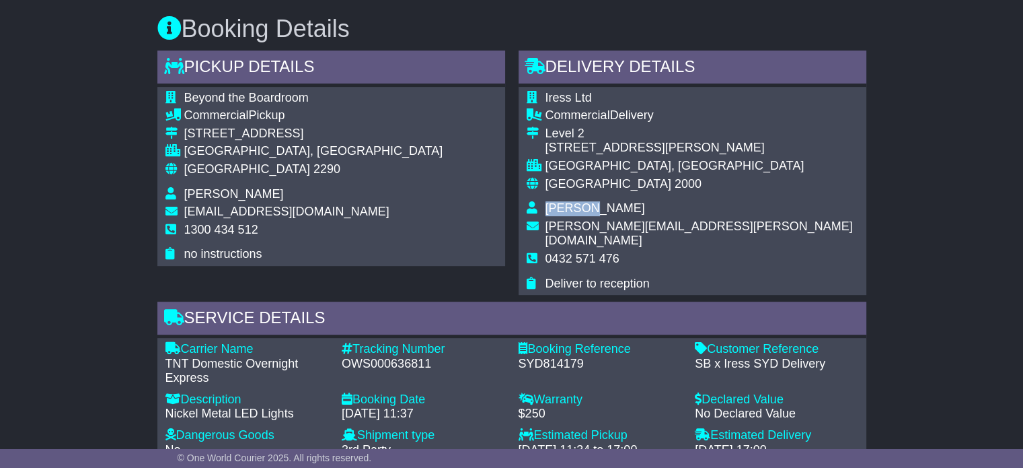
click at [552, 211] on span "[PERSON_NAME]" at bounding box center [596, 207] width 100 height 13
copy tbody "[PERSON_NAME]"
click at [589, 252] on span "0432 571 476" at bounding box center [583, 258] width 74 height 13
click at [586, 252] on span "0432 571 476" at bounding box center [583, 258] width 74 height 13
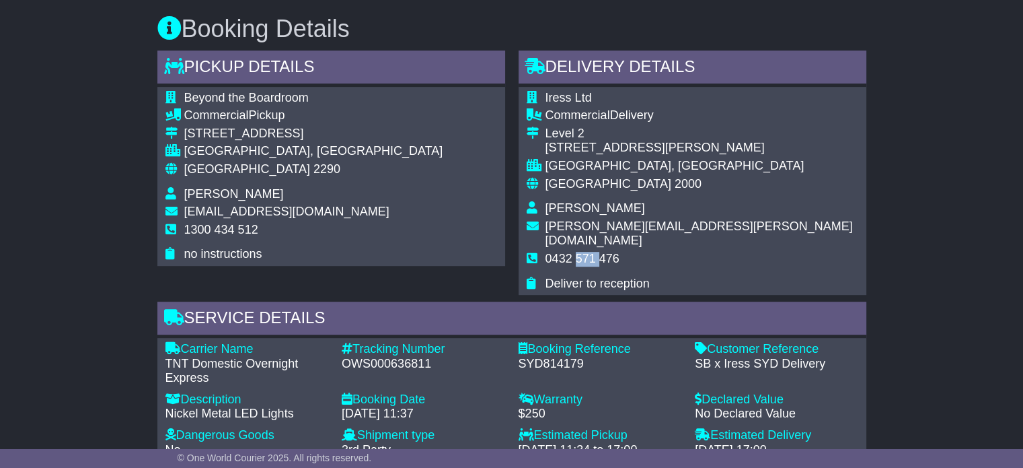
click at [586, 252] on span "0432 571 476" at bounding box center [583, 258] width 74 height 13
copy tbody "0432 571 476"
click at [231, 174] on div "Australia 2290" at bounding box center [313, 169] width 259 height 15
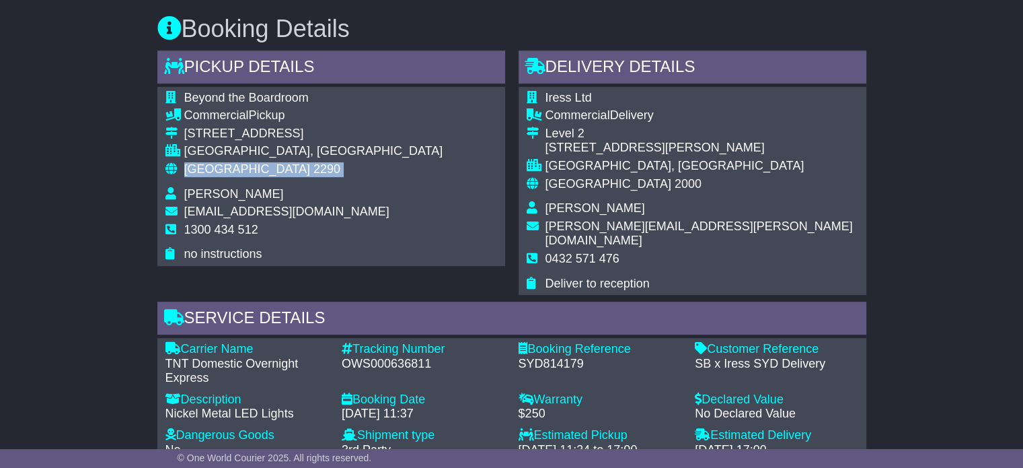
click at [231, 174] on div "Australia 2290" at bounding box center [313, 169] width 259 height 15
copy tbody "Australia 2290"
click at [583, 182] on span "[GEOGRAPHIC_DATA]" at bounding box center [609, 183] width 126 height 13
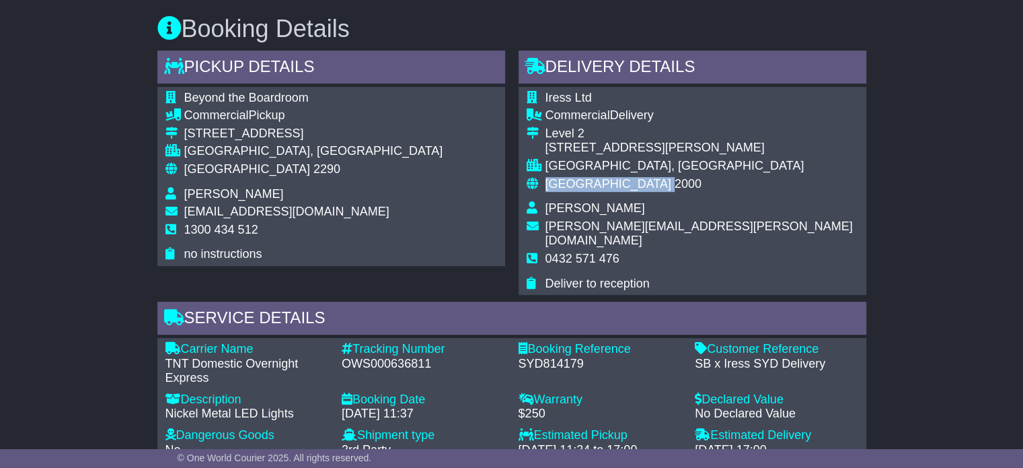
click at [583, 182] on span "[GEOGRAPHIC_DATA]" at bounding box center [609, 183] width 126 height 13
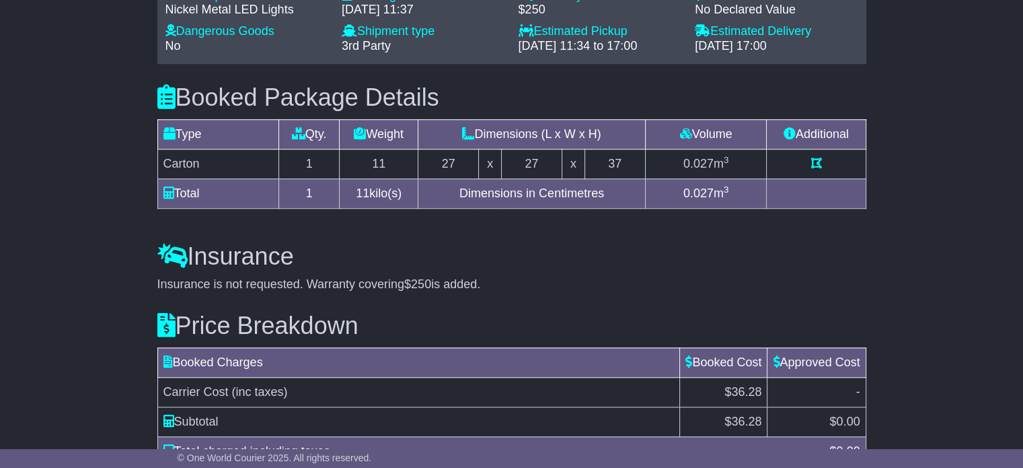
scroll to position [1164, 0]
